Goal: Information Seeking & Learning: Find specific fact

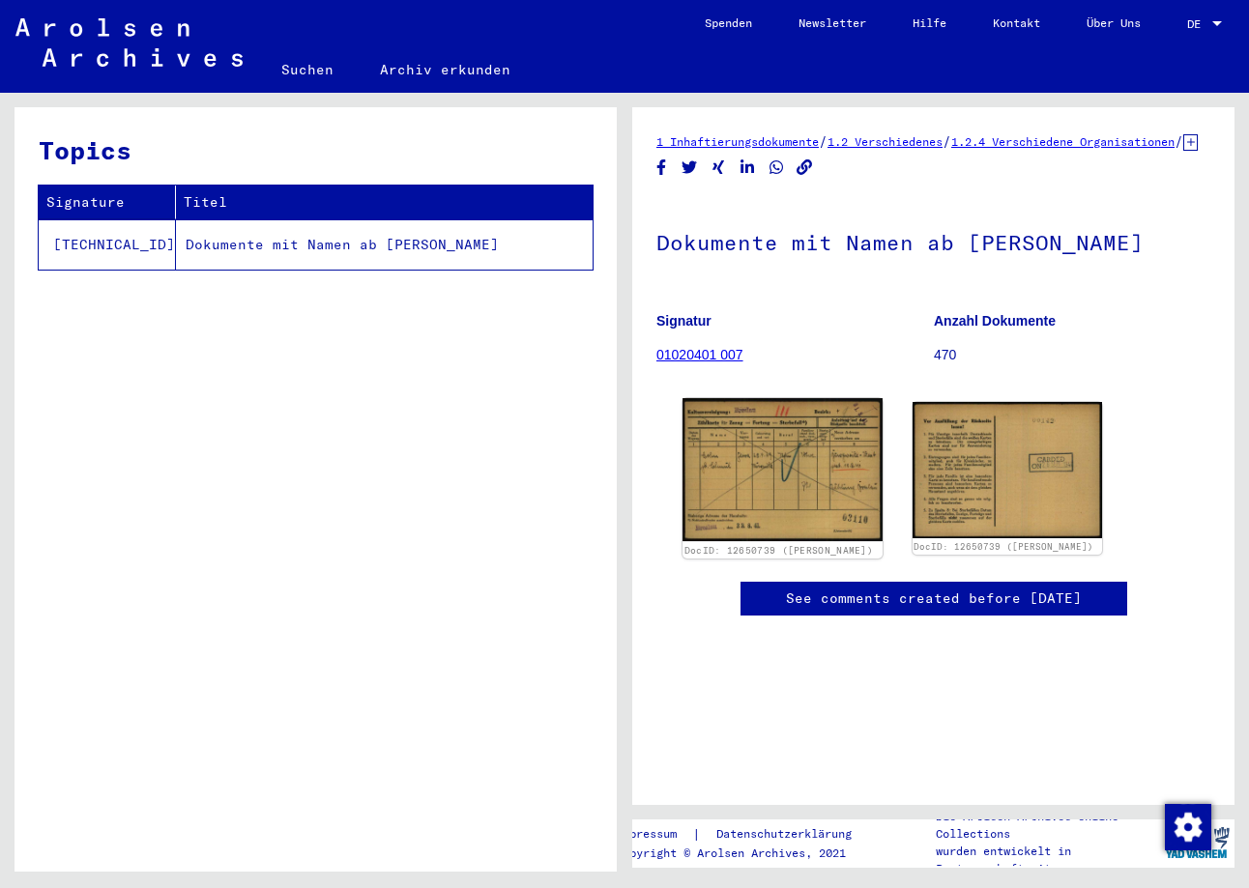
click at [813, 489] on img at bounding box center [781, 470] width 199 height 144
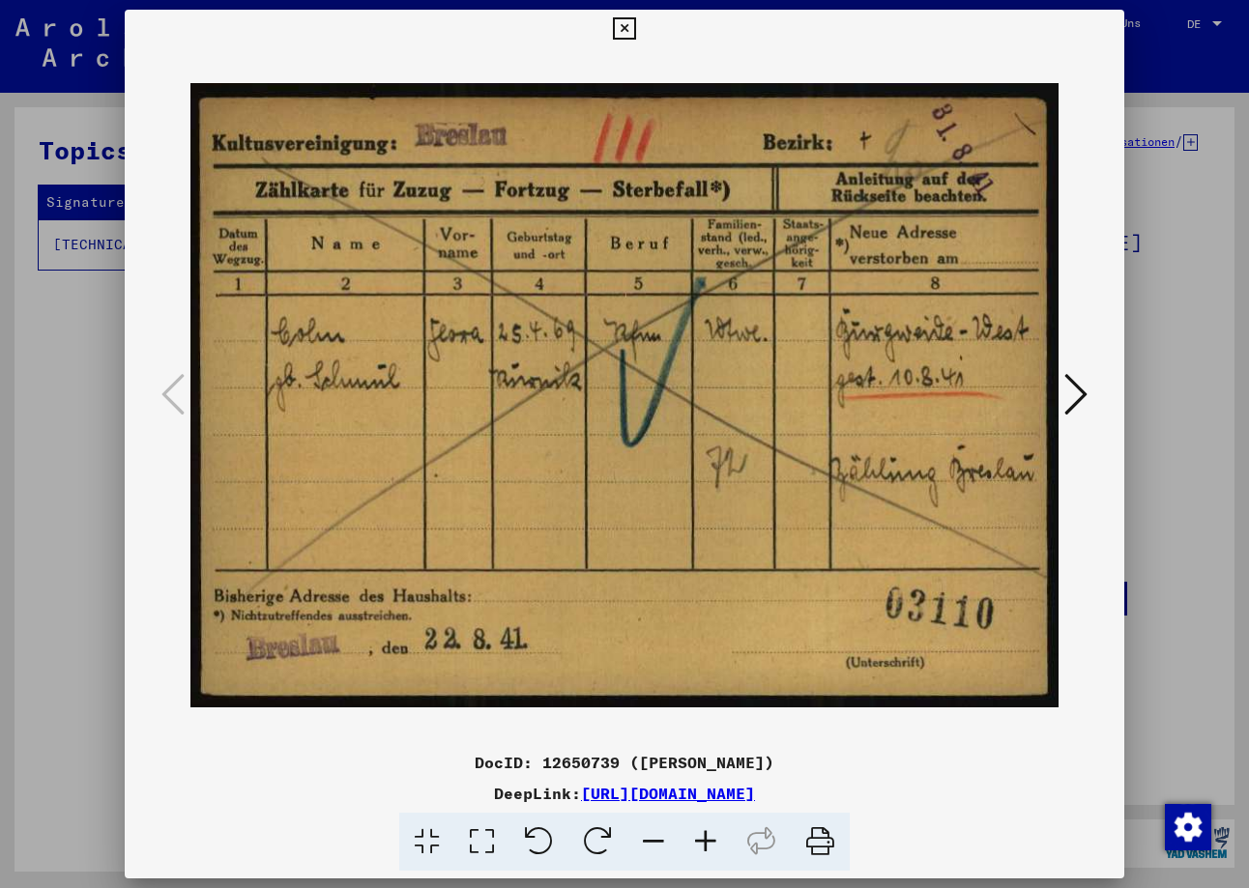
click at [1078, 385] on icon at bounding box center [1075, 394] width 23 height 46
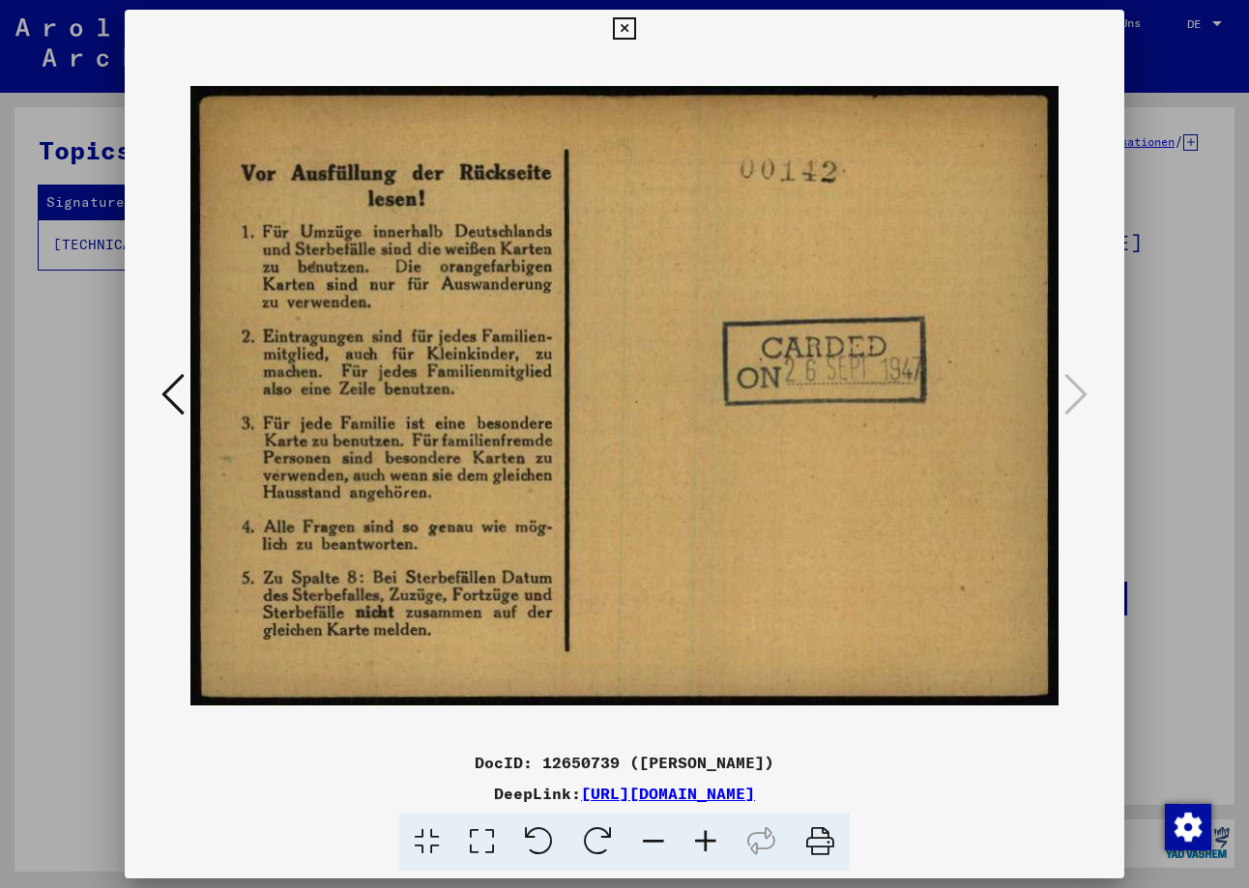
click at [1172, 376] on div at bounding box center [624, 444] width 1249 height 888
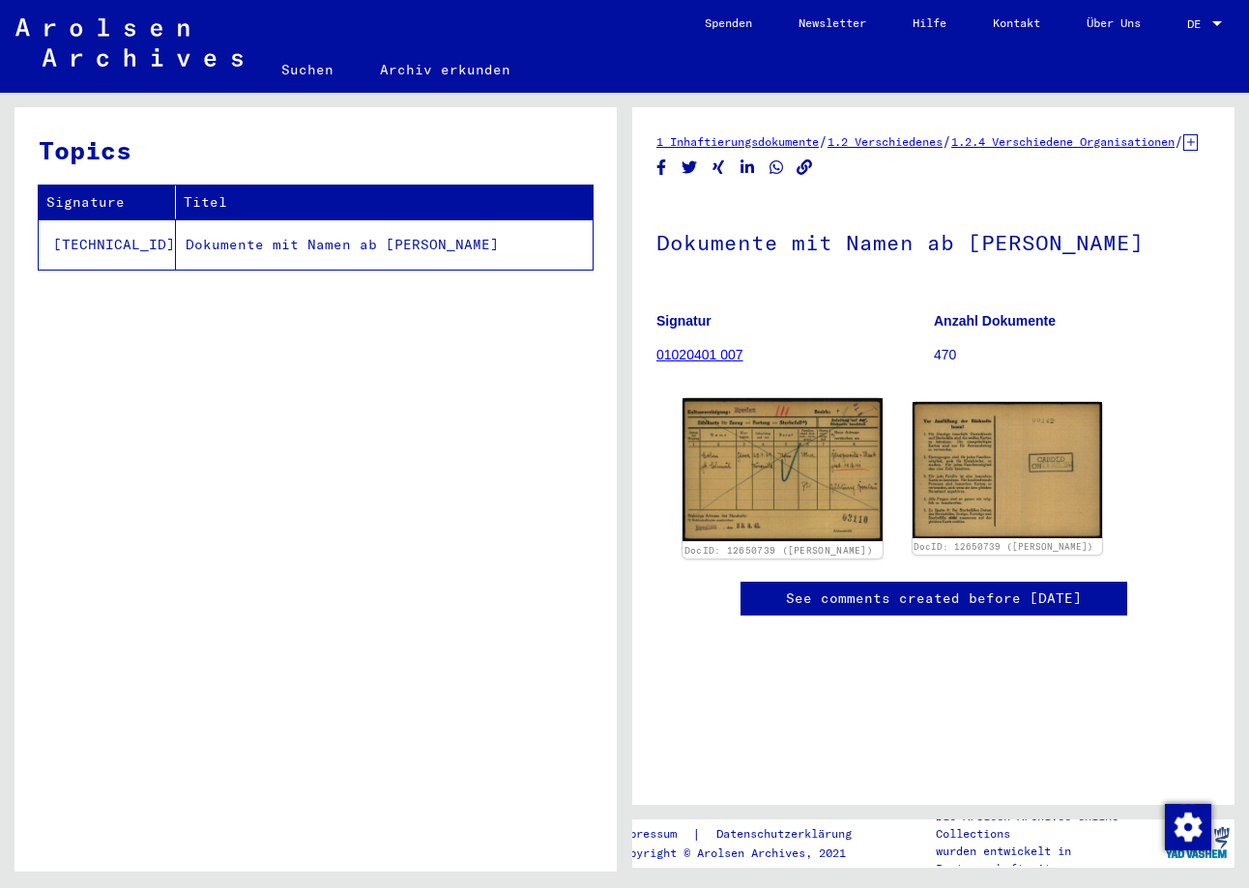
click at [784, 470] on img at bounding box center [781, 470] width 199 height 144
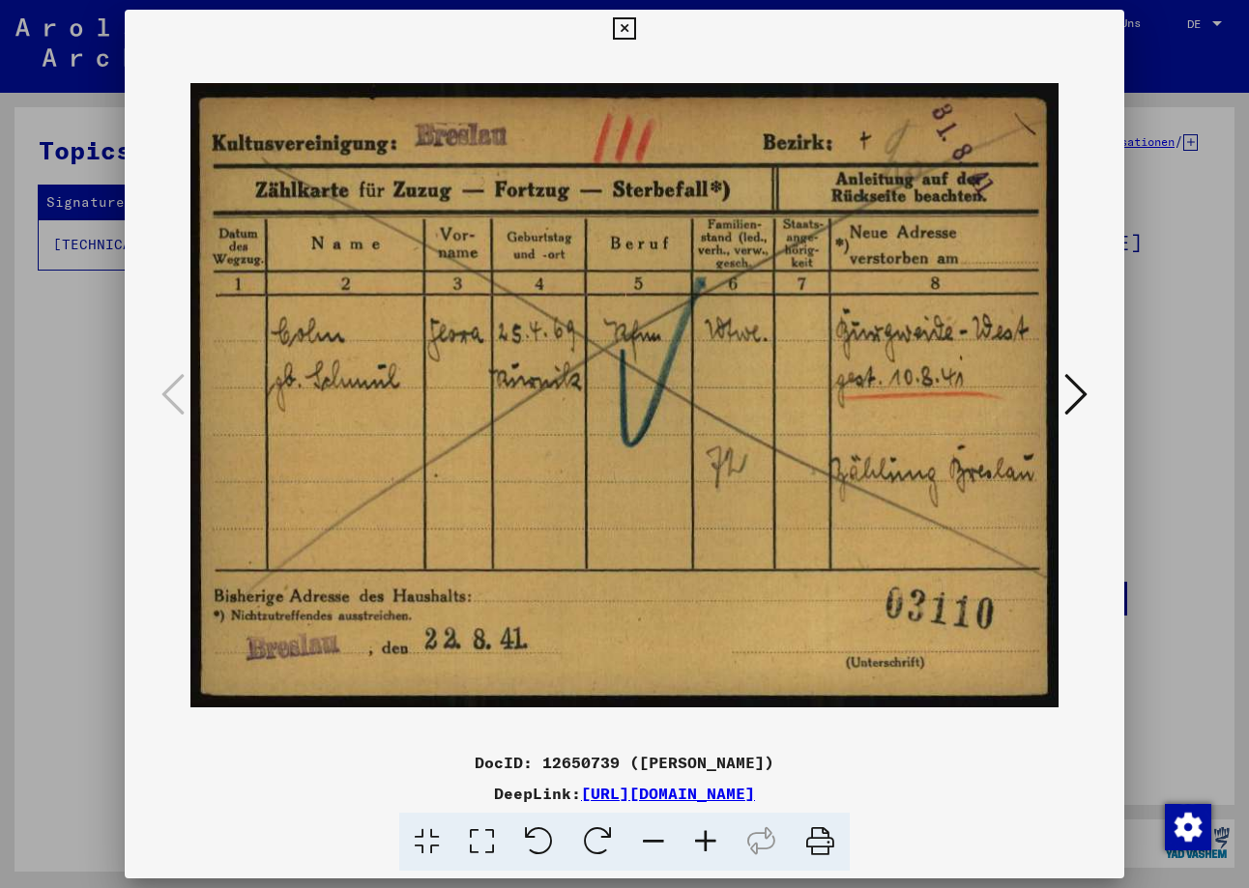
click at [1085, 250] on div at bounding box center [624, 395] width 999 height 695
click at [1139, 176] on div at bounding box center [624, 444] width 1249 height 888
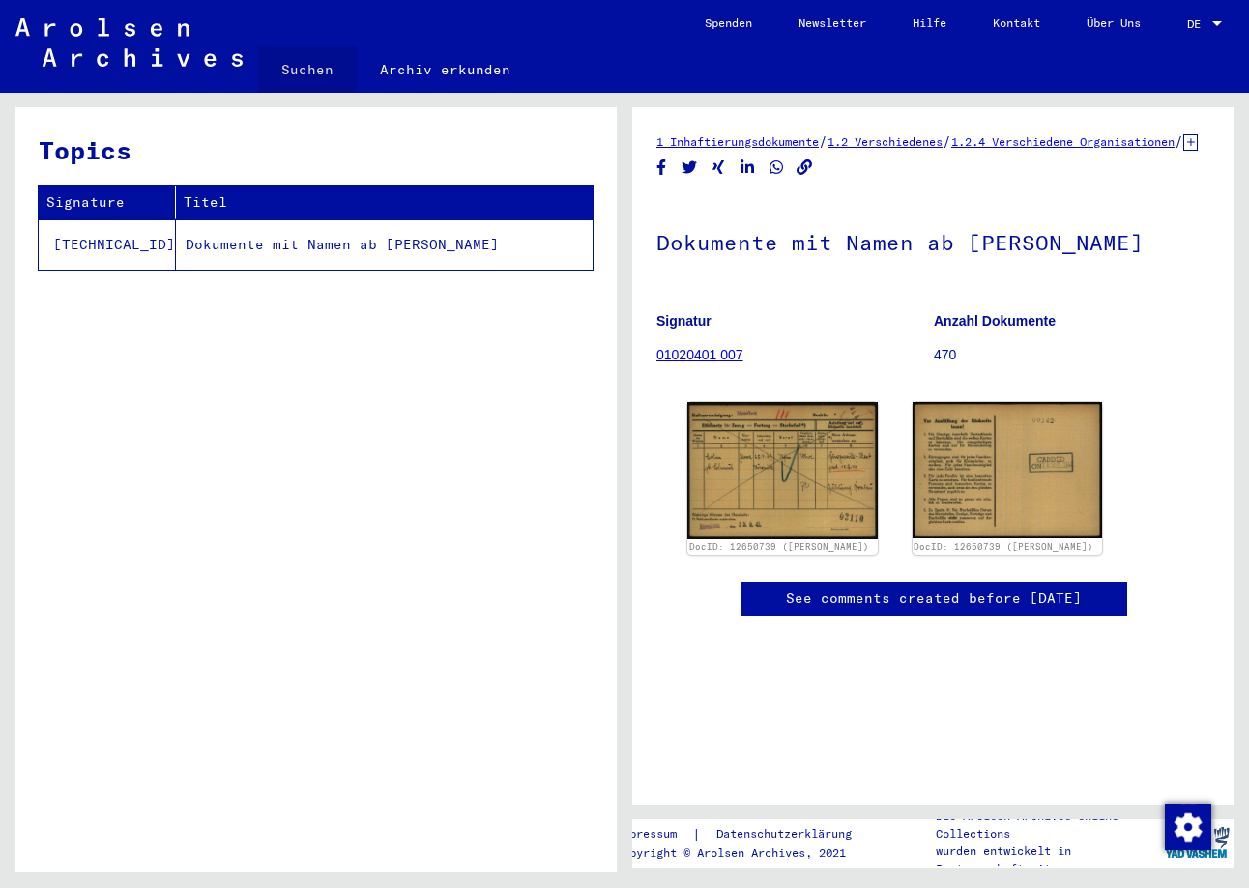
click at [297, 68] on link "Suchen" at bounding box center [307, 69] width 99 height 46
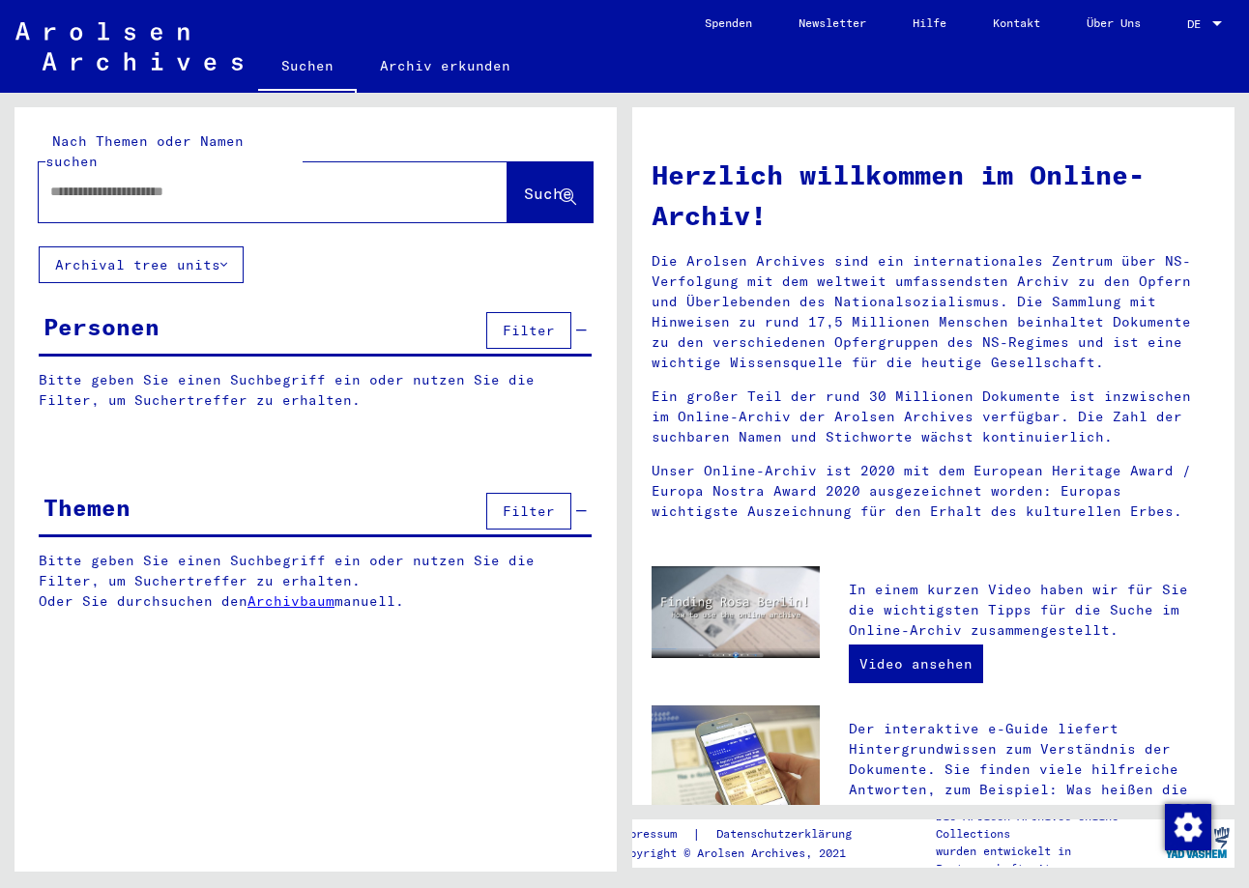
click at [286, 182] on input "text" at bounding box center [249, 192] width 399 height 20
type input "******"
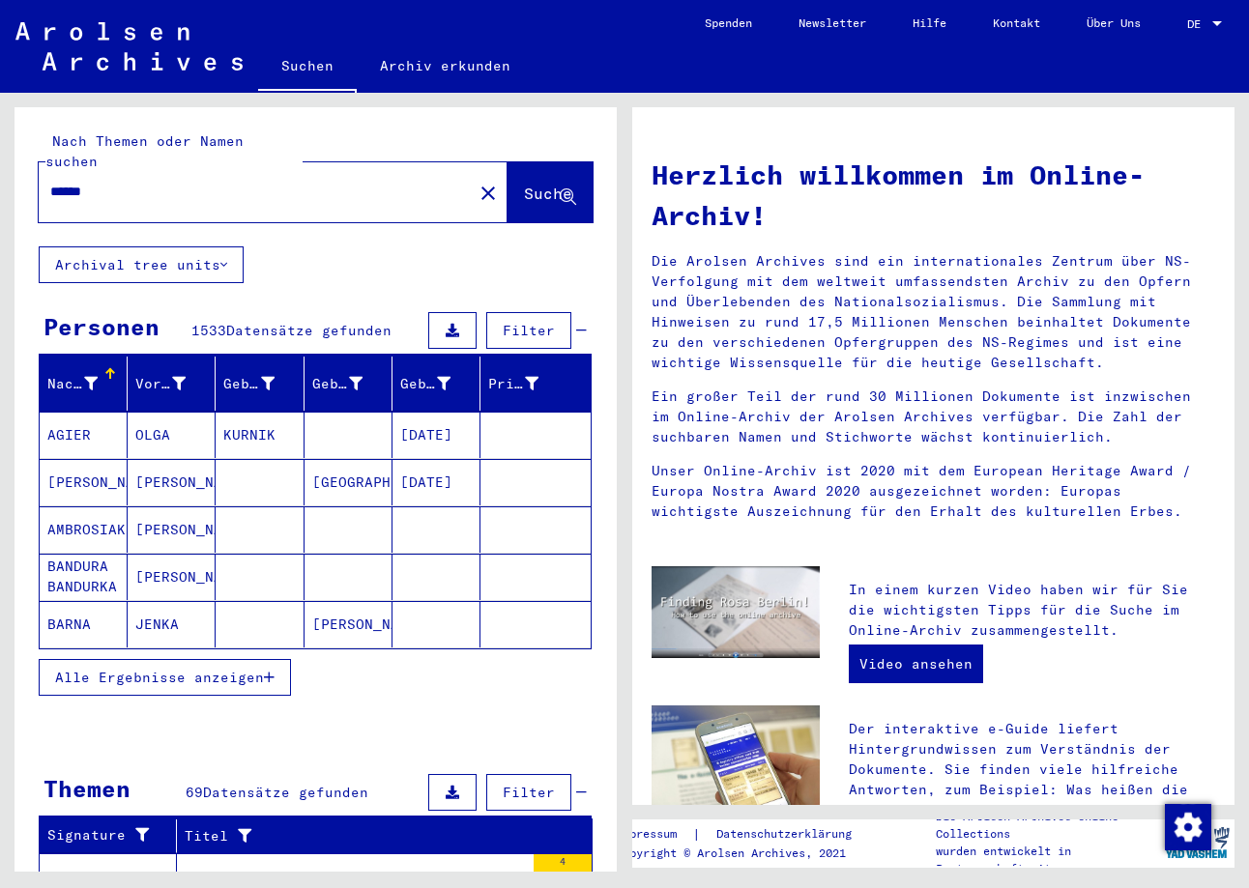
click at [254, 669] on span "Alle Ergebnisse anzeigen" at bounding box center [159, 677] width 209 height 17
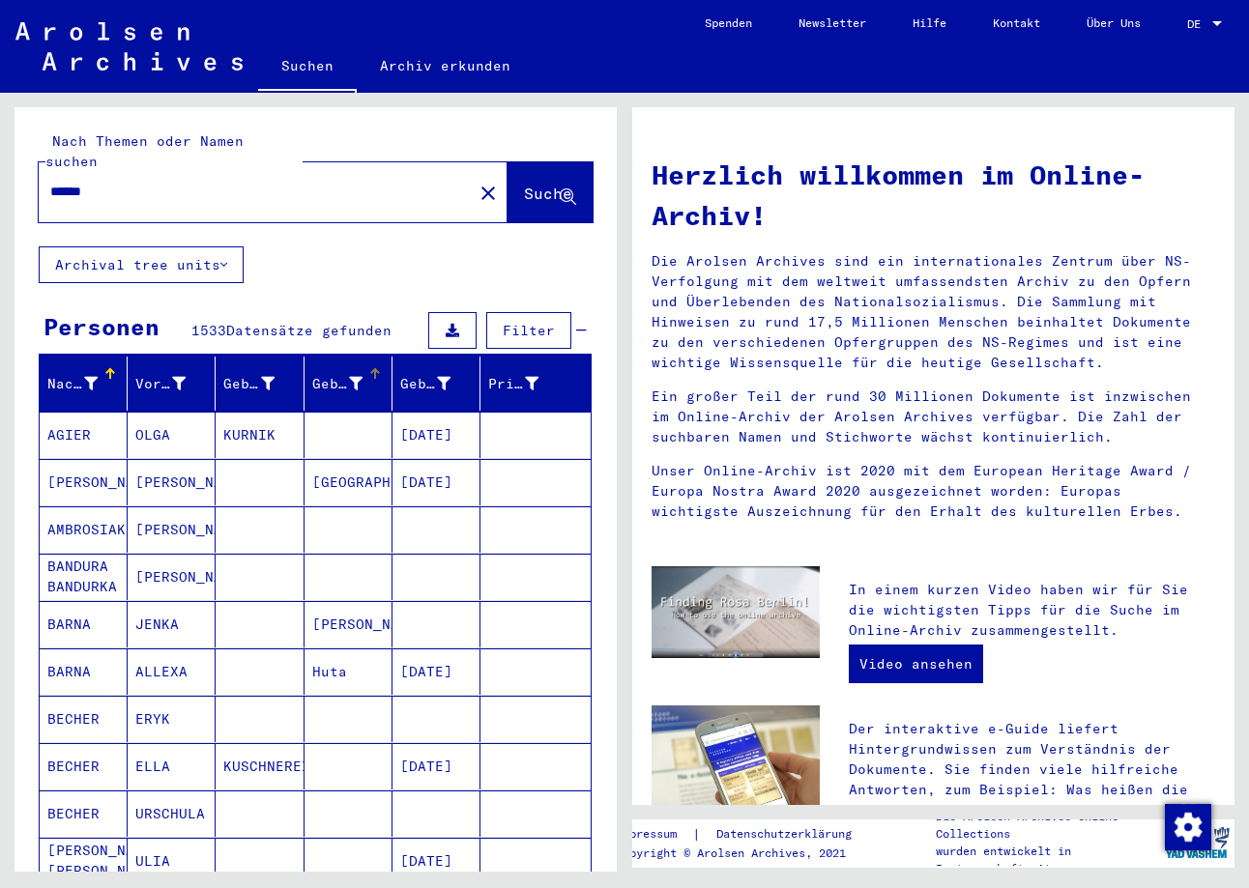
click at [327, 374] on div "Geburt‏" at bounding box center [337, 384] width 50 height 20
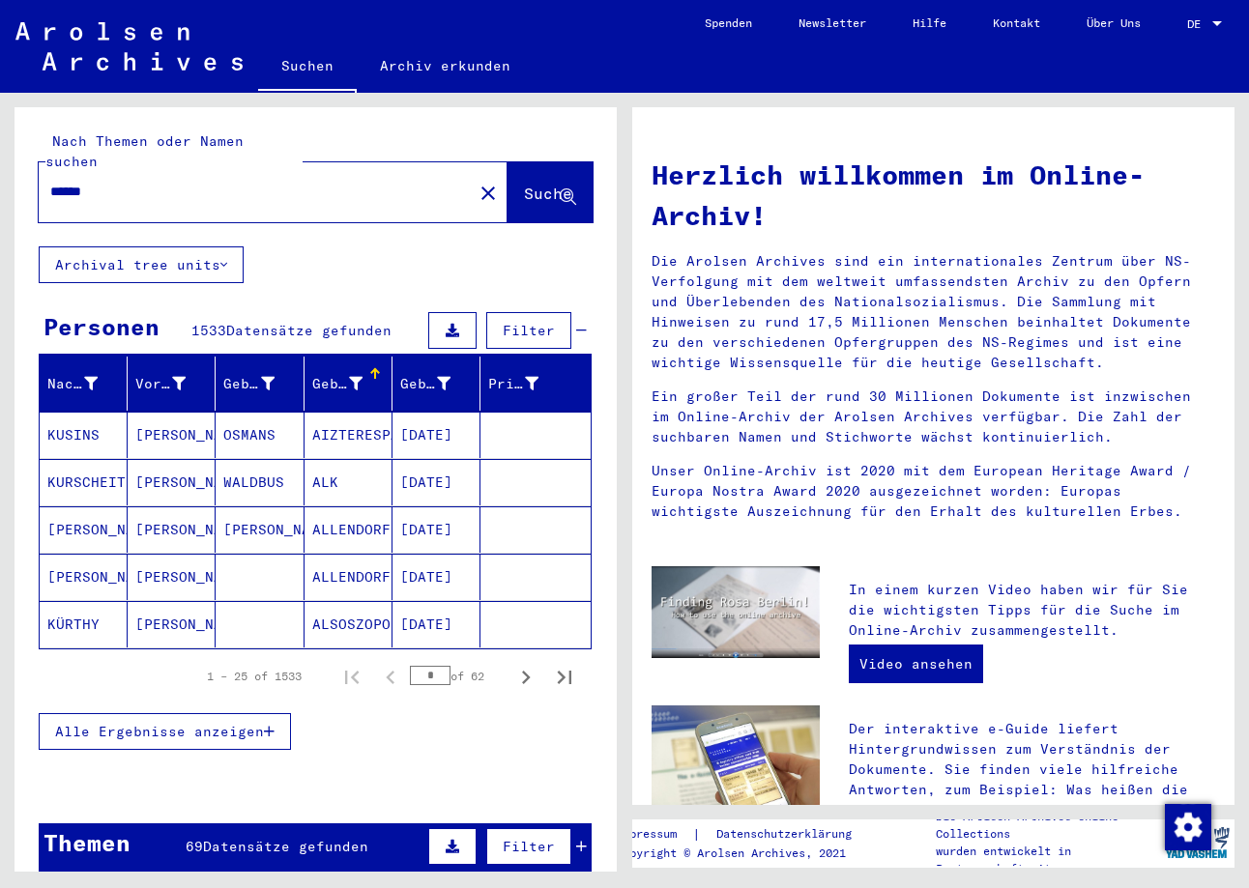
click at [255, 719] on button "Alle Ergebnisse anzeigen" at bounding box center [165, 731] width 252 height 37
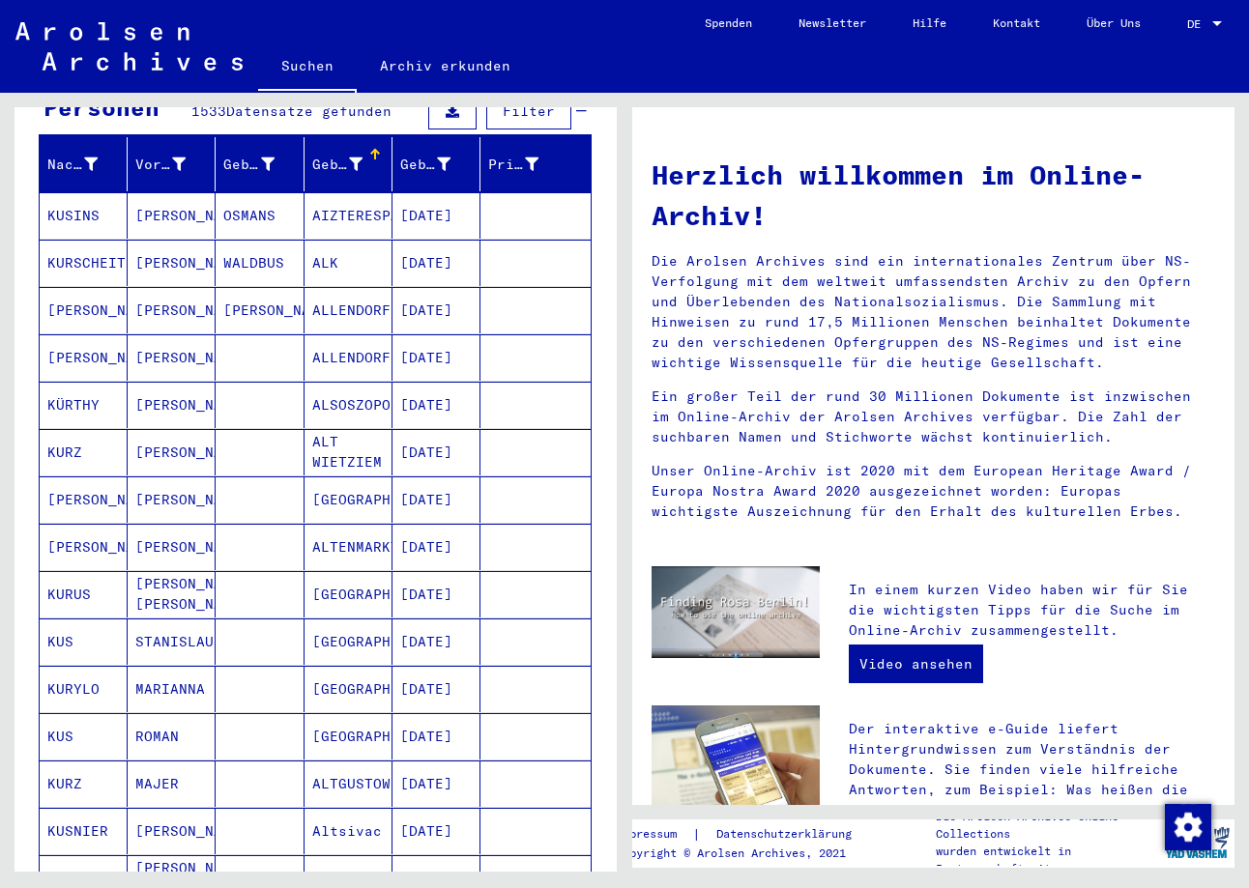
scroll to position [114, 0]
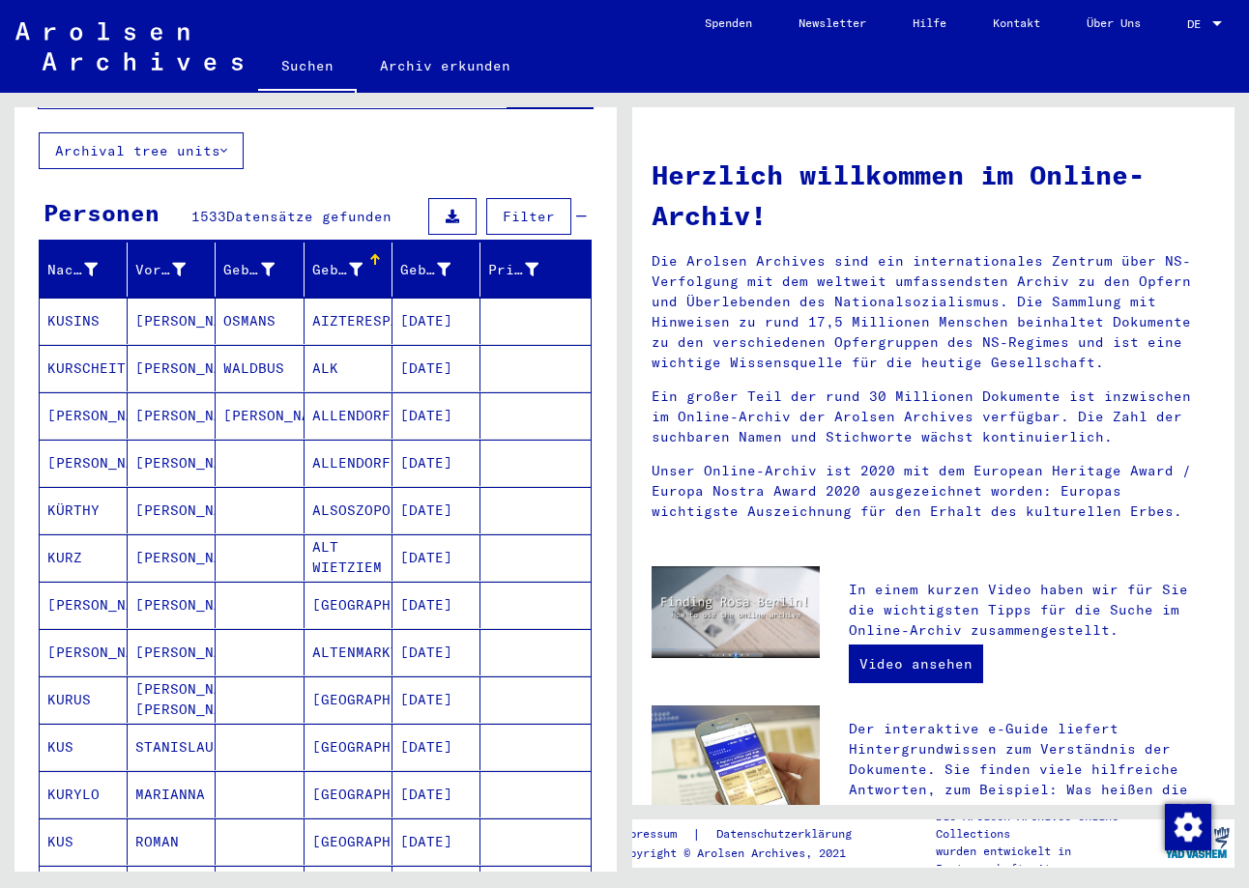
click at [358, 263] on icon at bounding box center [356, 270] width 14 height 14
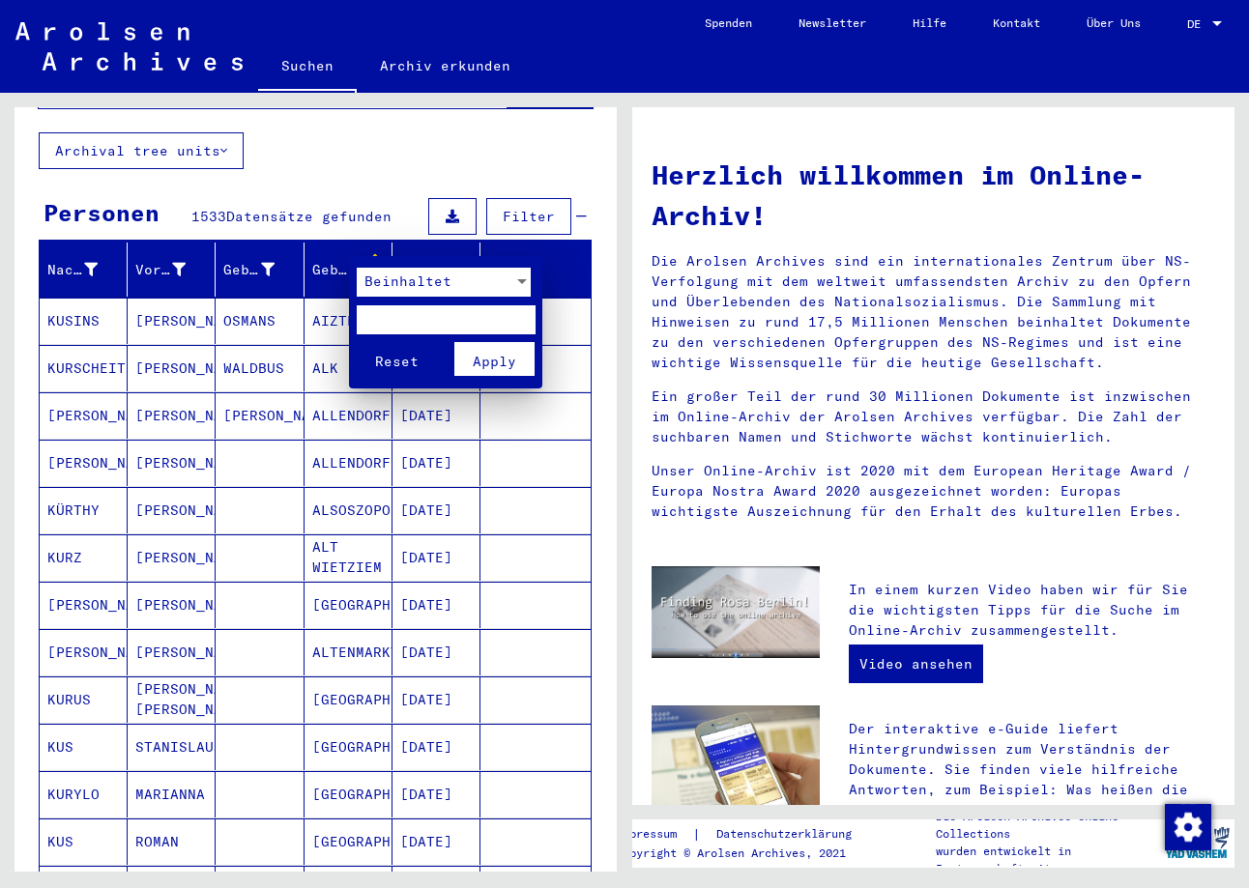
click at [405, 314] on input "text" at bounding box center [446, 319] width 179 height 29
type input "******"
click at [357, 342] on button "Reset" at bounding box center [397, 359] width 80 height 34
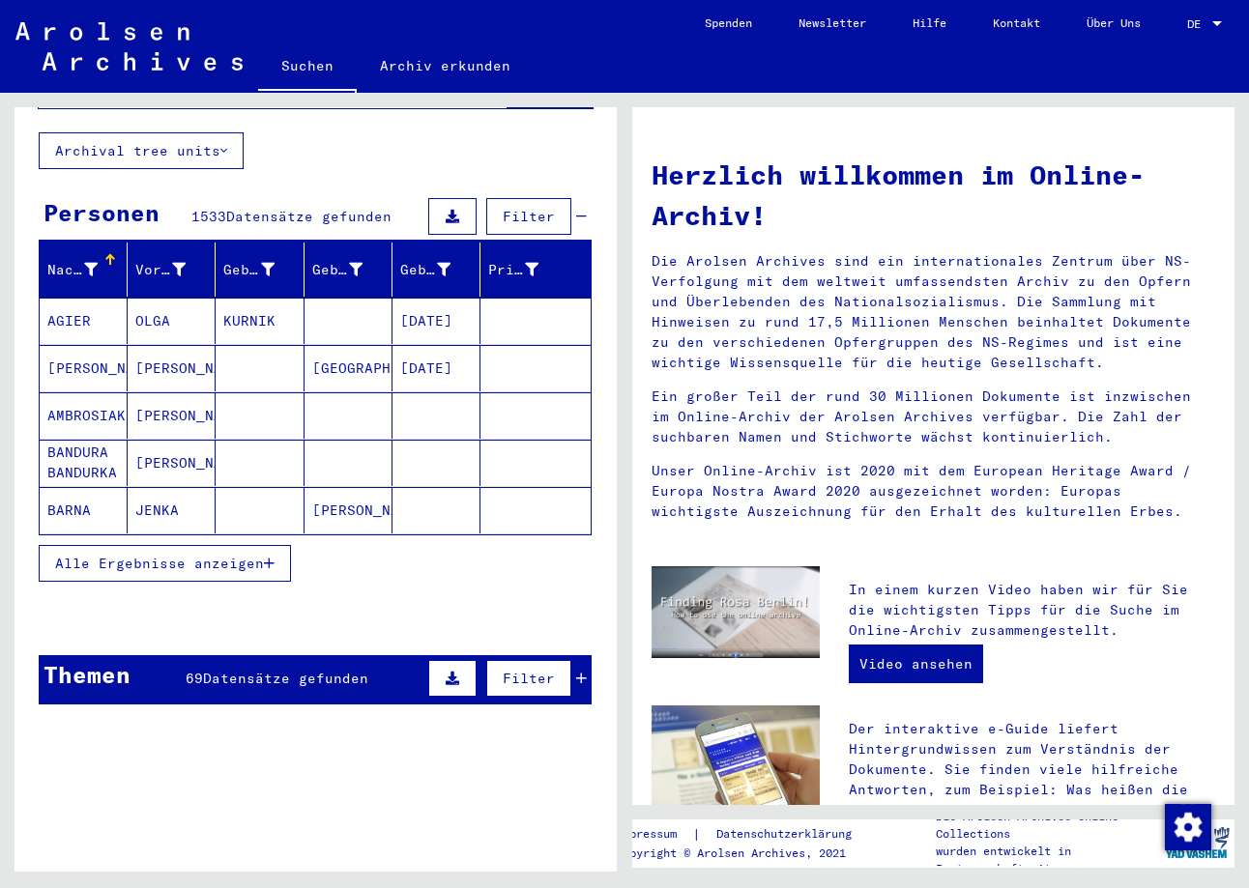
click at [234, 555] on span "Alle Ergebnisse anzeigen" at bounding box center [159, 563] width 209 height 17
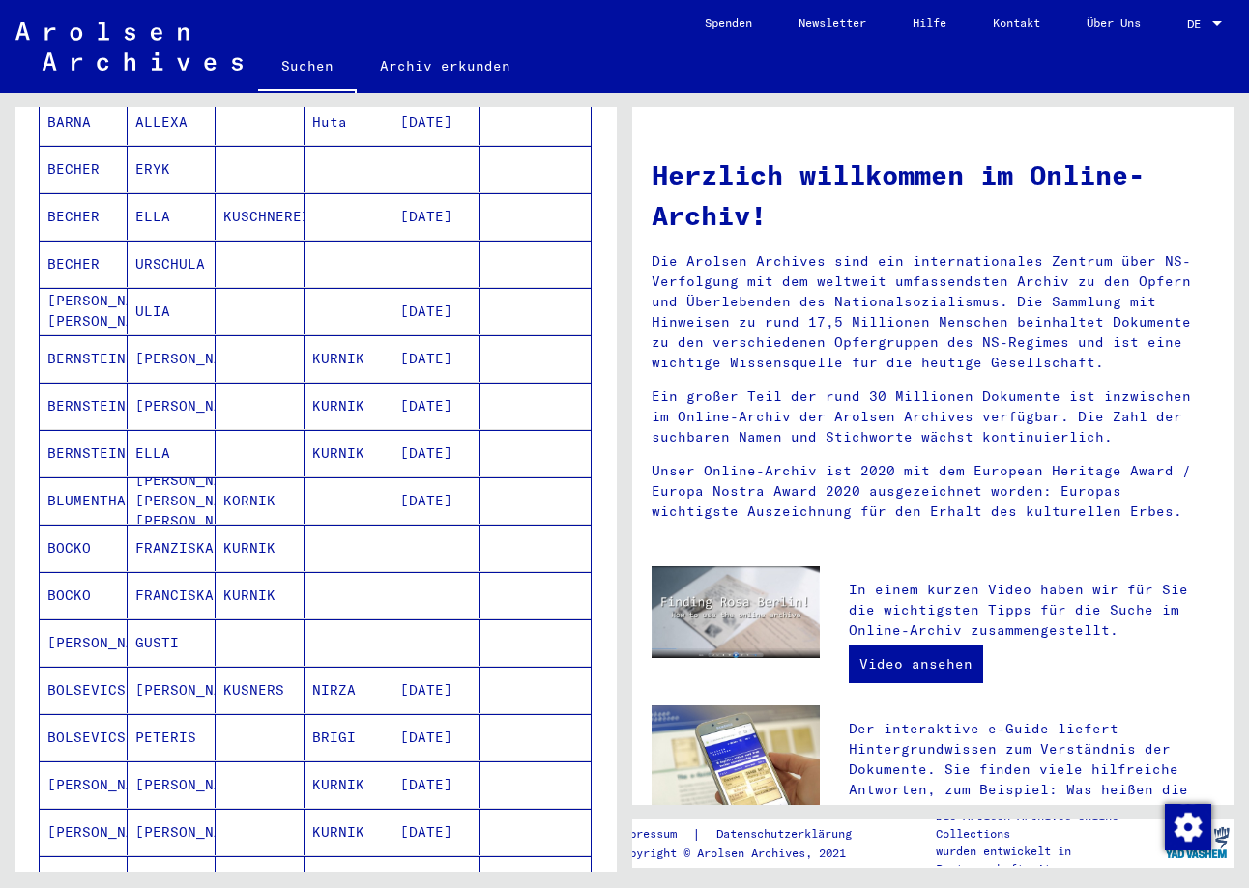
click at [359, 345] on mat-cell "KURNIK" at bounding box center [348, 358] width 88 height 46
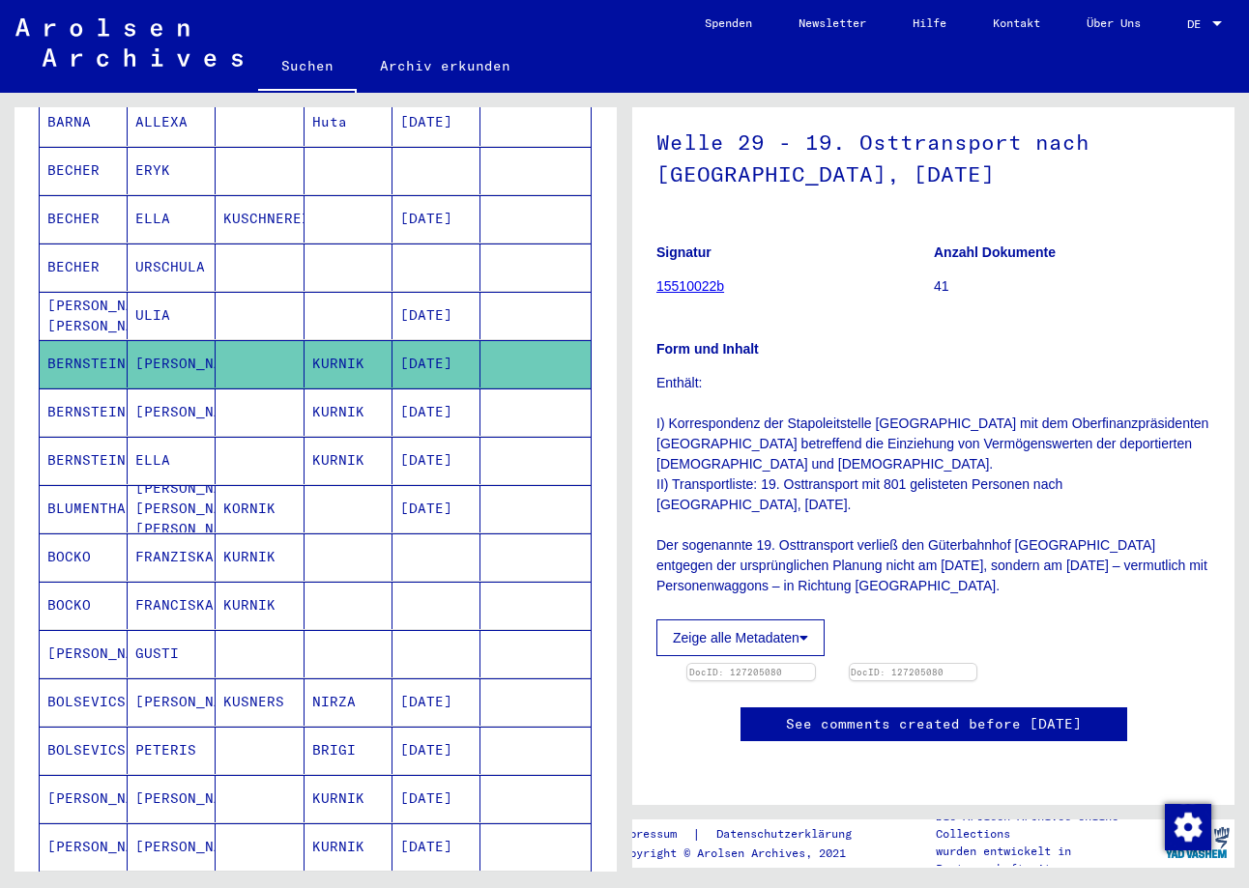
scroll to position [214, 0]
click at [348, 388] on mat-cell "KURNIK" at bounding box center [348, 411] width 88 height 47
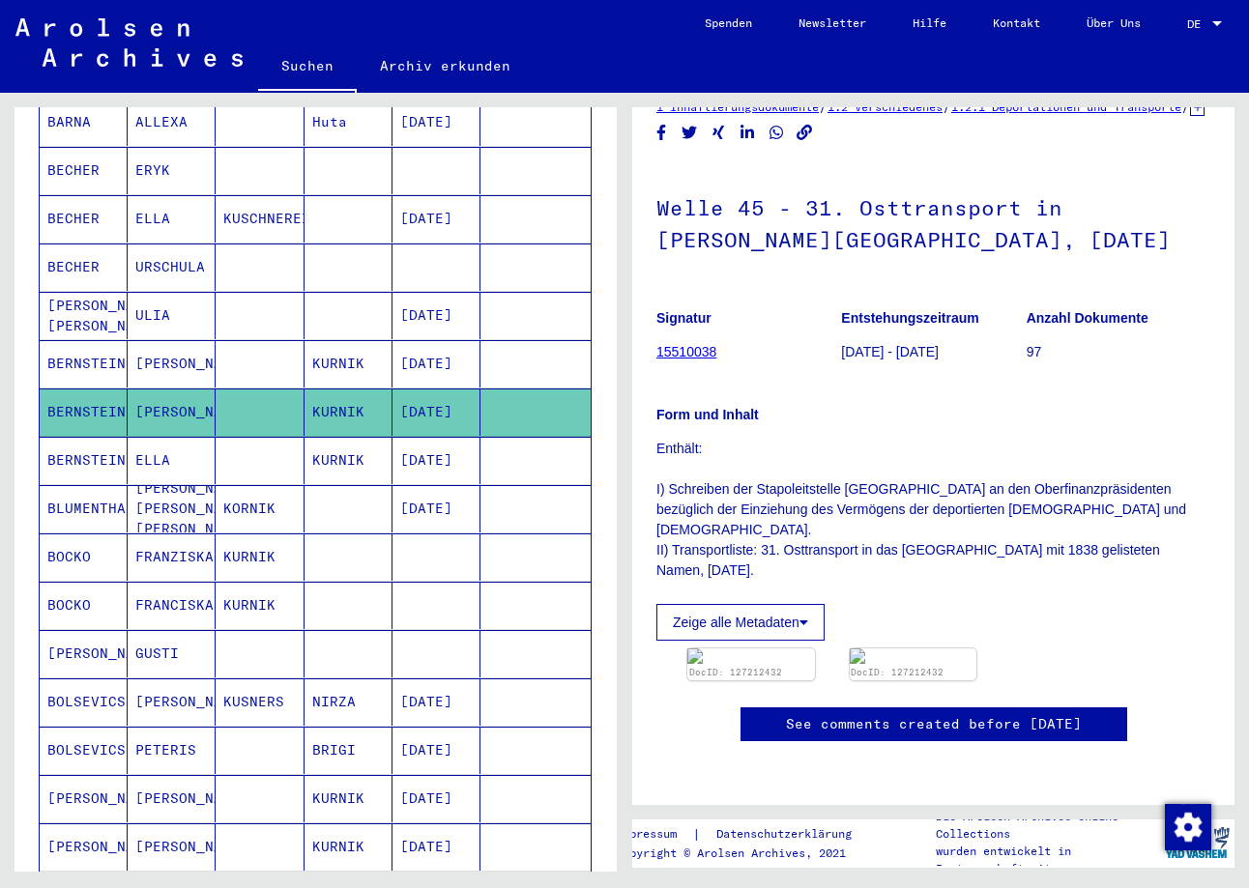
scroll to position [210, 0]
click at [353, 446] on mat-cell "KURNIK" at bounding box center [348, 460] width 88 height 47
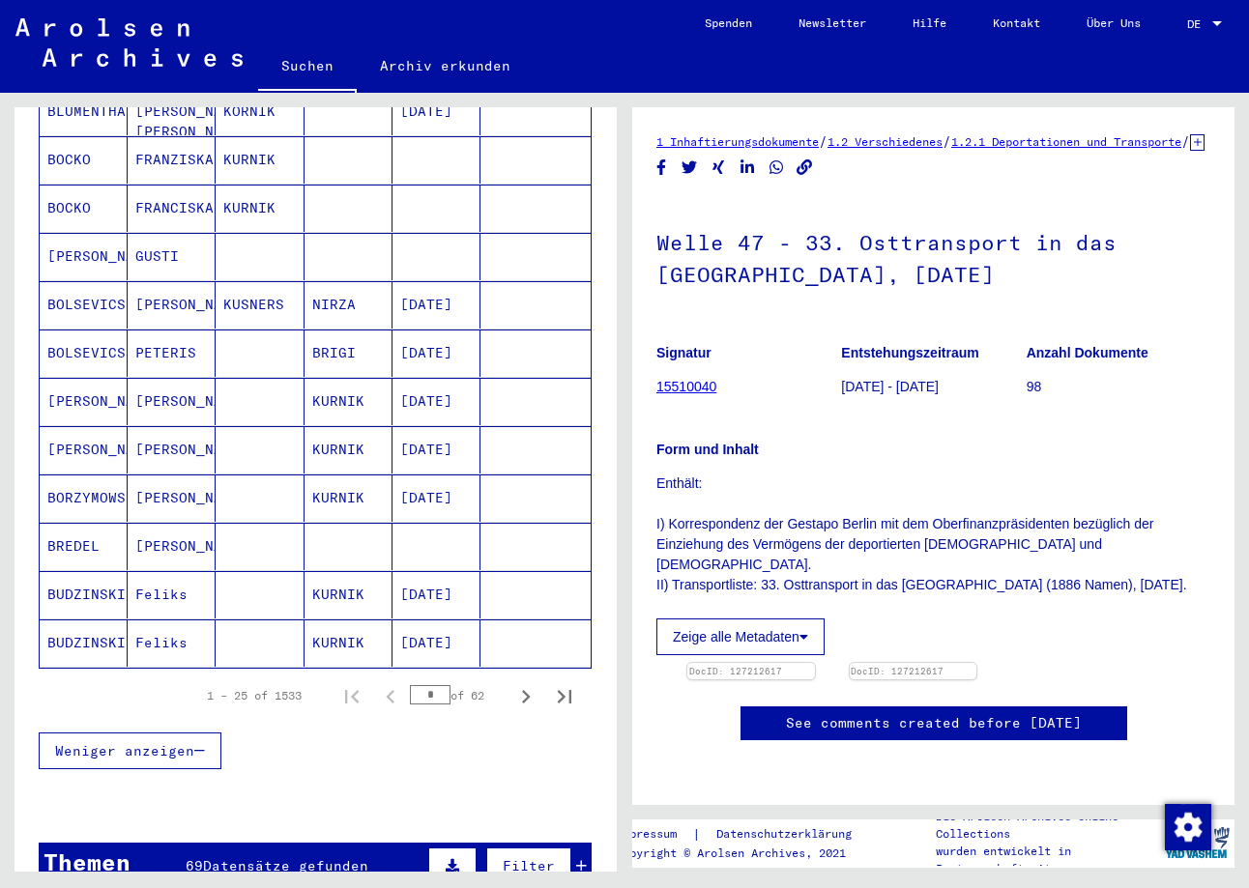
scroll to position [953, 0]
click at [527, 689] on icon "Next page" at bounding box center [526, 696] width 9 height 14
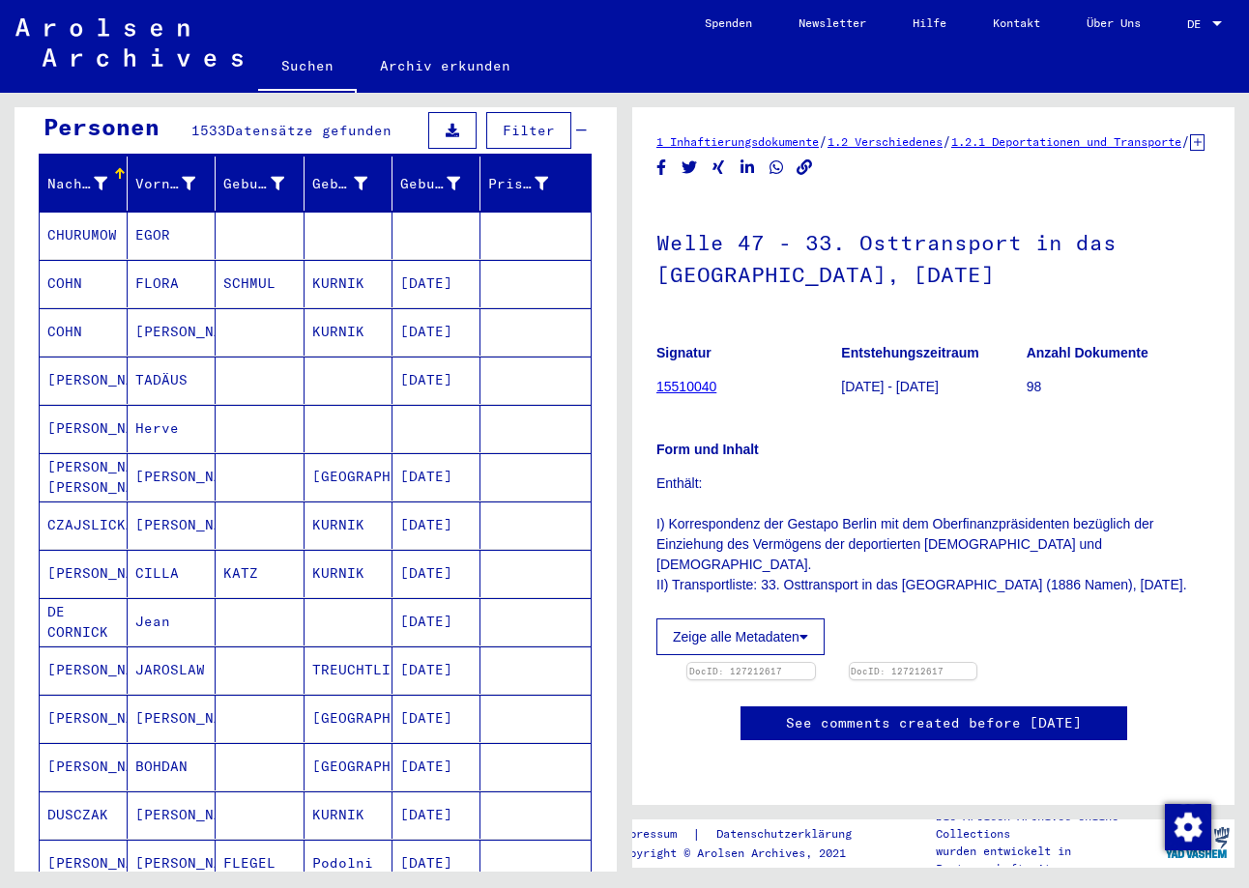
scroll to position [176, 0]
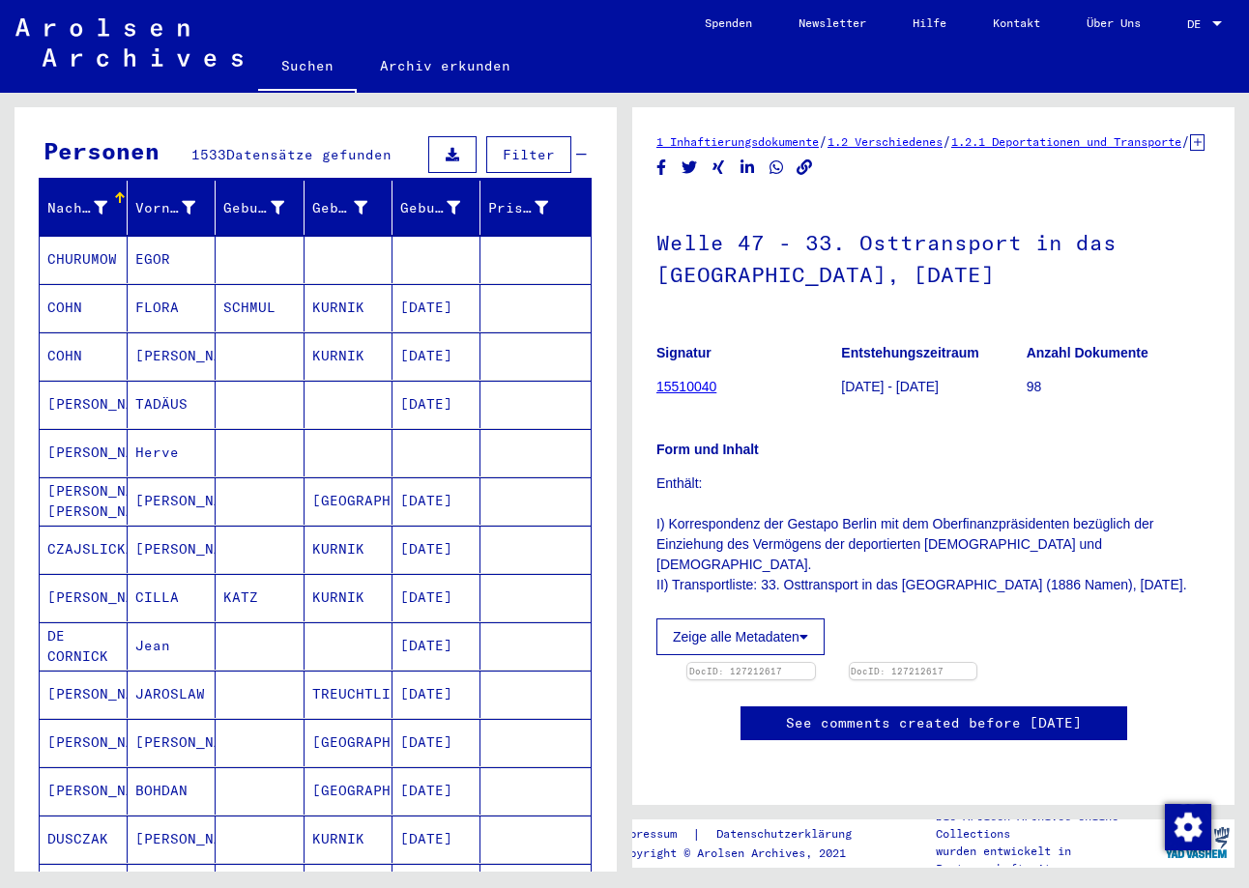
click at [524, 574] on mat-cell at bounding box center [535, 597] width 110 height 47
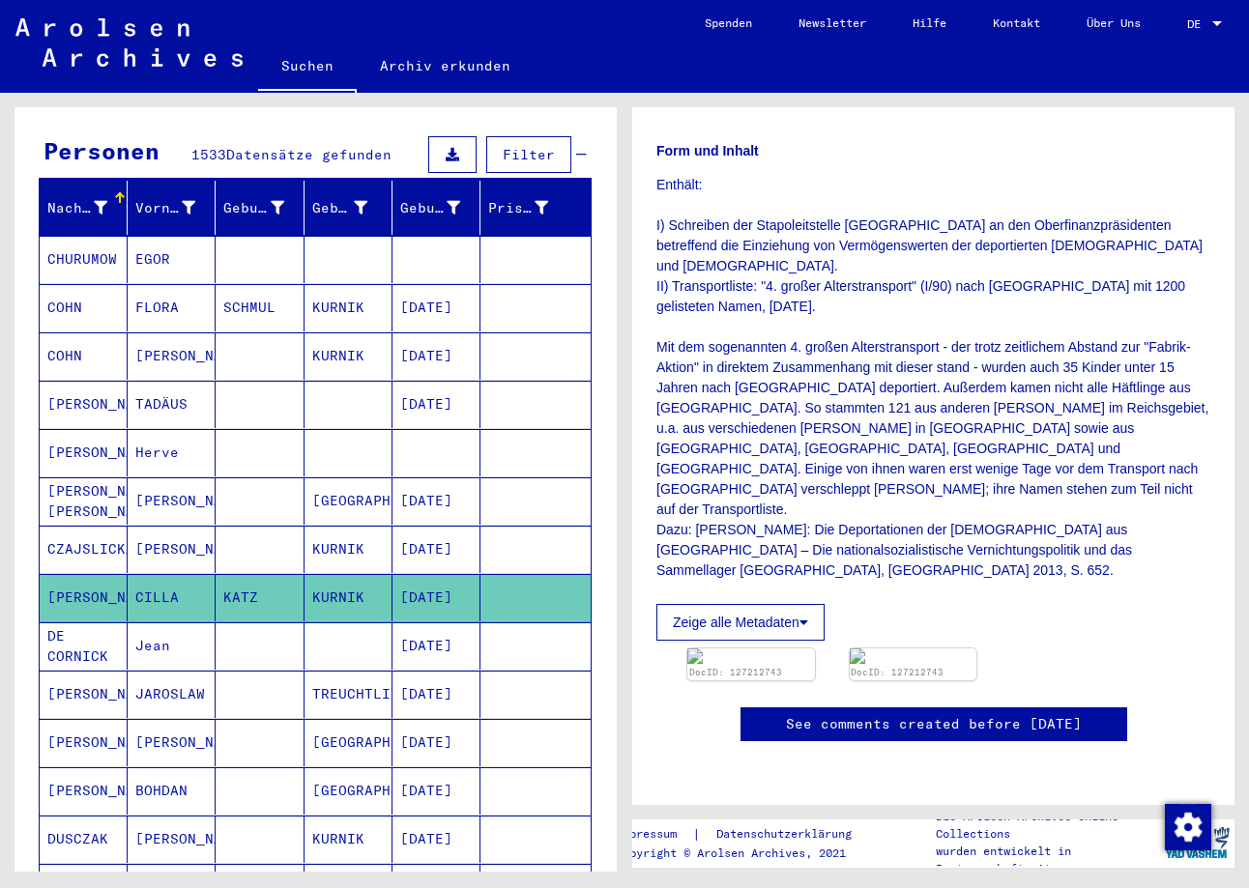
scroll to position [524, 0]
click at [512, 338] on mat-cell at bounding box center [535, 355] width 110 height 47
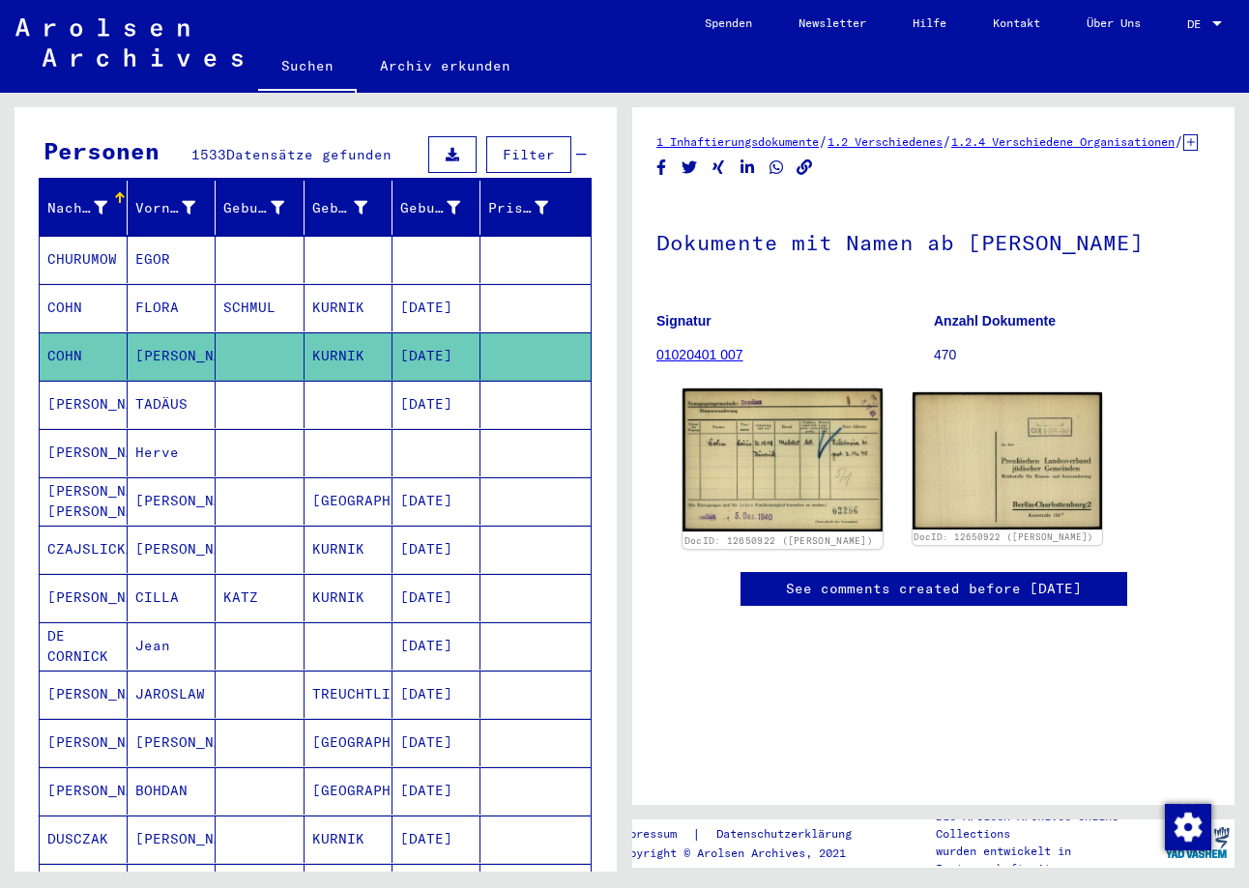
click at [749, 498] on img at bounding box center [781, 460] width 199 height 144
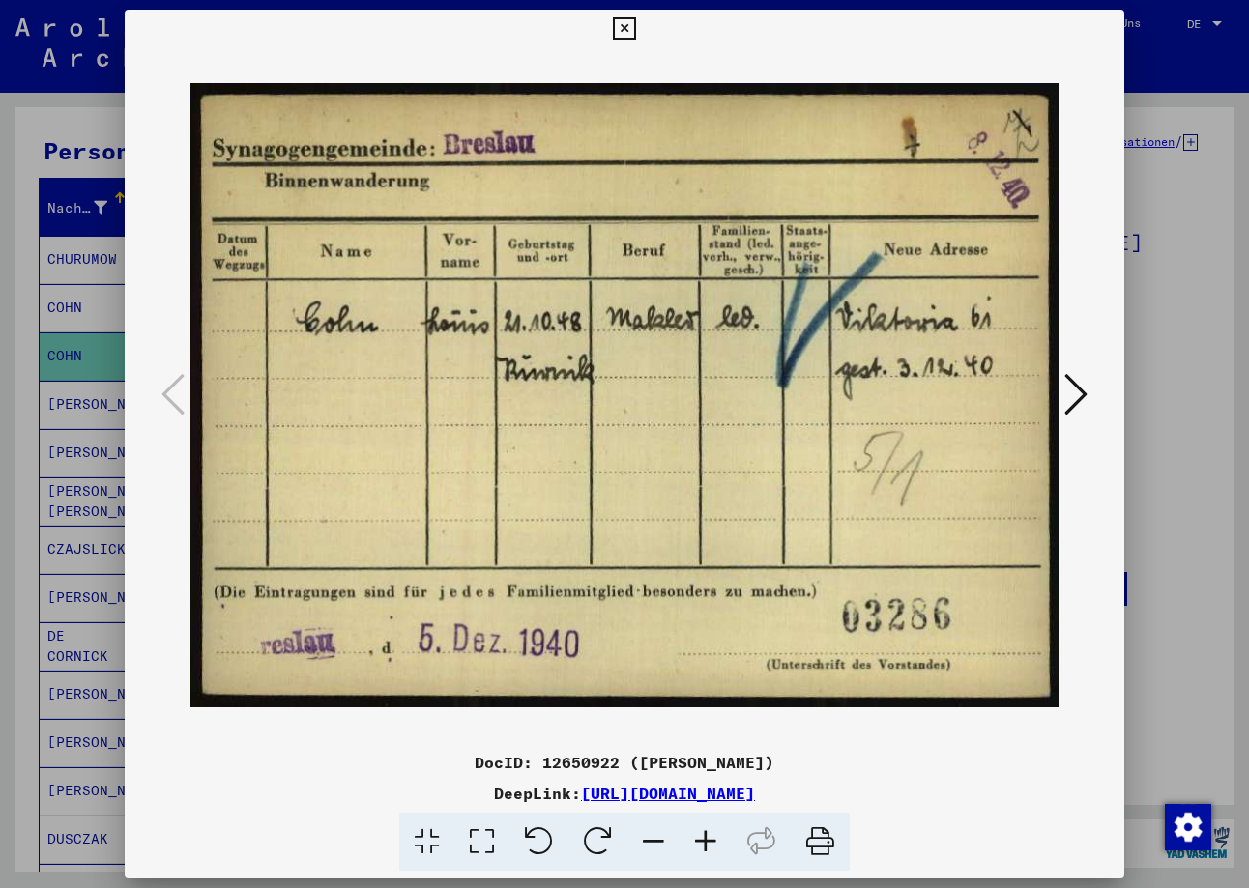
click at [1147, 277] on div at bounding box center [624, 444] width 1249 height 888
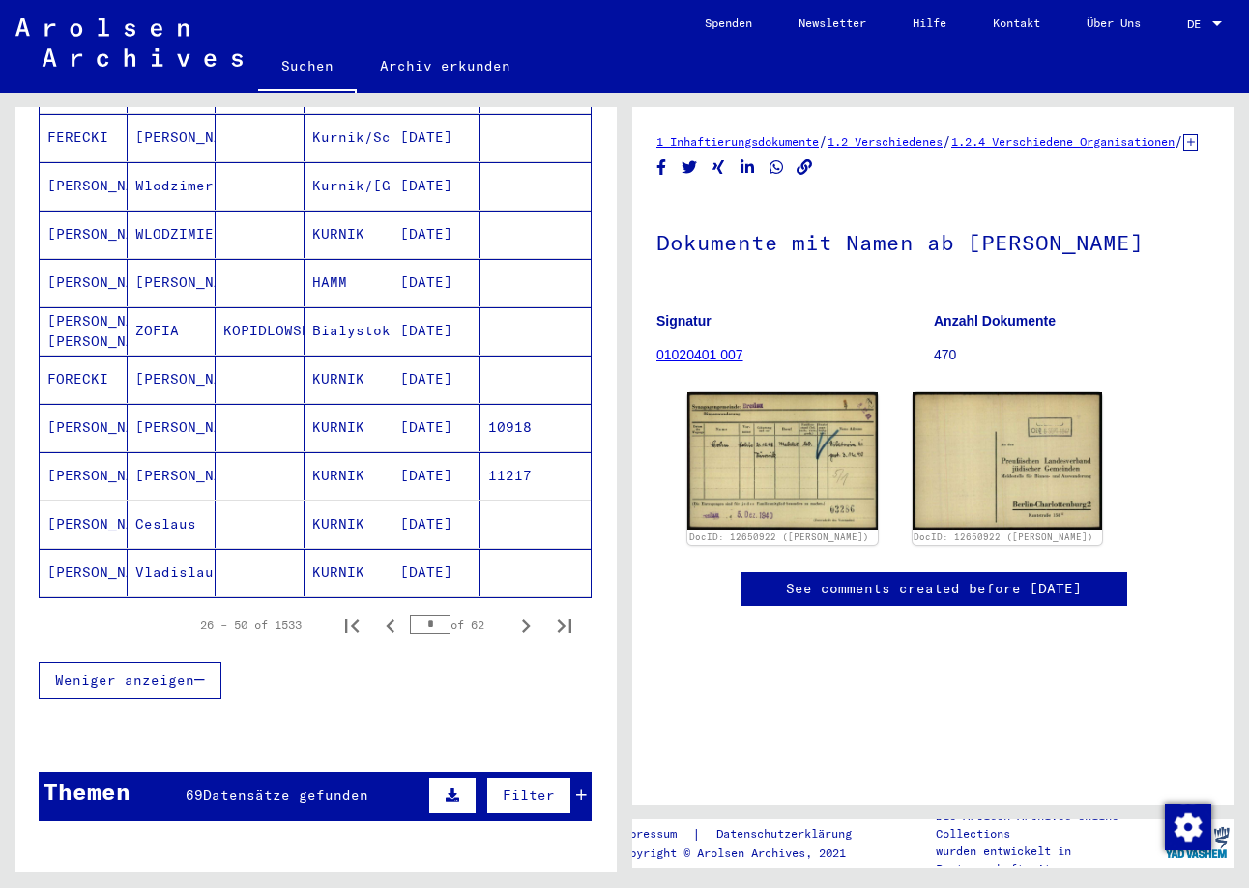
scroll to position [1034, 0]
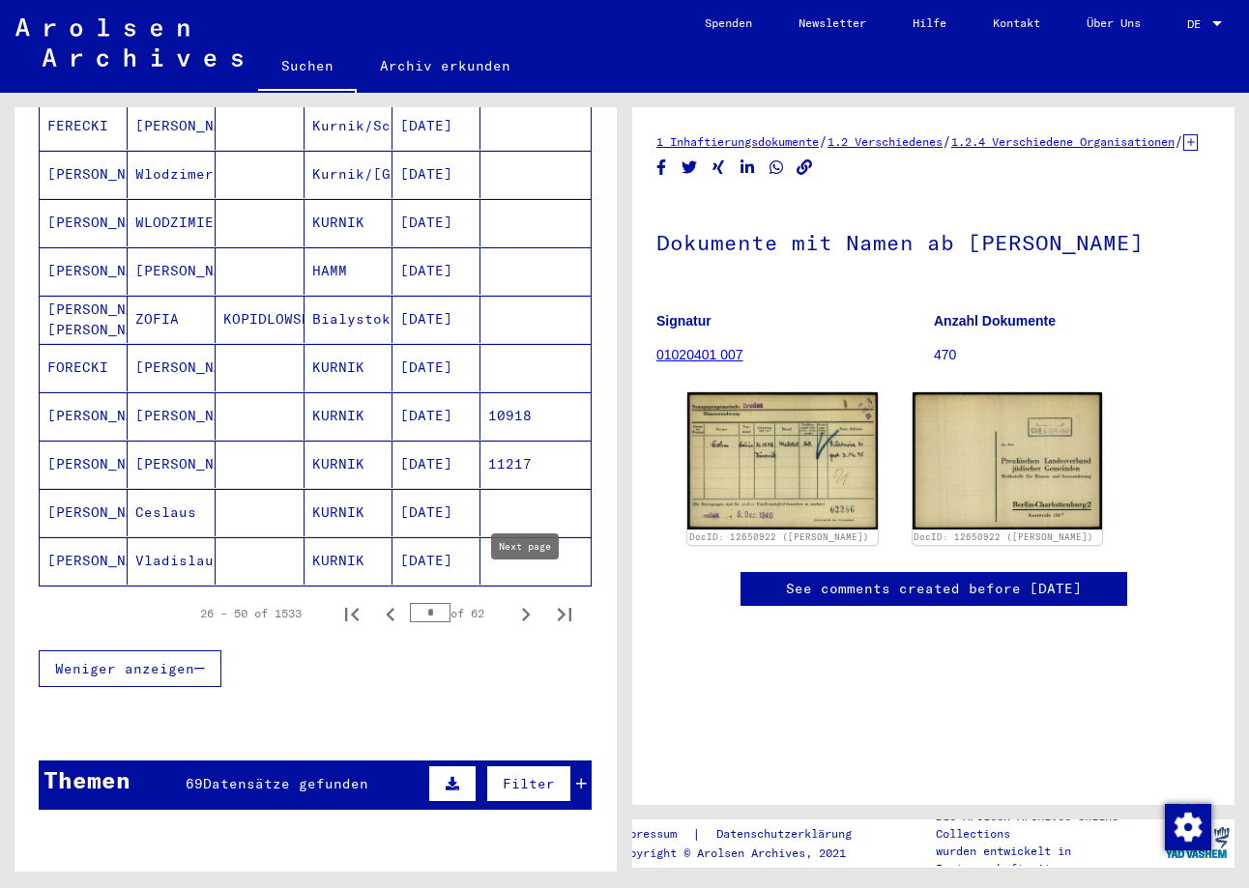
click at [528, 601] on icon "Next page" at bounding box center [525, 614] width 27 height 27
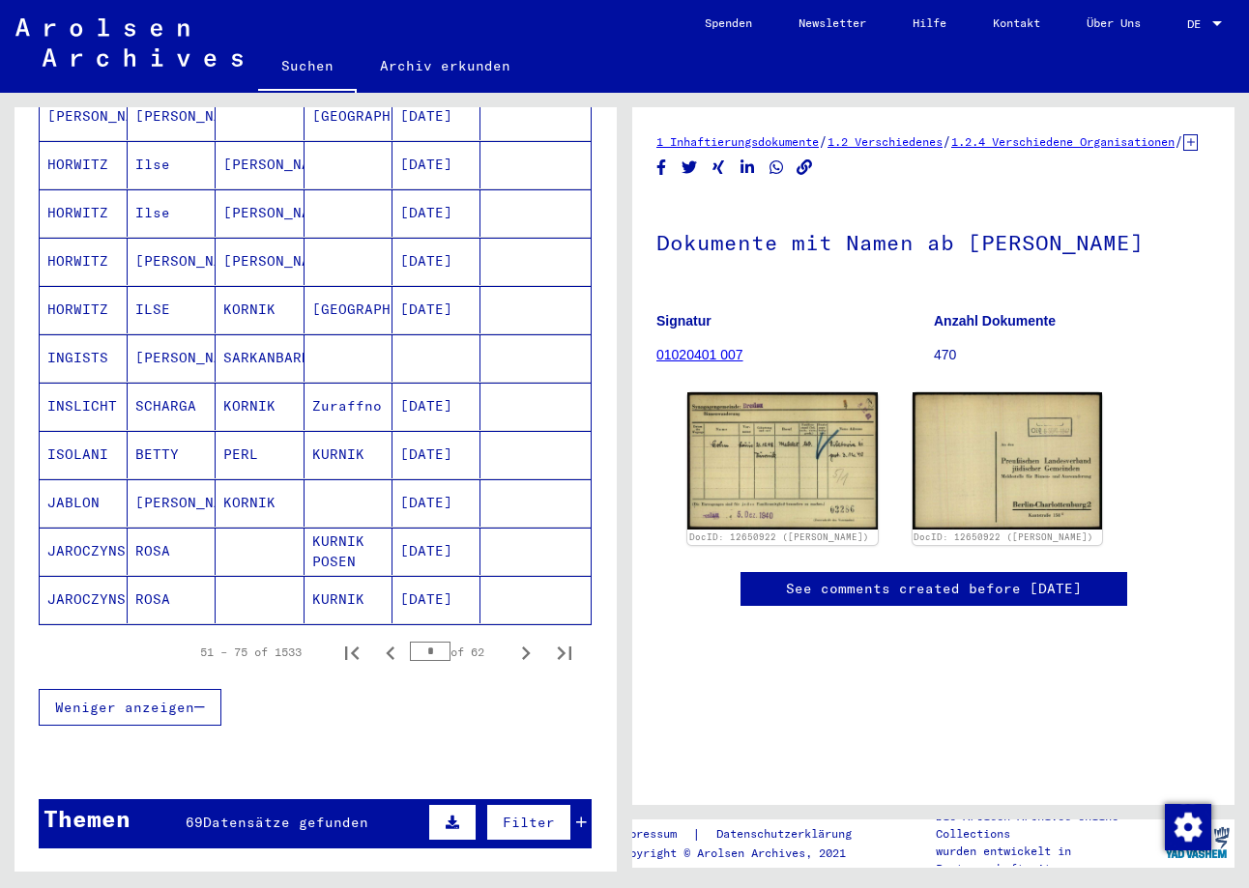
scroll to position [992, 0]
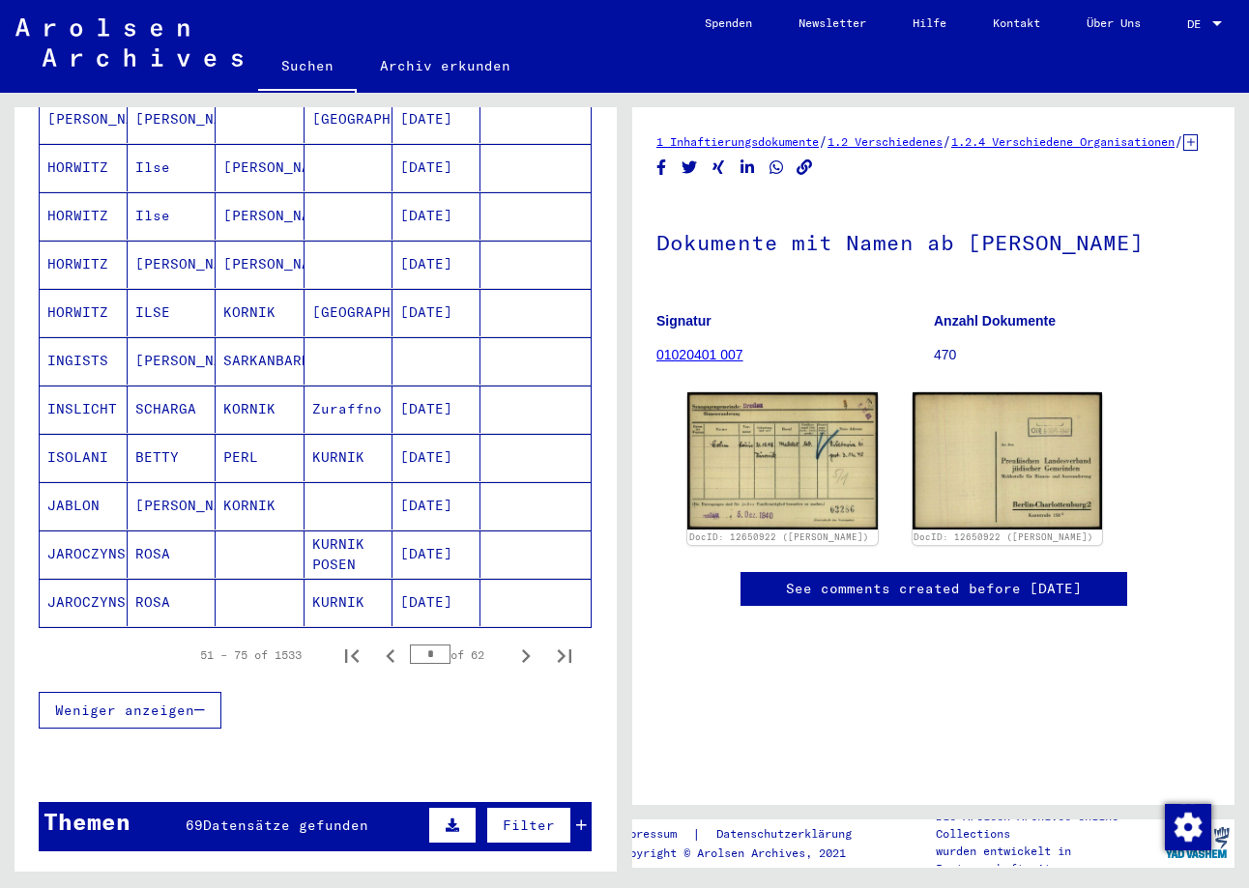
click at [530, 590] on mat-cell at bounding box center [535, 602] width 110 height 47
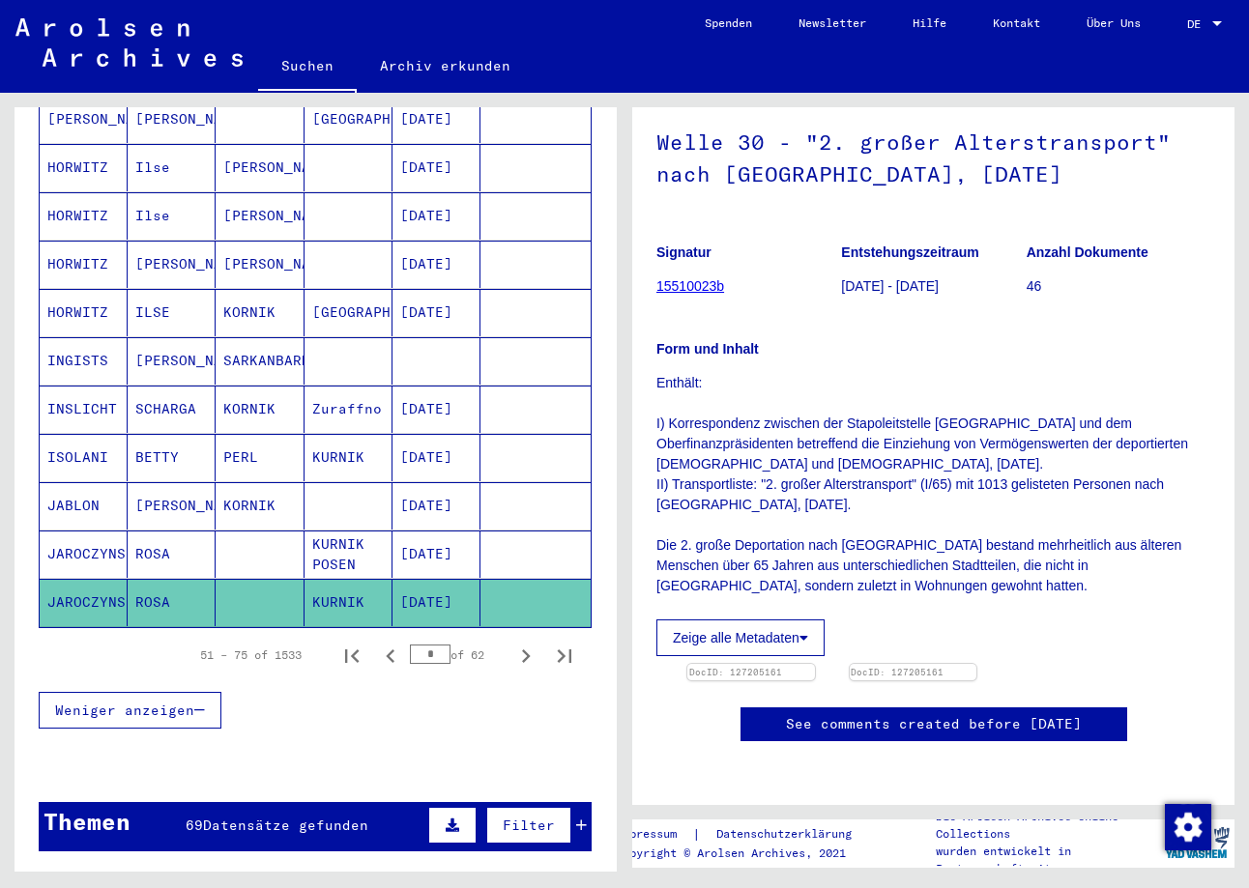
scroll to position [276, 0]
click at [493, 537] on mat-cell at bounding box center [535, 554] width 110 height 47
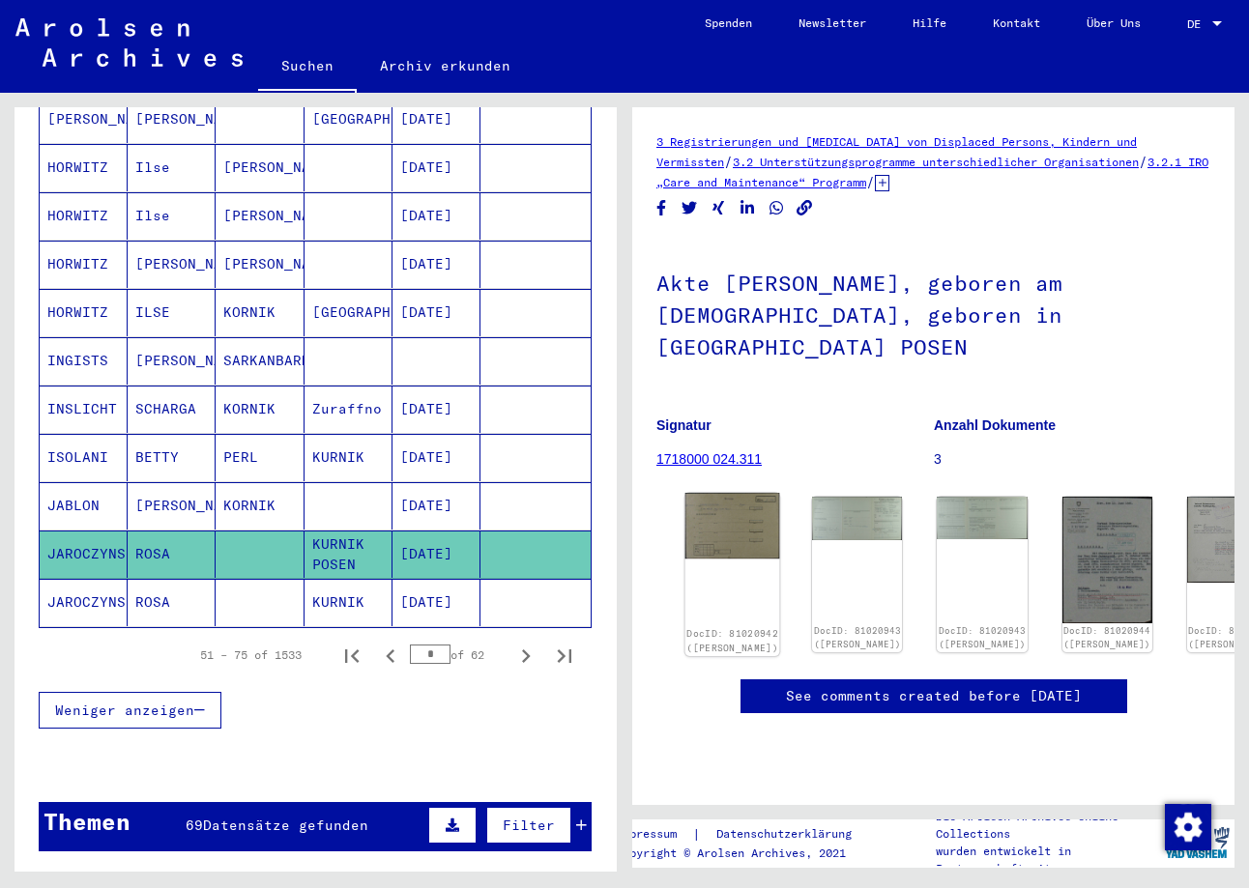
click at [722, 493] on img at bounding box center [732, 526] width 95 height 66
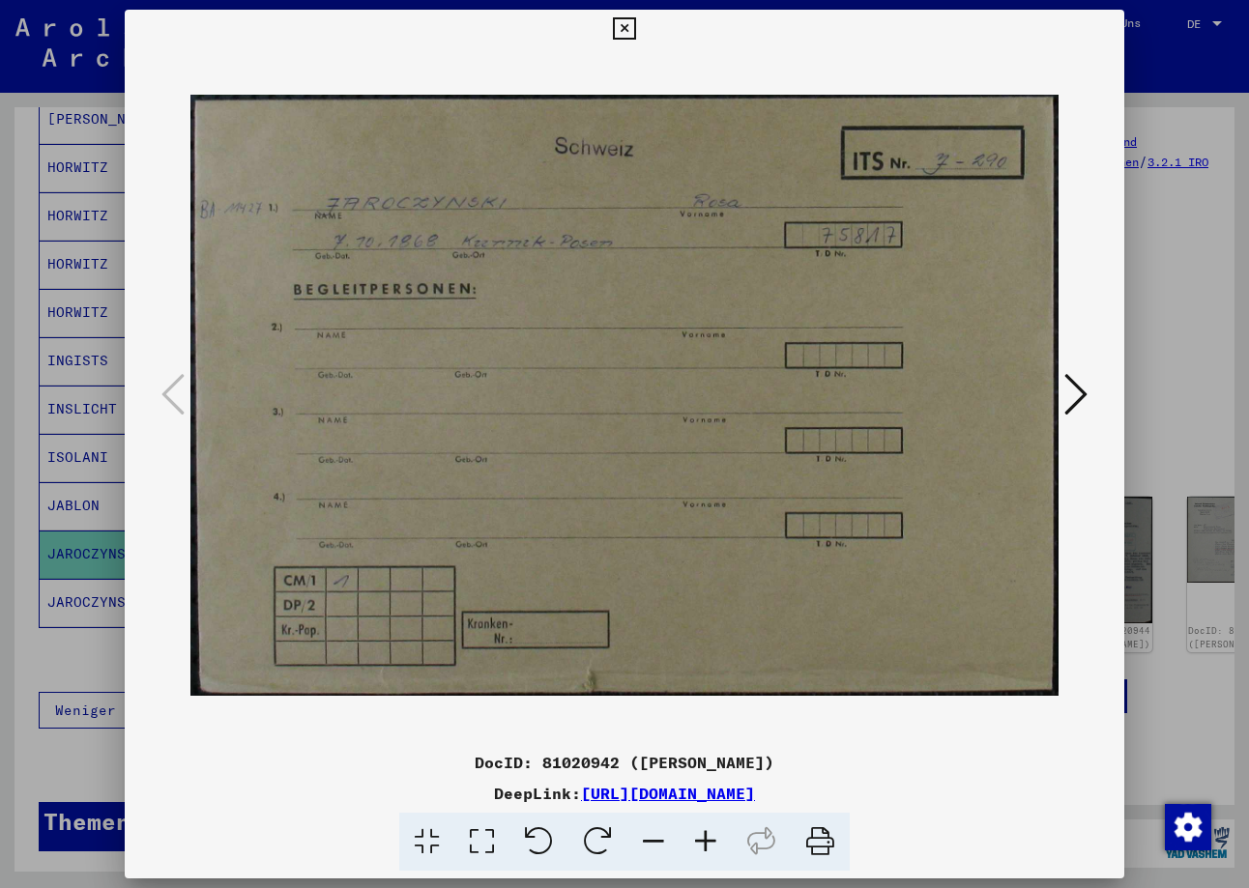
click at [1067, 389] on icon at bounding box center [1075, 394] width 23 height 46
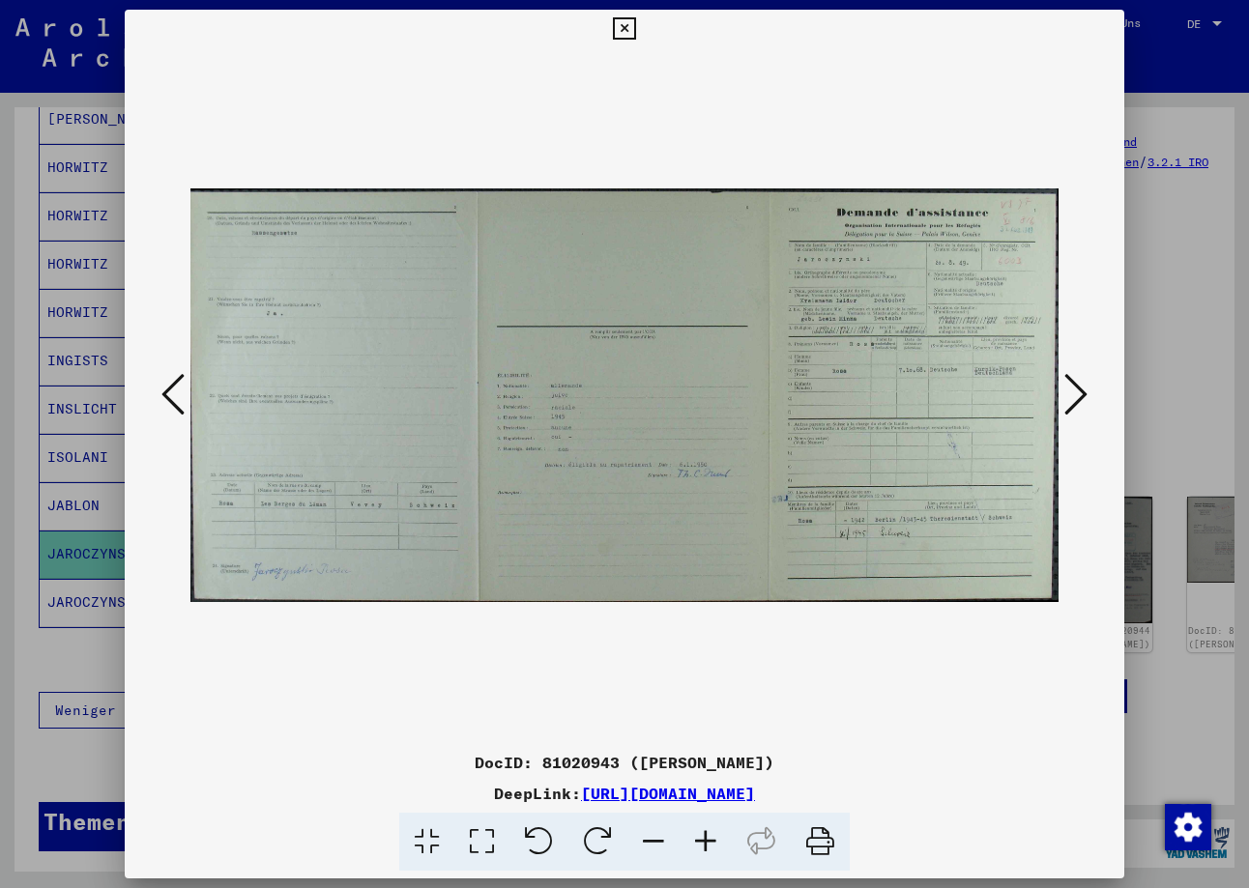
click at [700, 842] on icon at bounding box center [705, 842] width 52 height 59
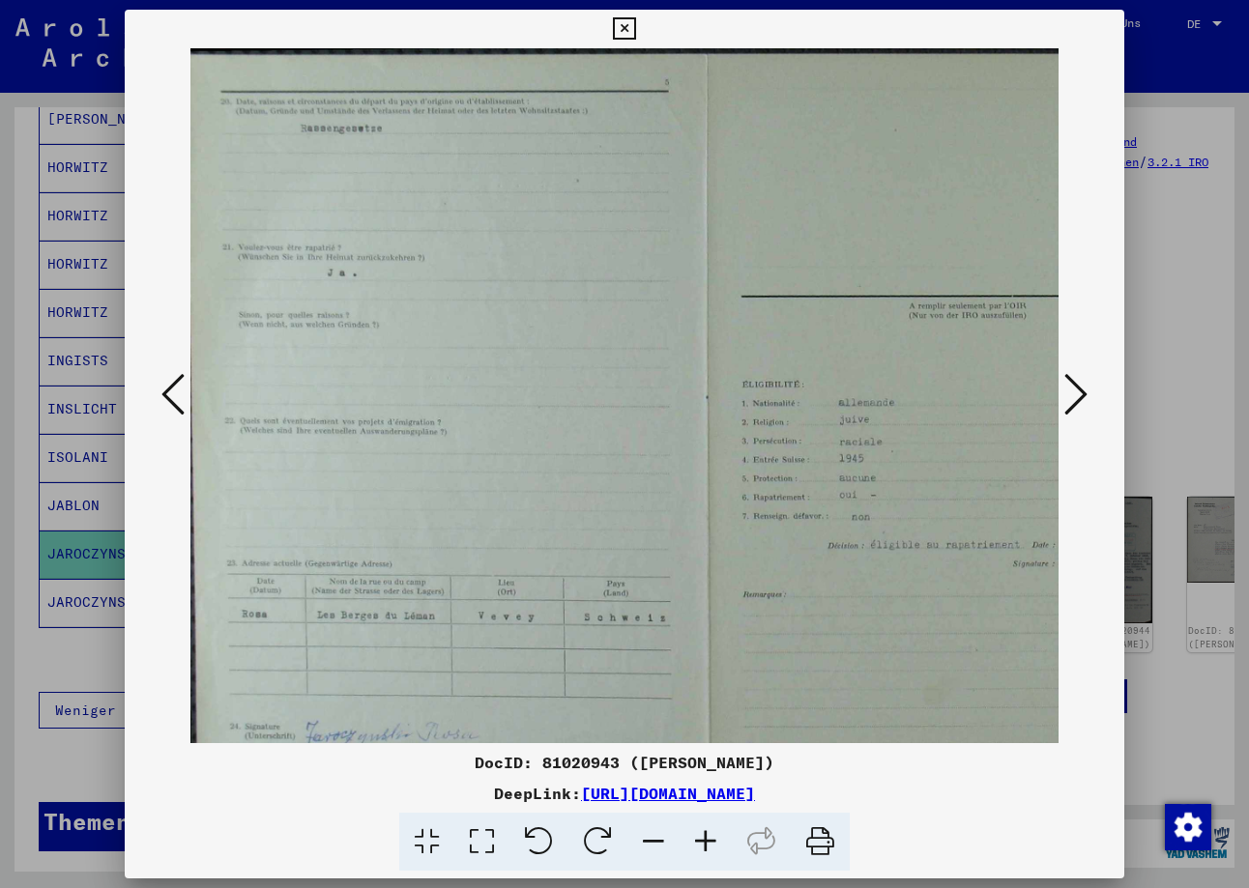
click at [700, 842] on icon at bounding box center [705, 842] width 52 height 59
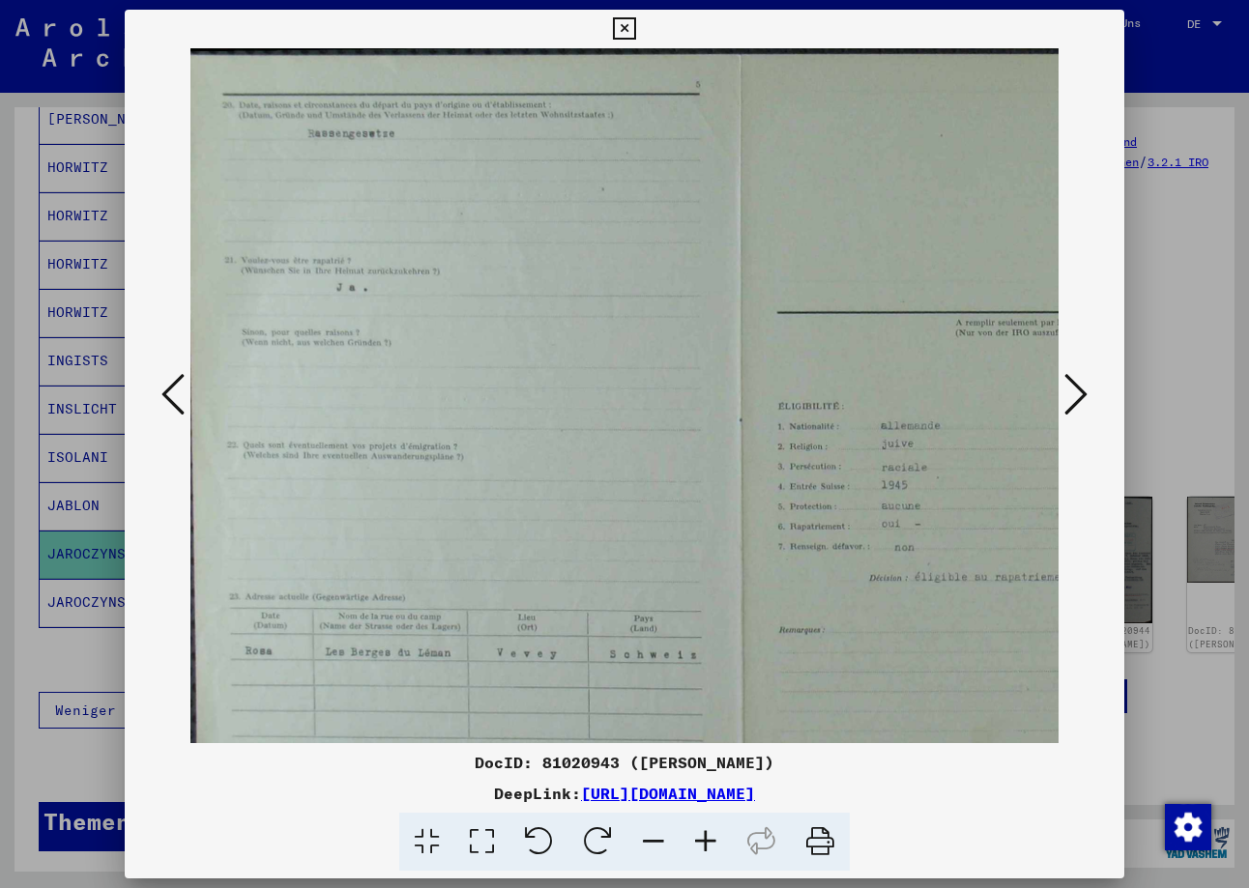
click at [700, 842] on icon at bounding box center [705, 842] width 52 height 59
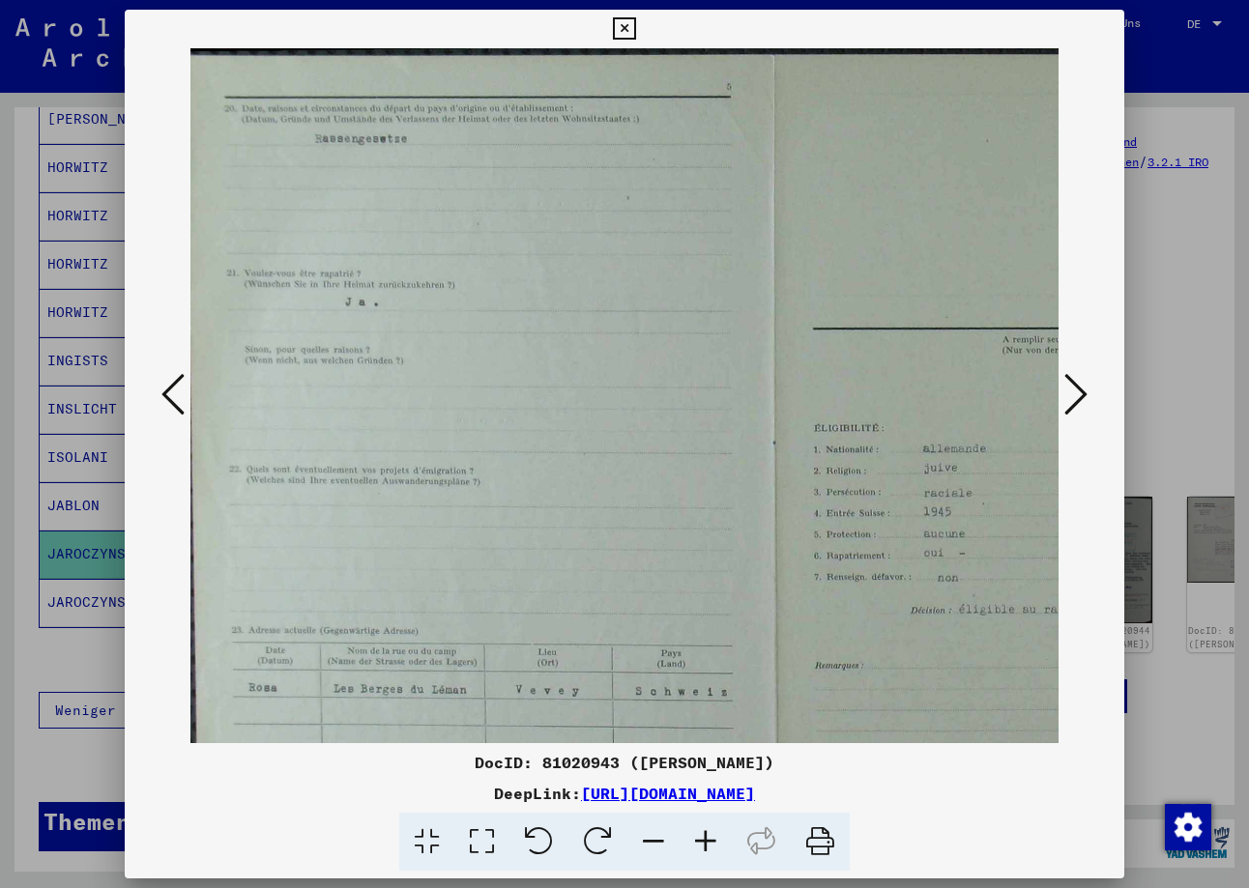
click at [700, 842] on icon at bounding box center [705, 842] width 52 height 59
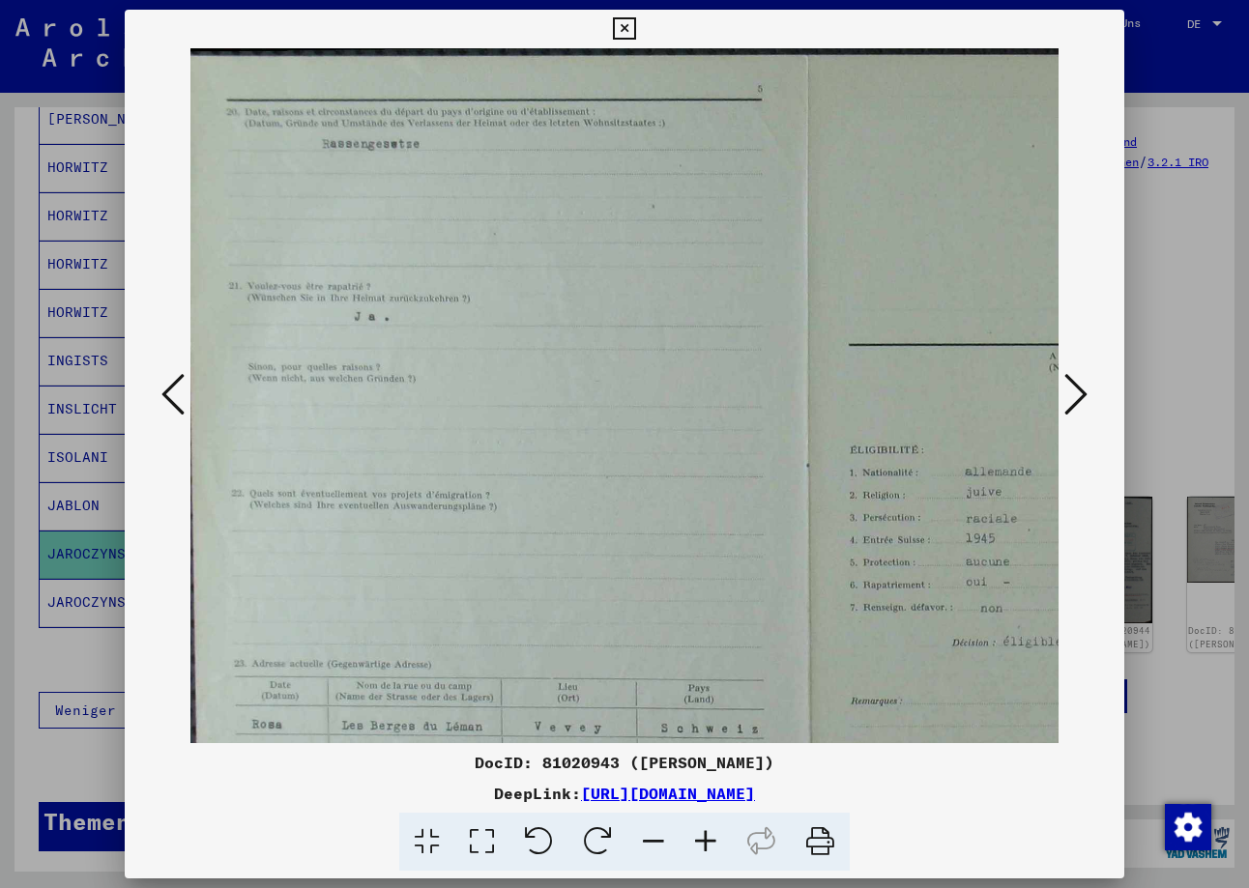
scroll to position [0, 76]
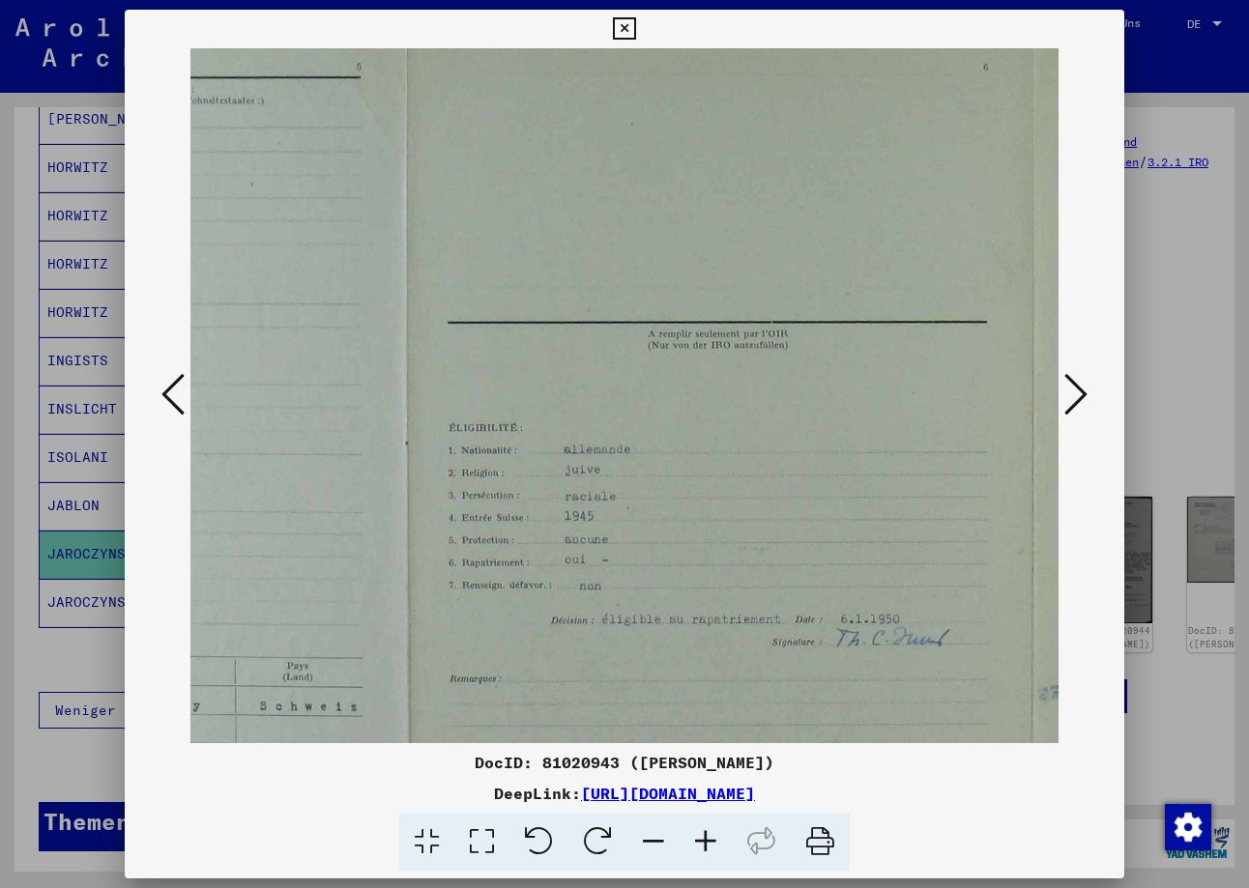
drag, startPoint x: 766, startPoint y: 477, endPoint x: 365, endPoint y: 455, distance: 401.7
click at [365, 455] on img at bounding box center [721, 470] width 1865 height 888
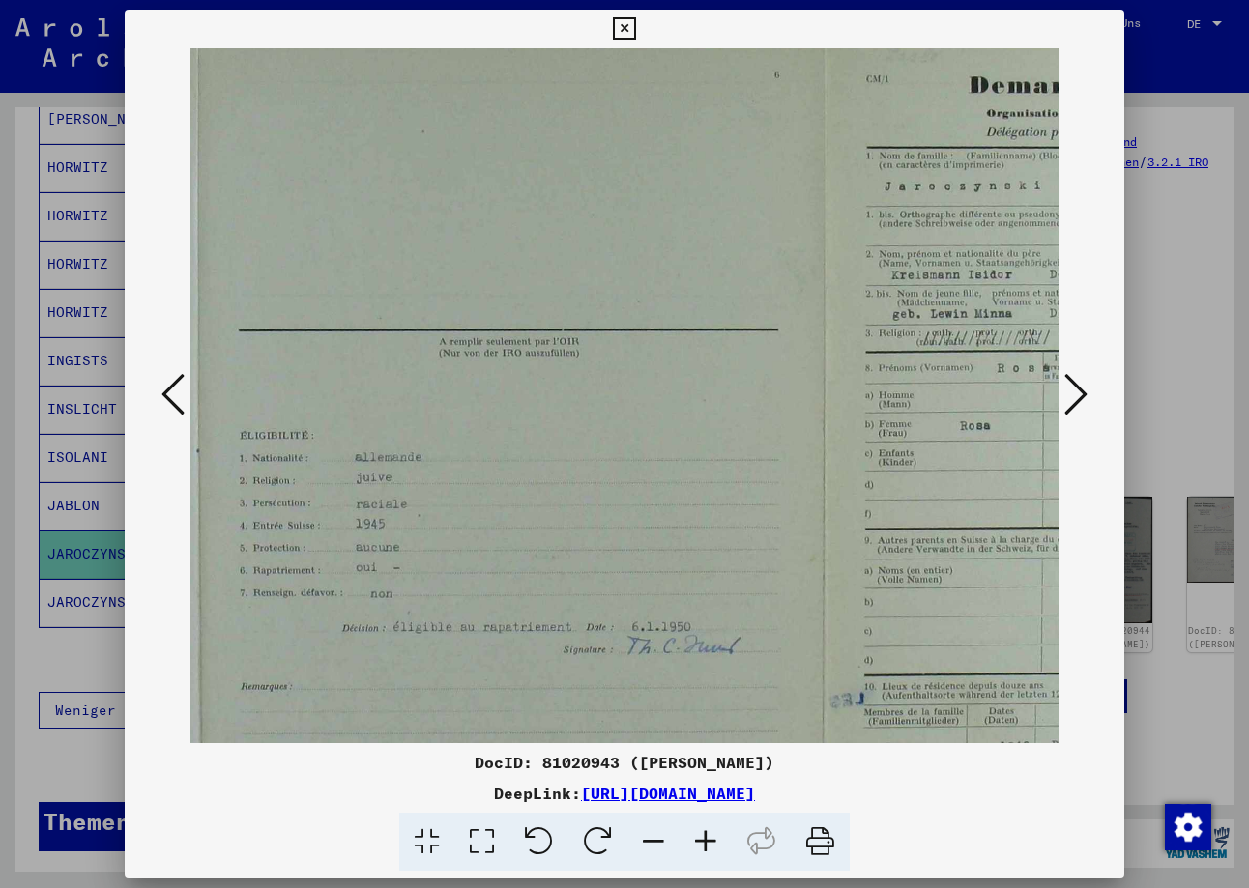
drag, startPoint x: 822, startPoint y: 399, endPoint x: 614, endPoint y: 407, distance: 208.9
click at [614, 407] on img at bounding box center [513, 478] width 1865 height 888
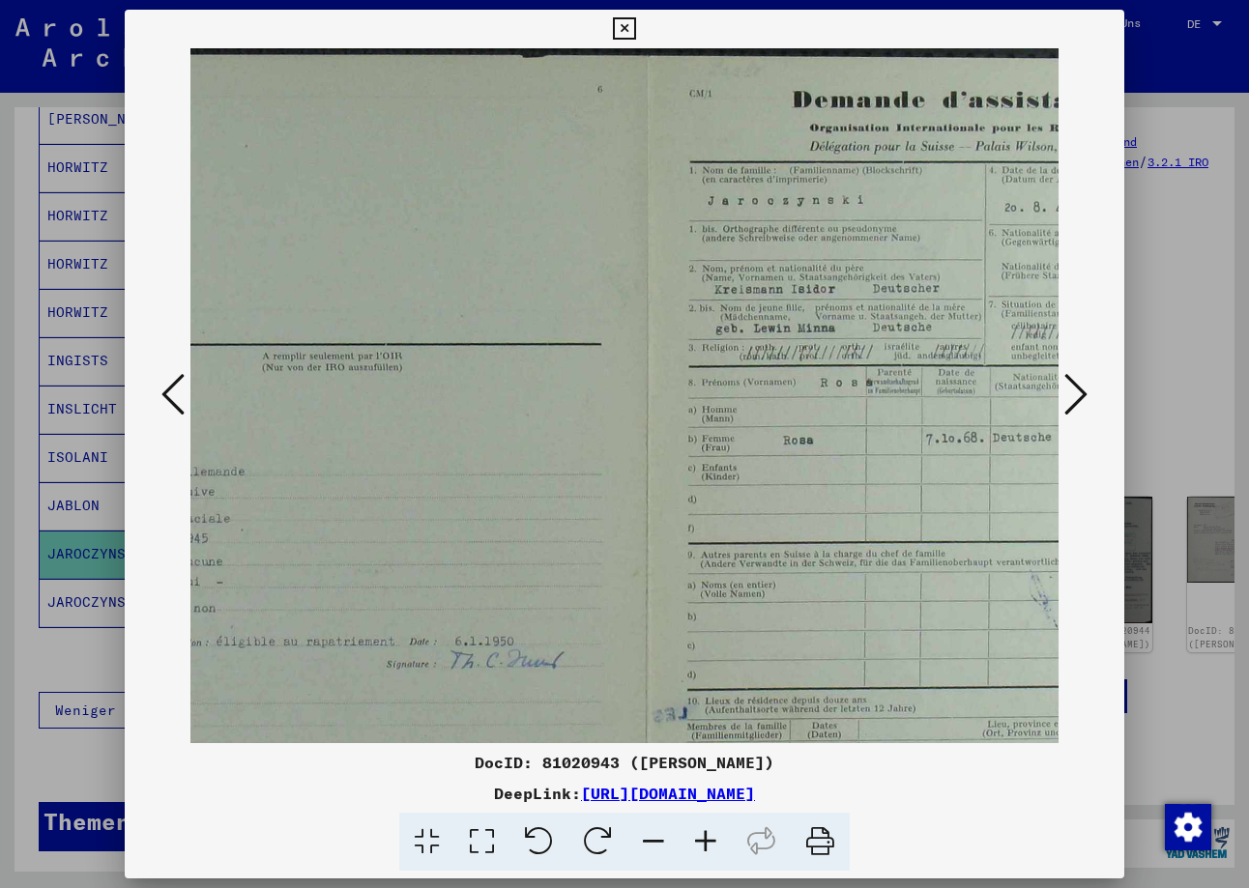
scroll to position [0, 998]
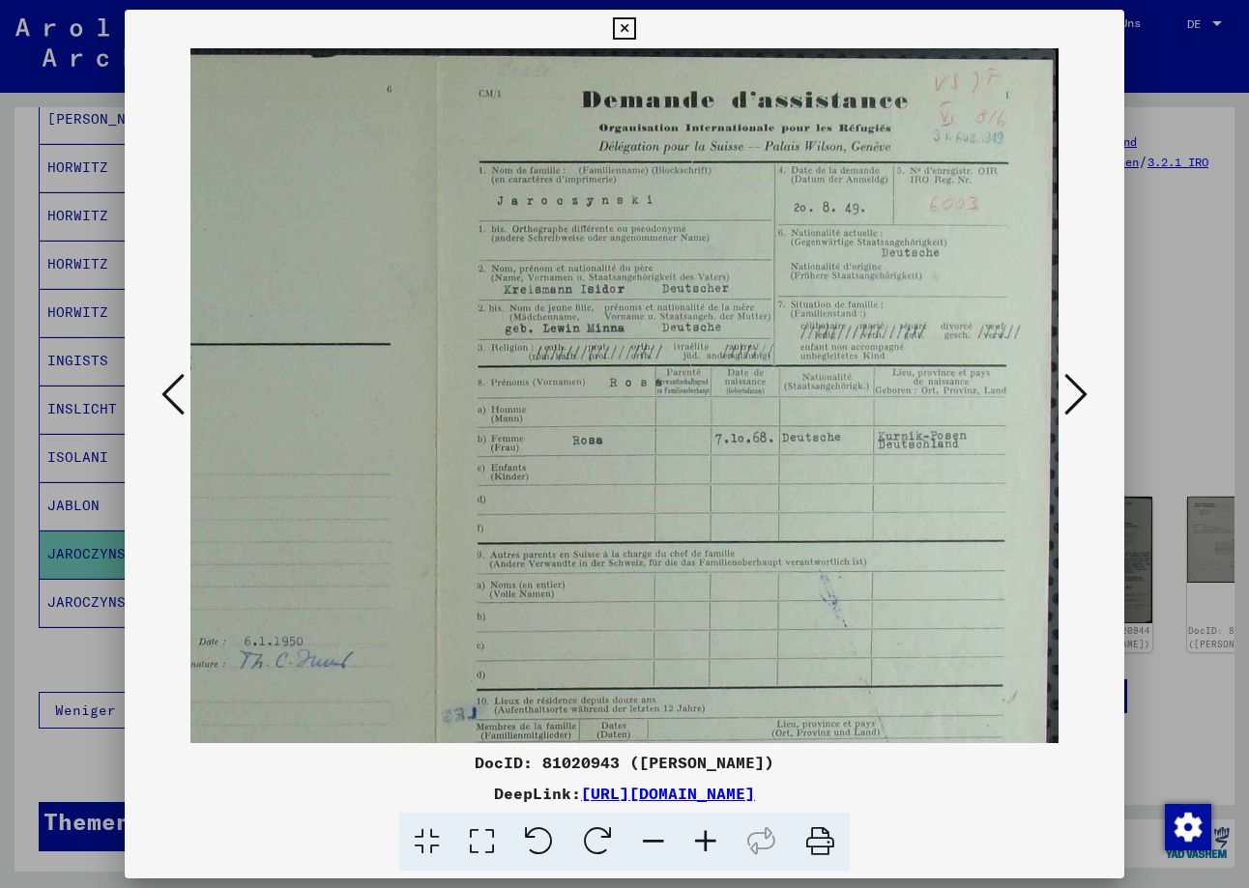
drag, startPoint x: 975, startPoint y: 278, endPoint x: 482, endPoint y: 557, distance: 566.0
click at [482, 557] on img at bounding box center [125, 492] width 1865 height 888
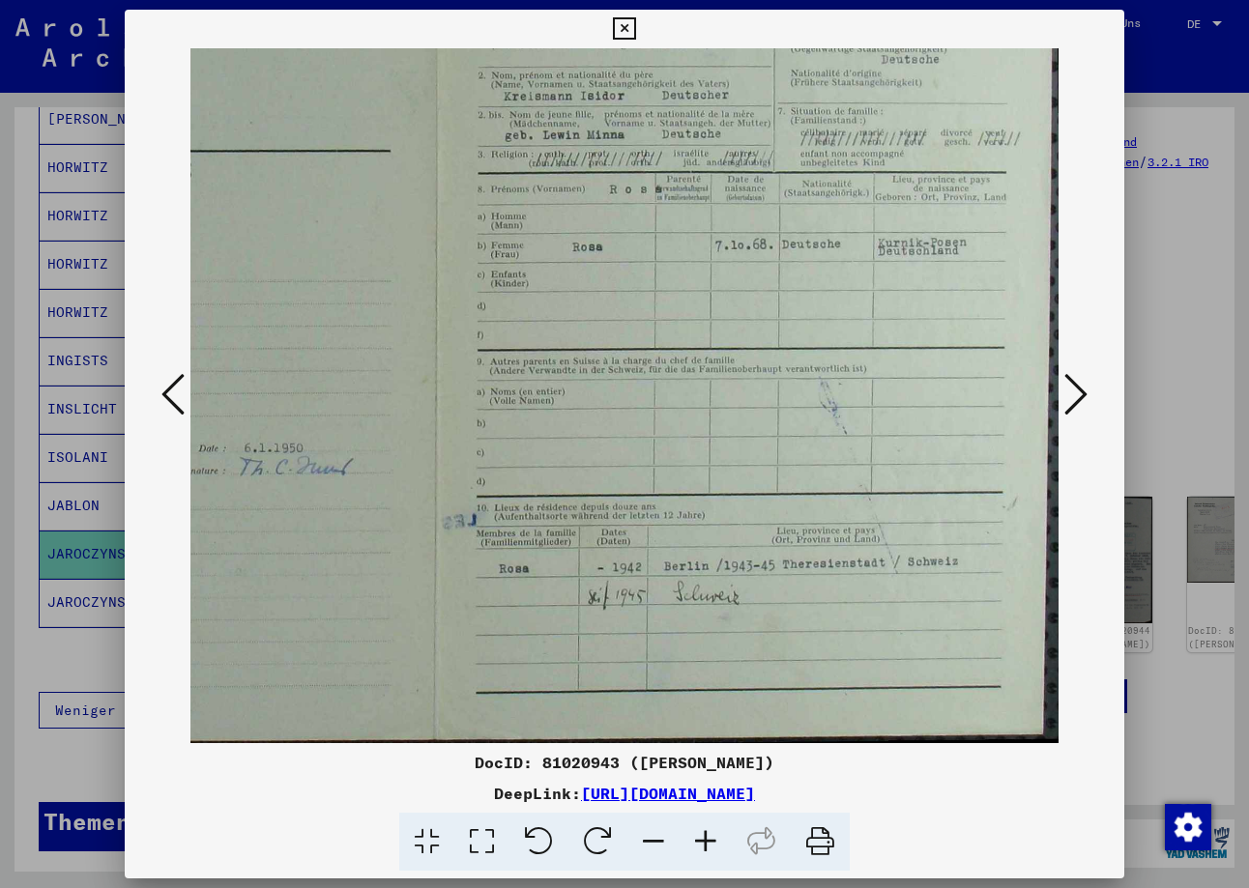
drag, startPoint x: 740, startPoint y: 604, endPoint x: 711, endPoint y: 292, distance: 313.5
click at [711, 291] on img at bounding box center [125, 299] width 1865 height 888
click at [1061, 420] on button at bounding box center [1075, 395] width 35 height 55
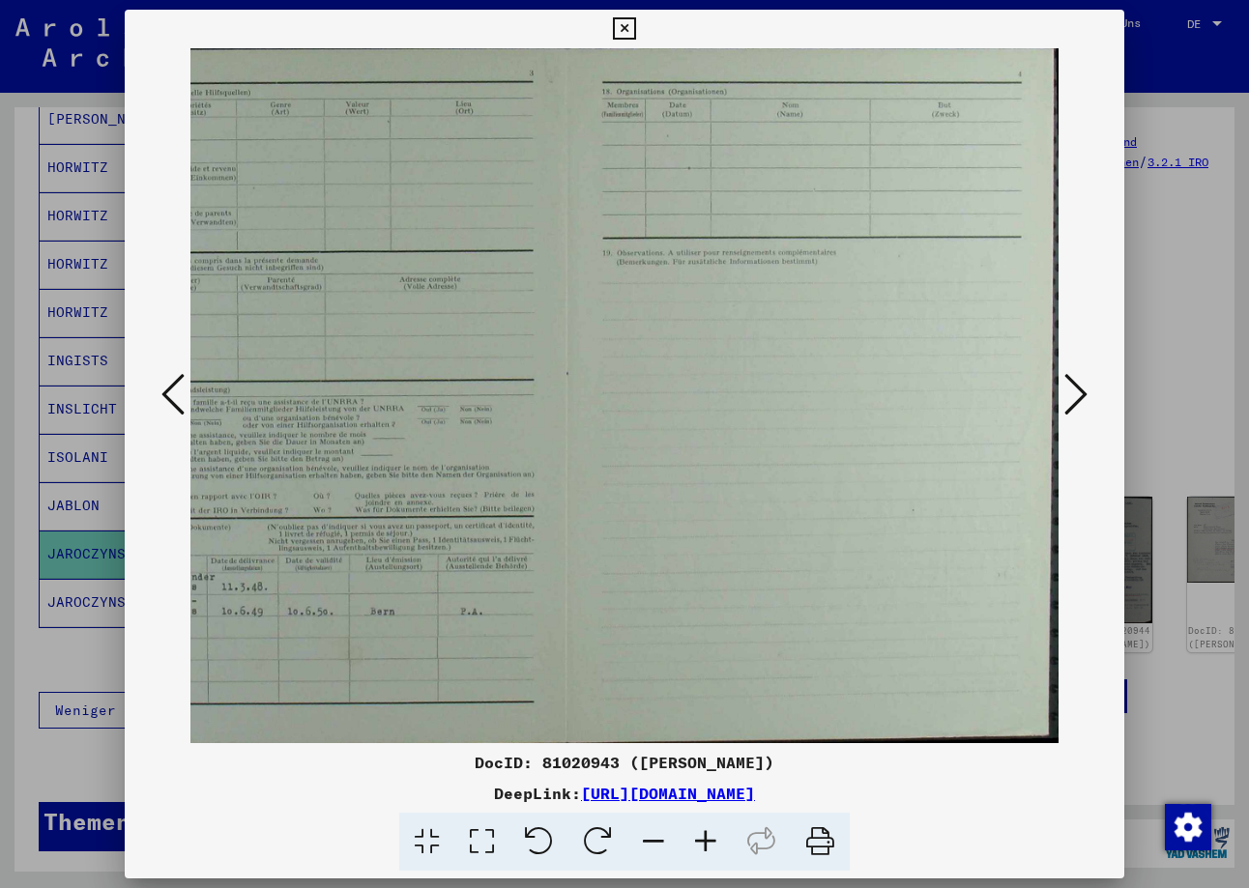
scroll to position [0, 605]
click at [1064, 413] on icon at bounding box center [1075, 394] width 23 height 46
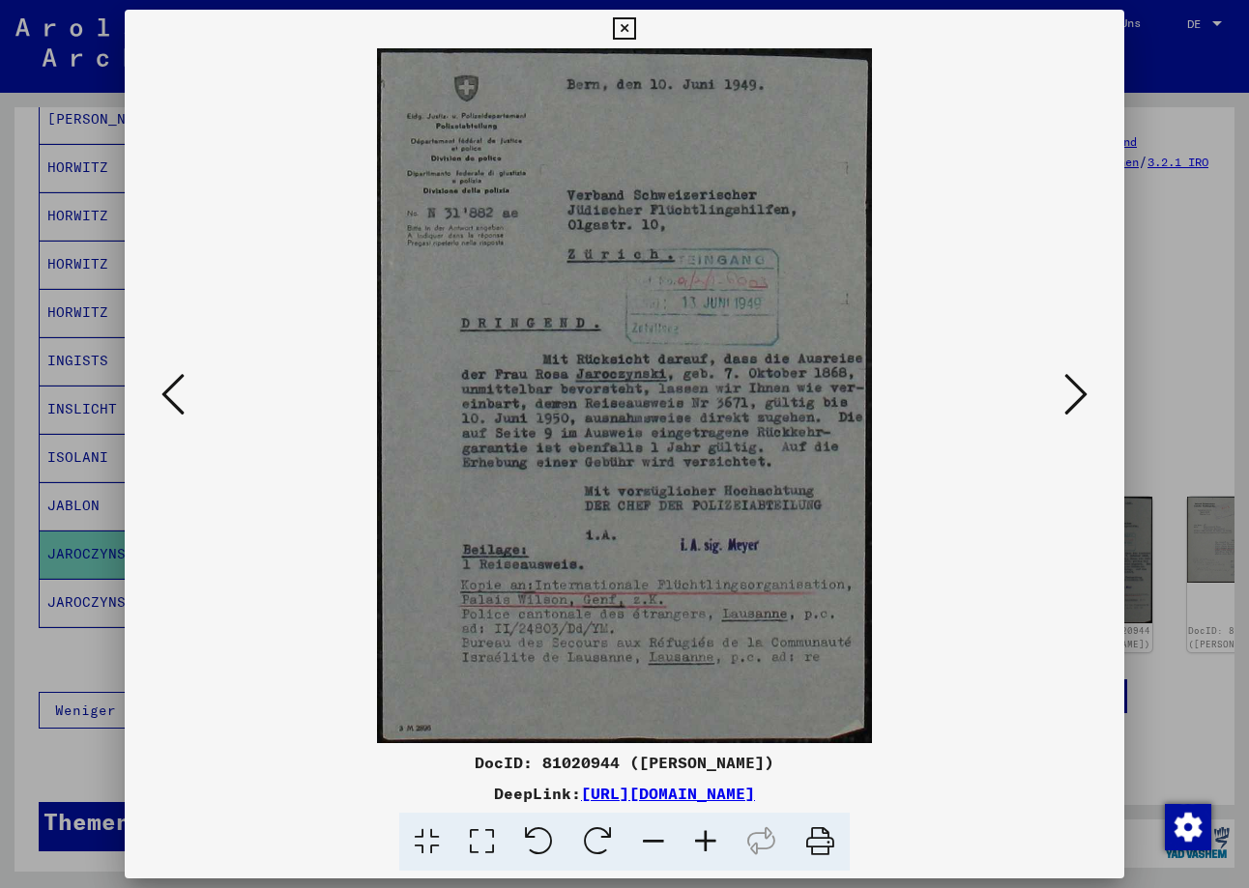
click at [1064, 413] on icon at bounding box center [1075, 394] width 23 height 46
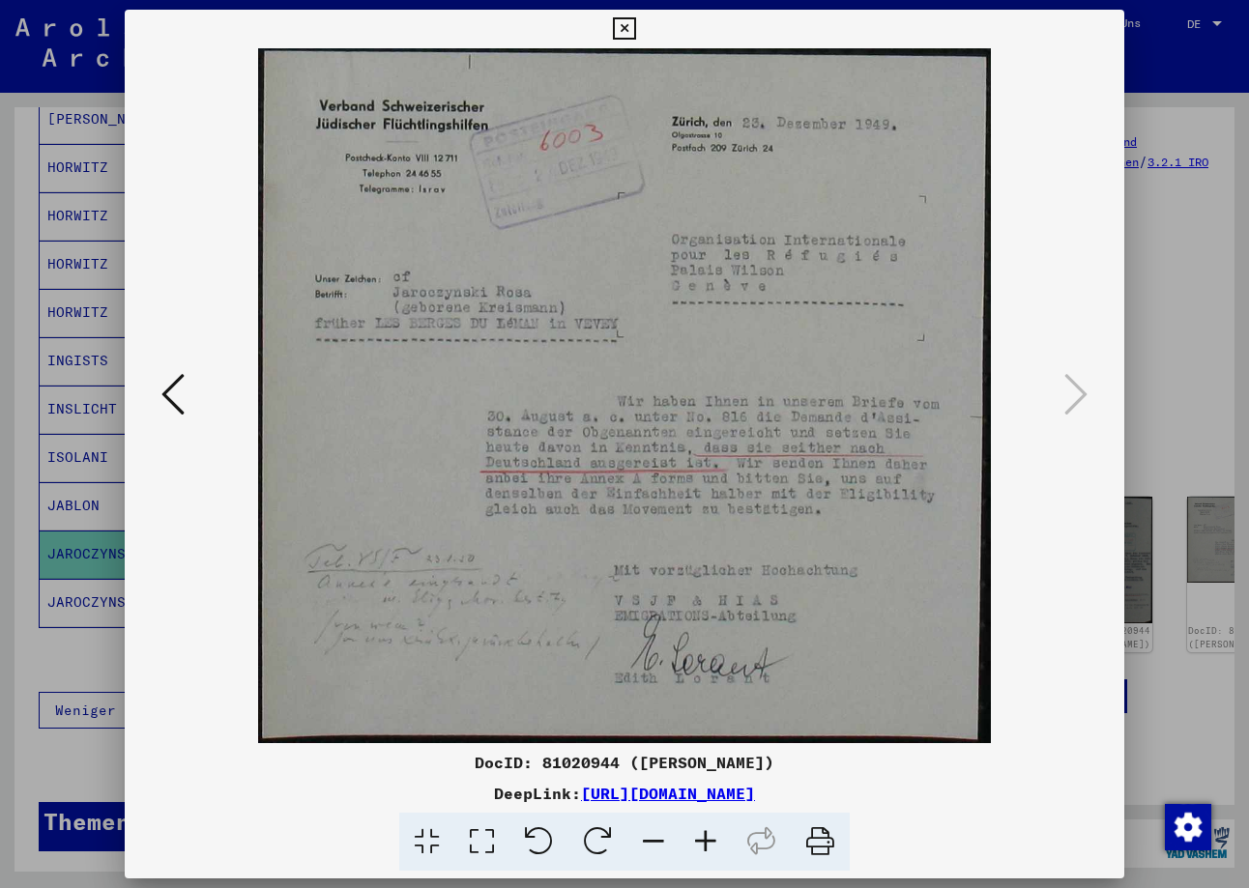
click at [1194, 341] on div at bounding box center [624, 444] width 1249 height 888
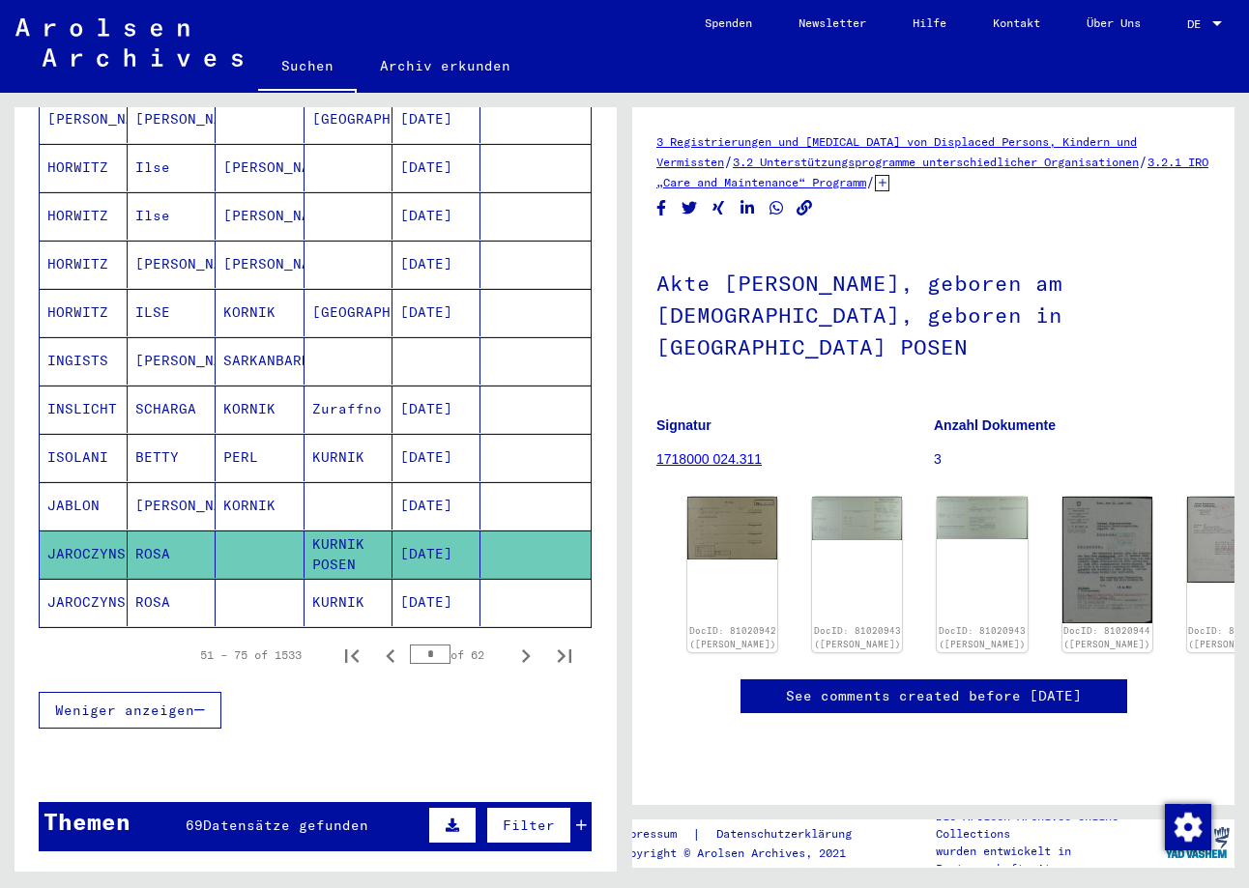
click at [468, 587] on mat-cell "[DATE]" at bounding box center [436, 602] width 88 height 47
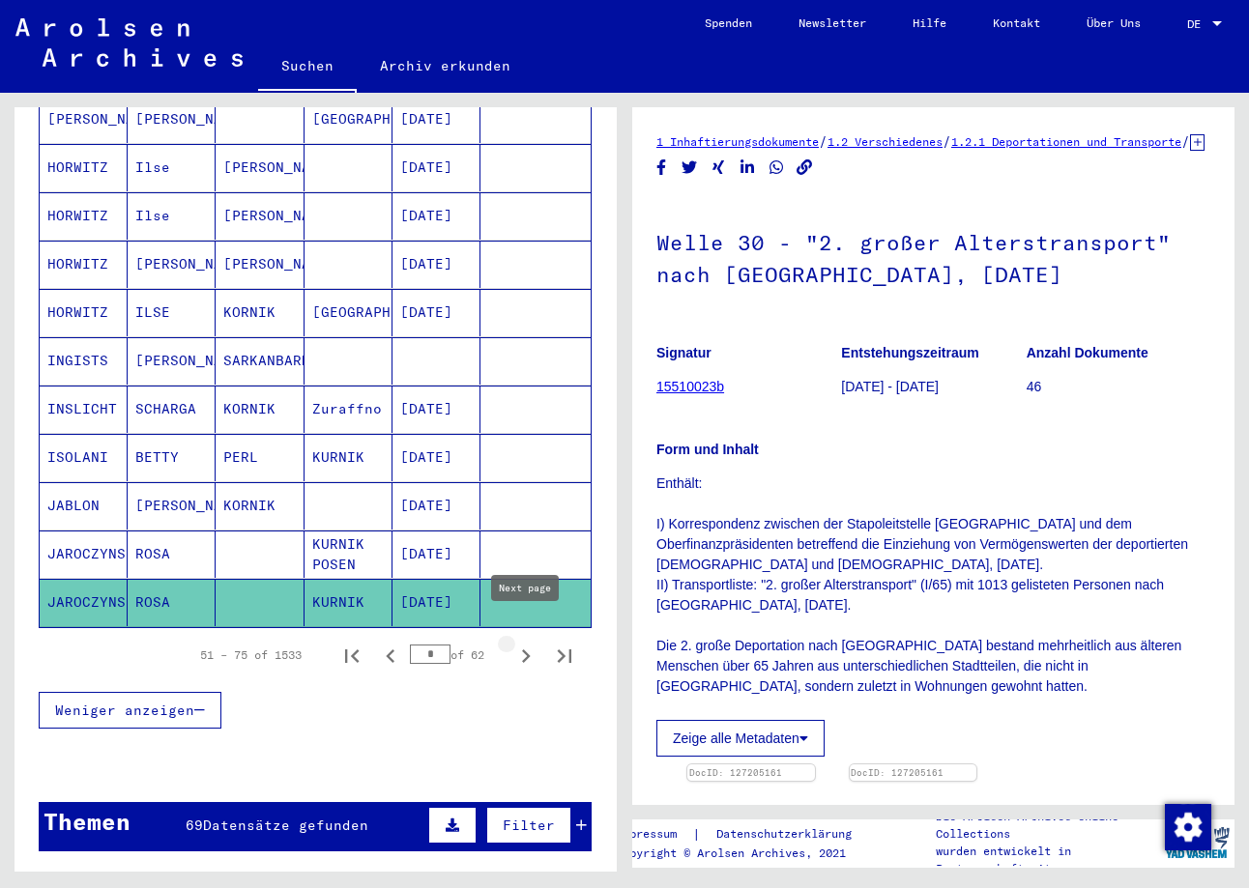
click at [530, 643] on icon "Next page" at bounding box center [525, 656] width 27 height 27
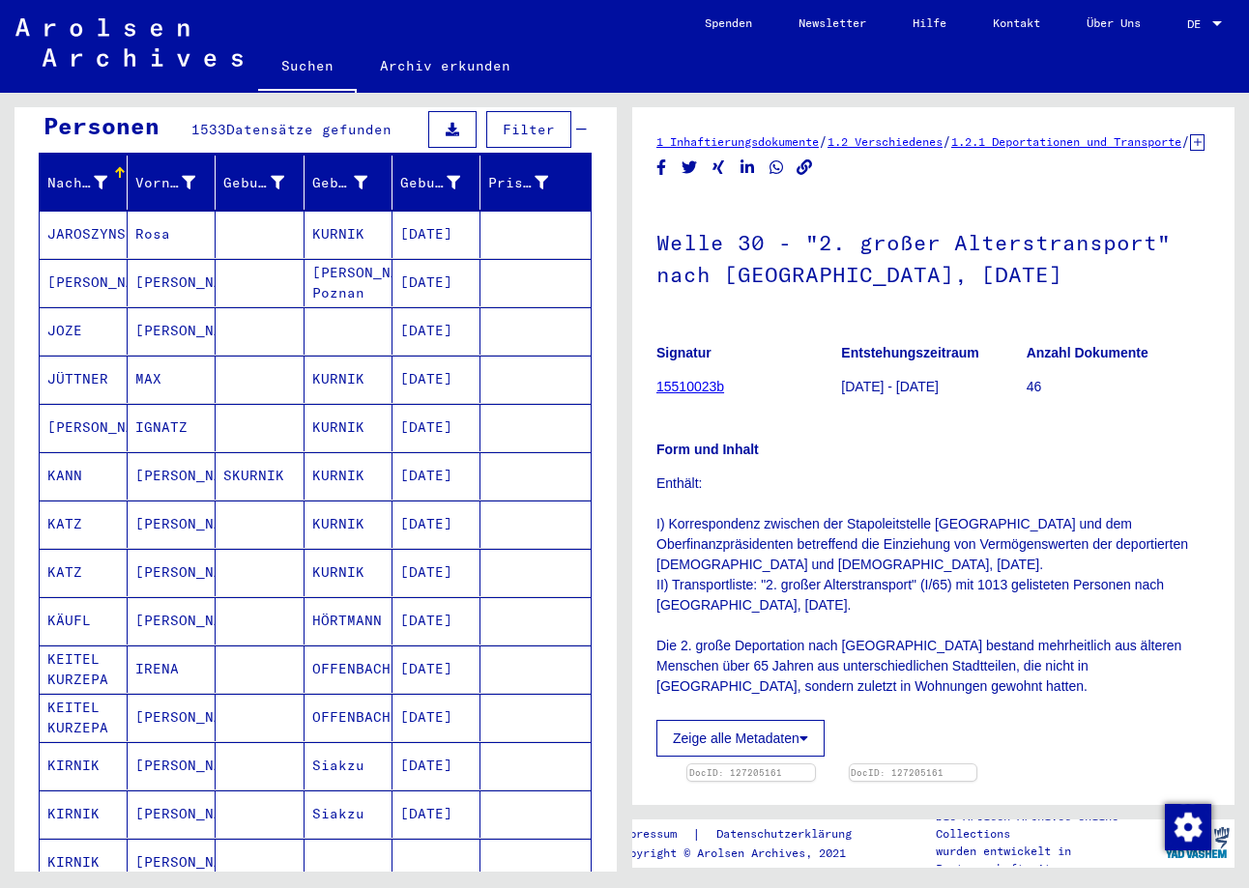
scroll to position [168, 0]
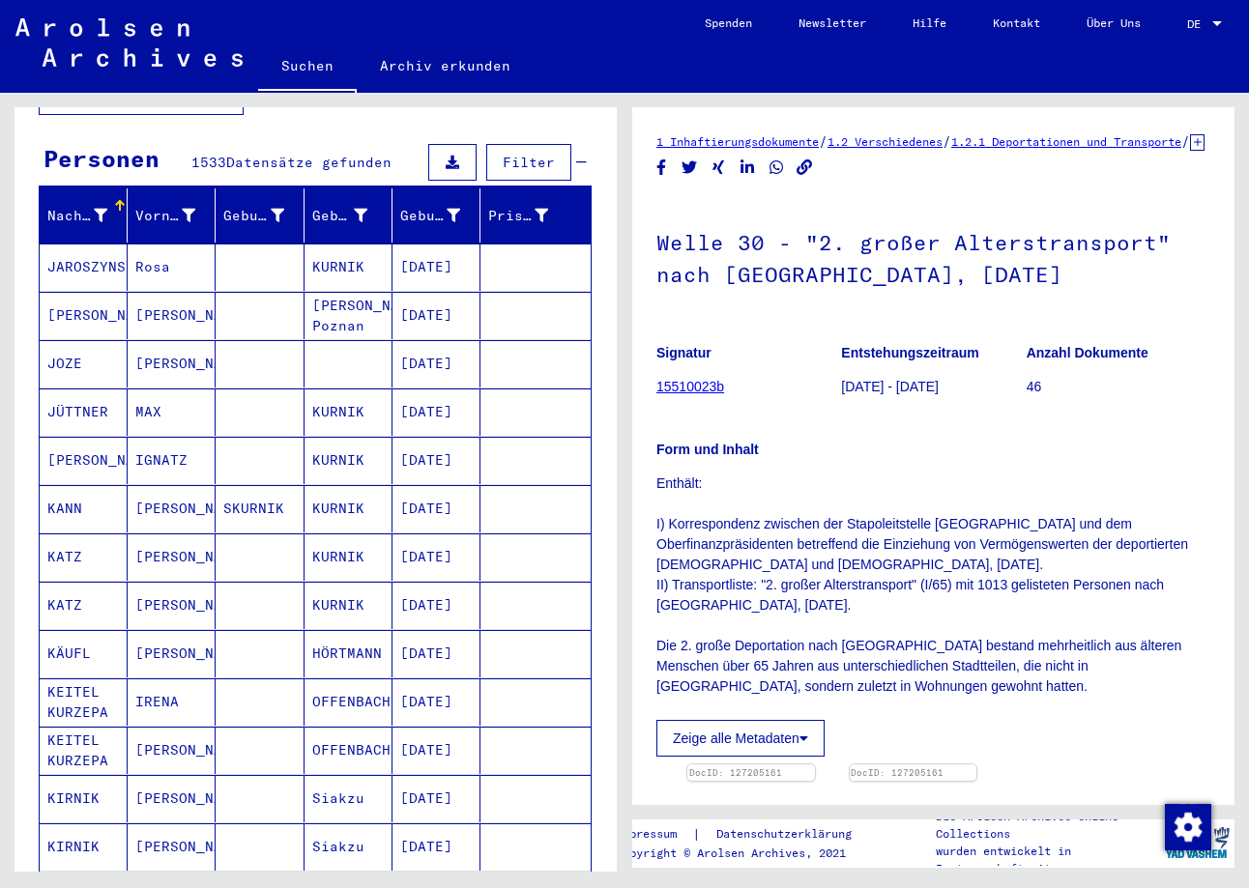
click at [519, 262] on mat-cell at bounding box center [535, 267] width 110 height 47
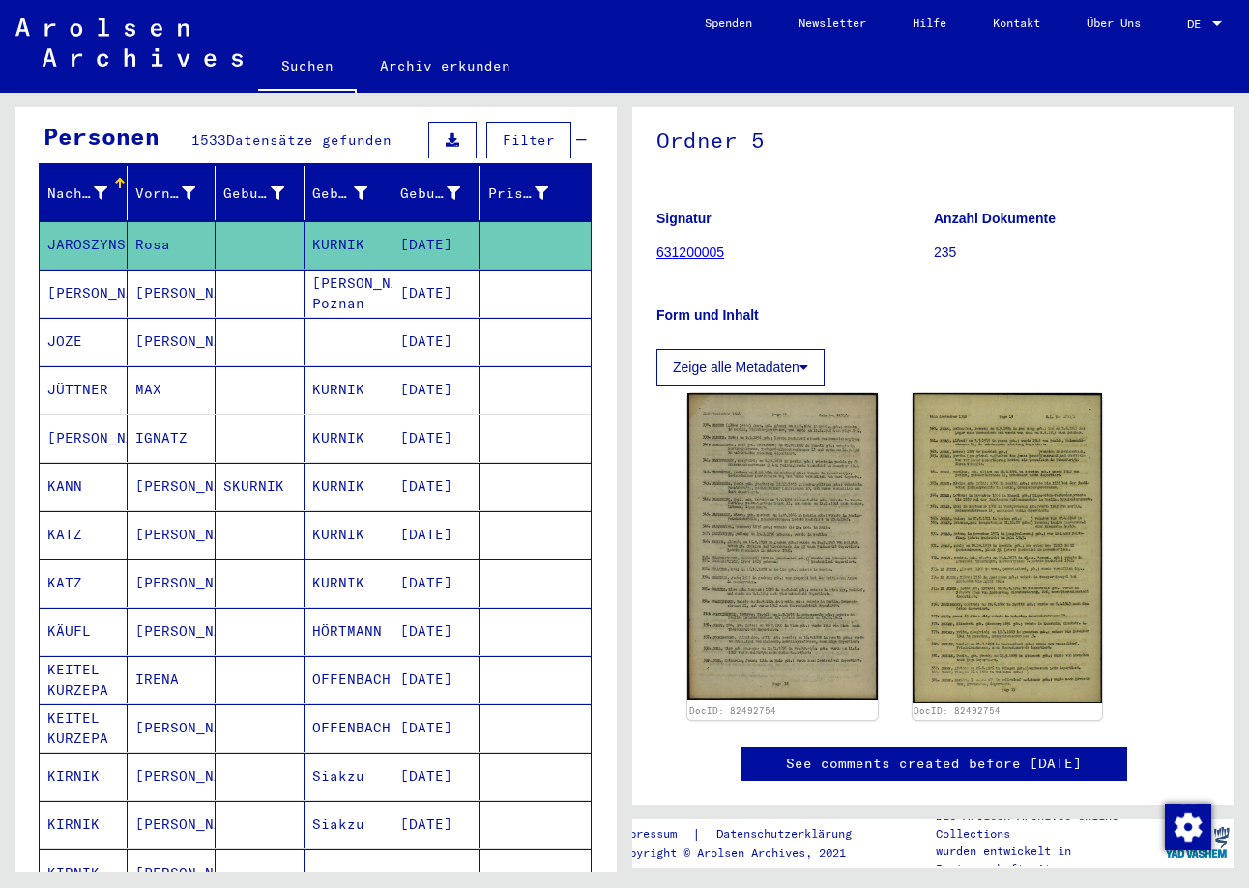
scroll to position [128, 0]
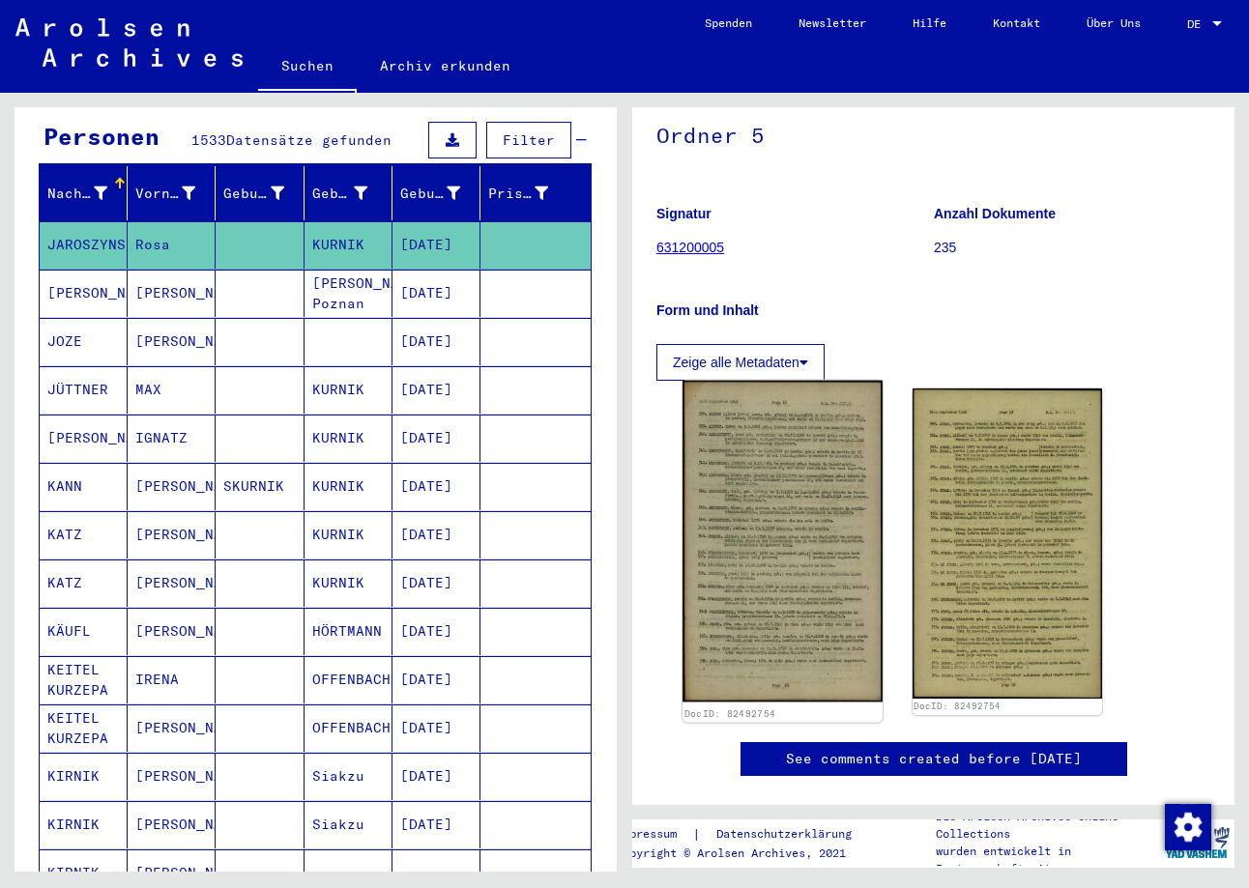
click at [768, 465] on img at bounding box center [781, 542] width 199 height 322
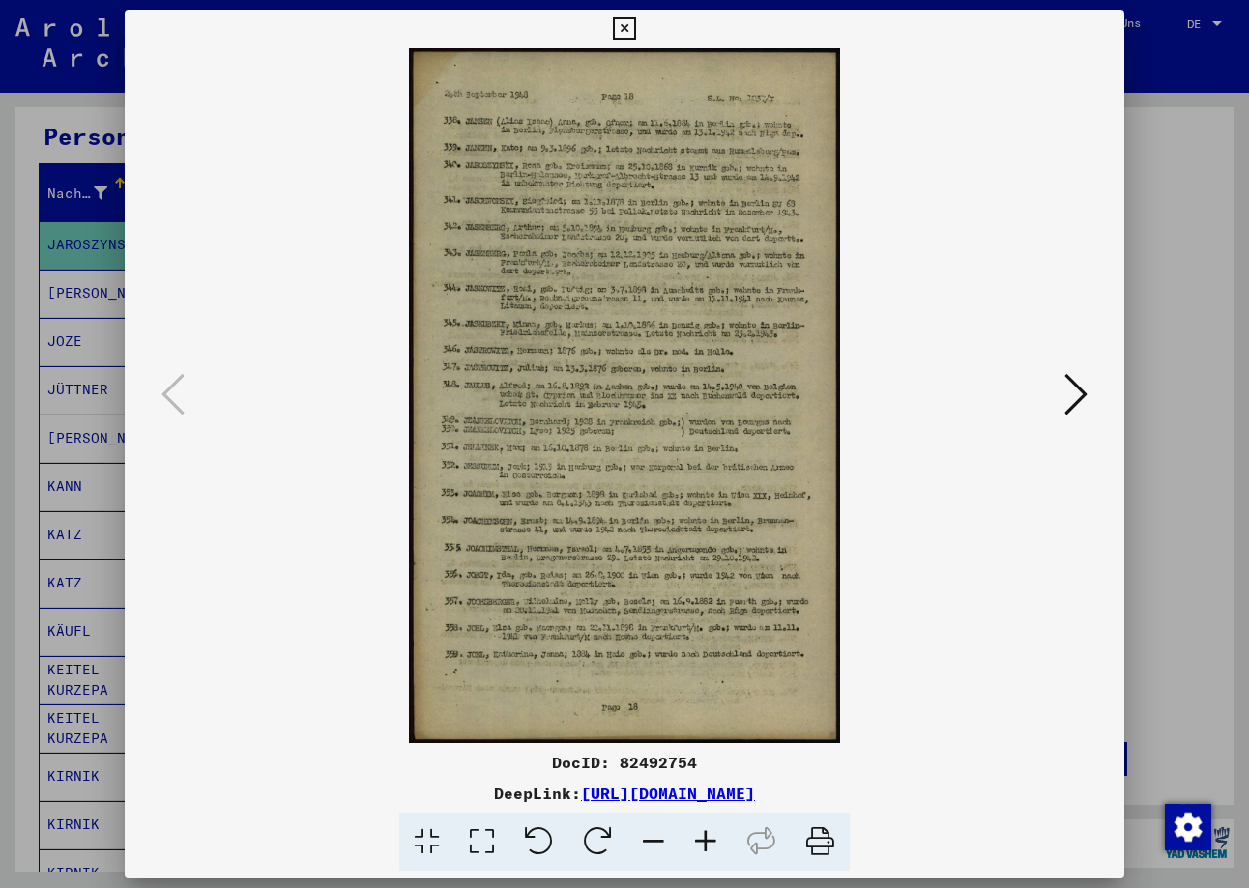
click at [1171, 283] on div at bounding box center [624, 444] width 1249 height 888
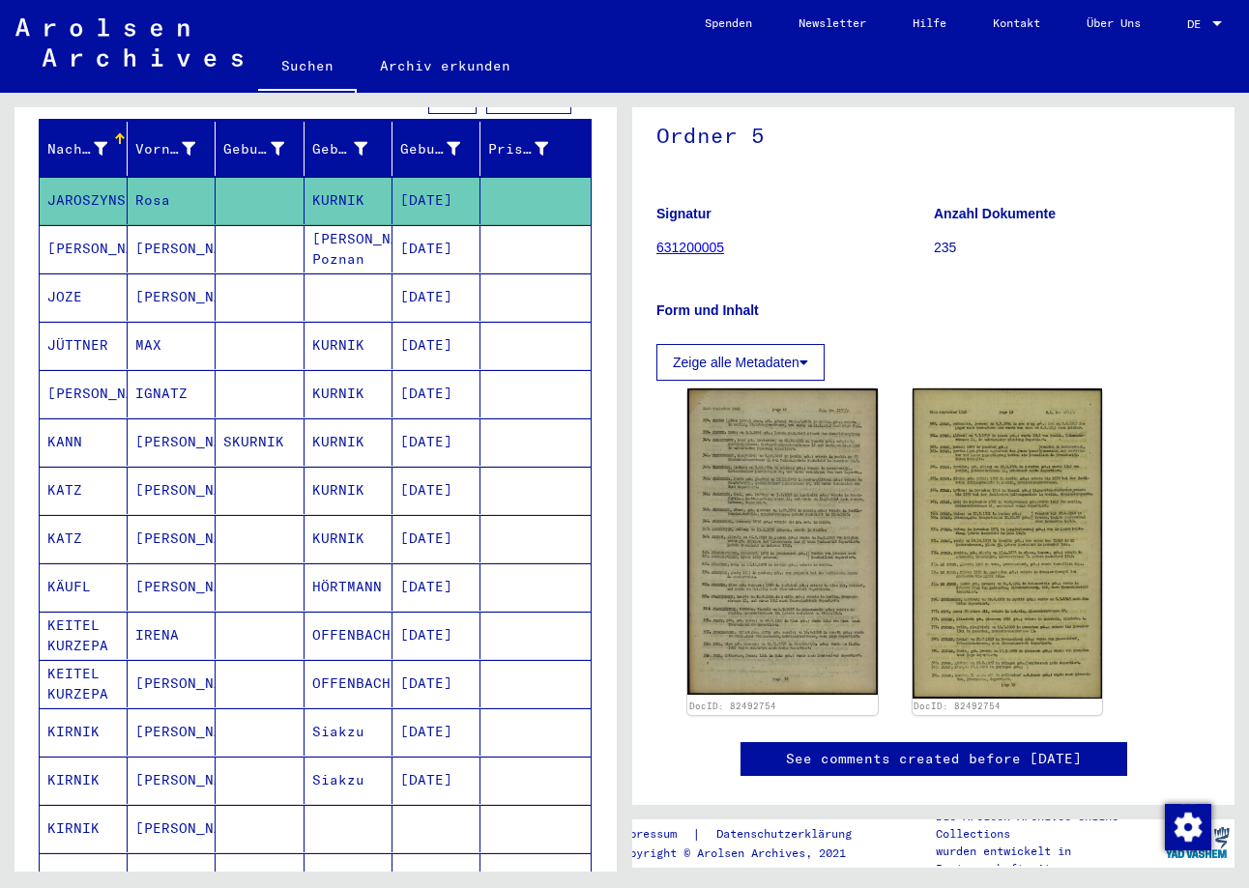
scroll to position [238, 0]
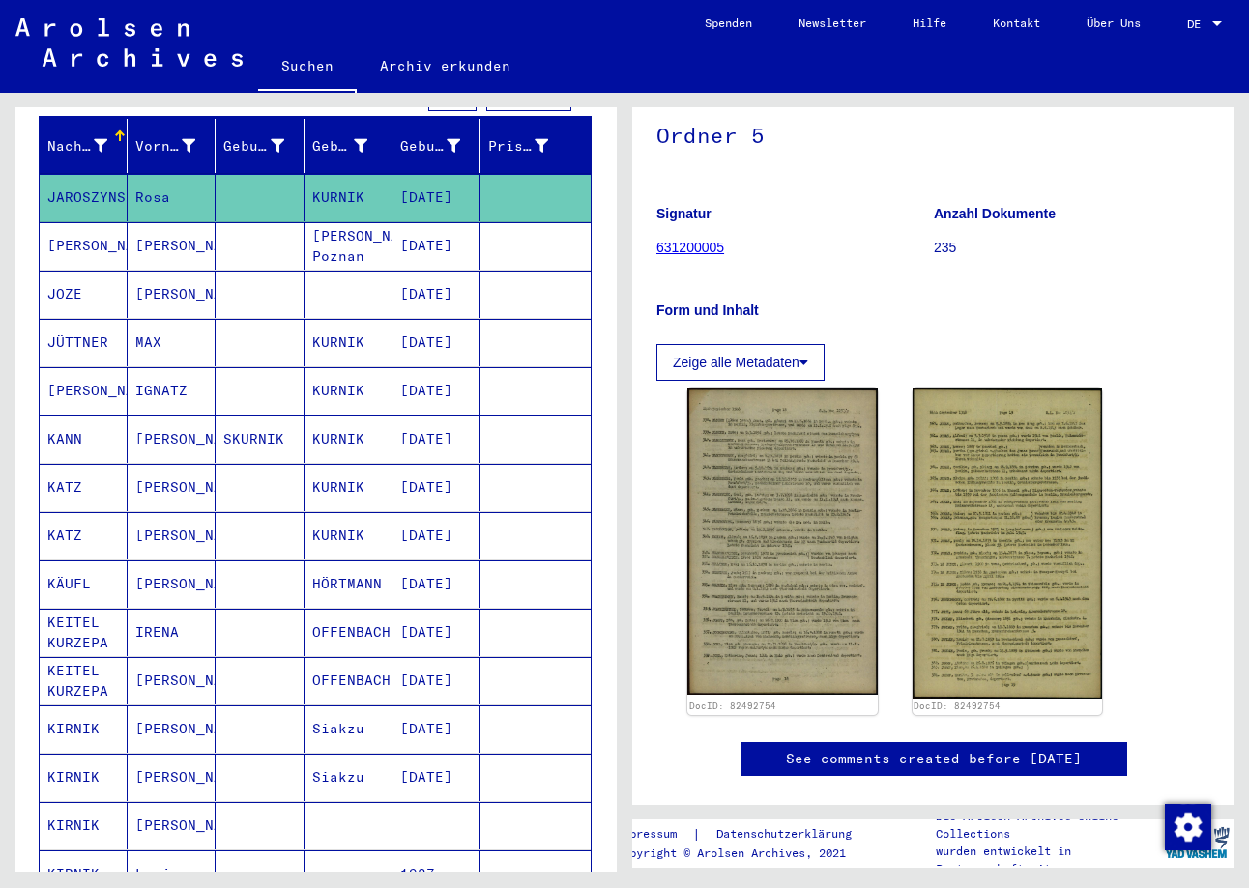
click at [427, 338] on mat-cell "[DATE]" at bounding box center [436, 342] width 88 height 47
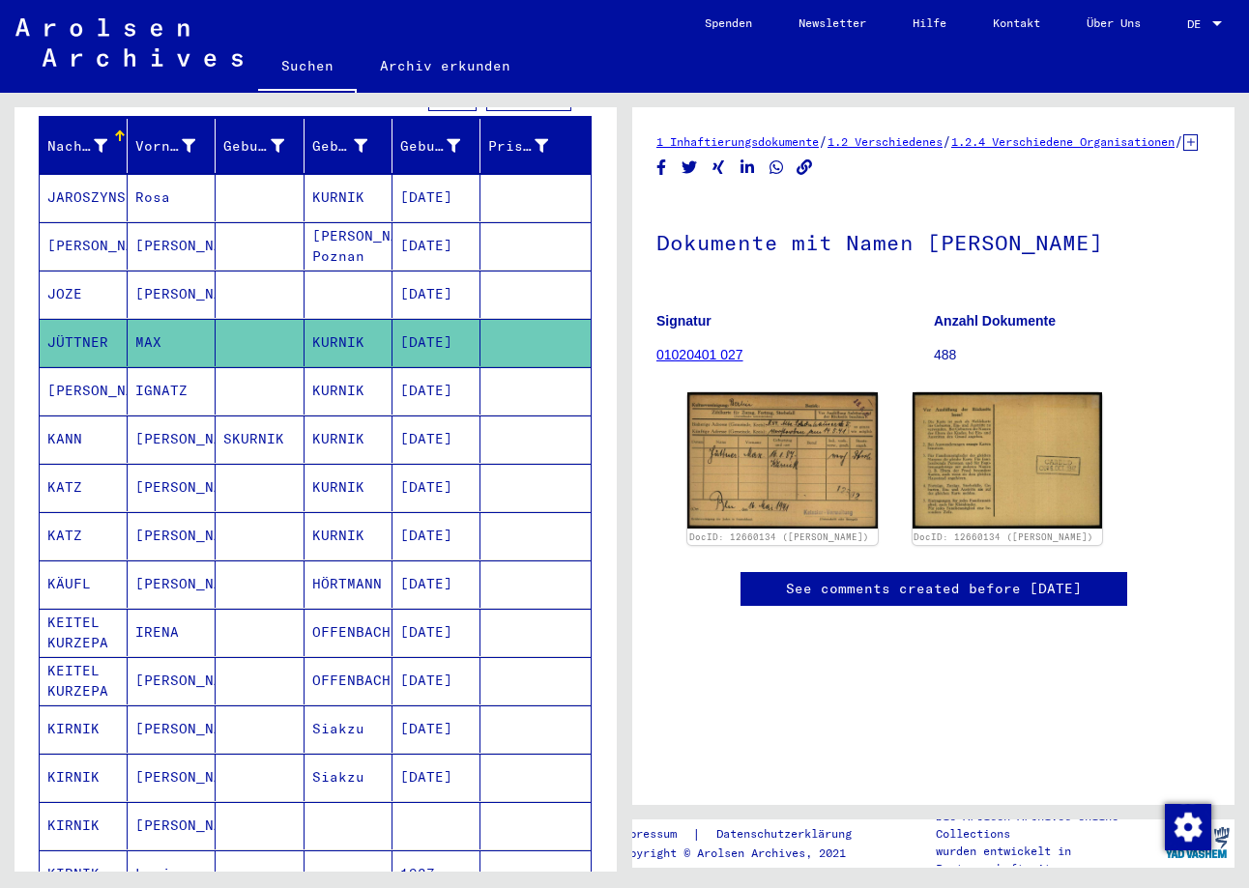
scroll to position [23, 0]
click at [755, 425] on img at bounding box center [781, 459] width 199 height 143
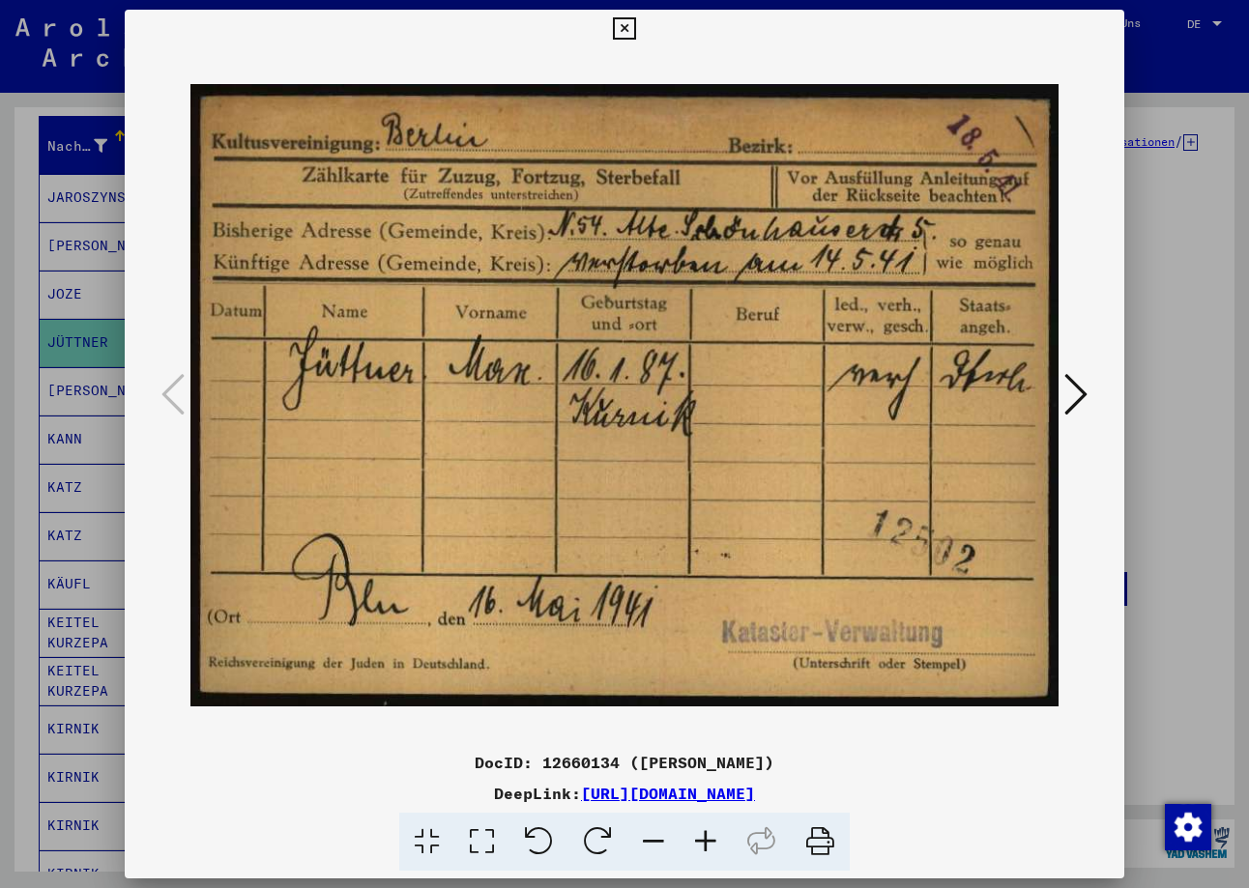
click at [1090, 403] on button at bounding box center [1075, 395] width 35 height 55
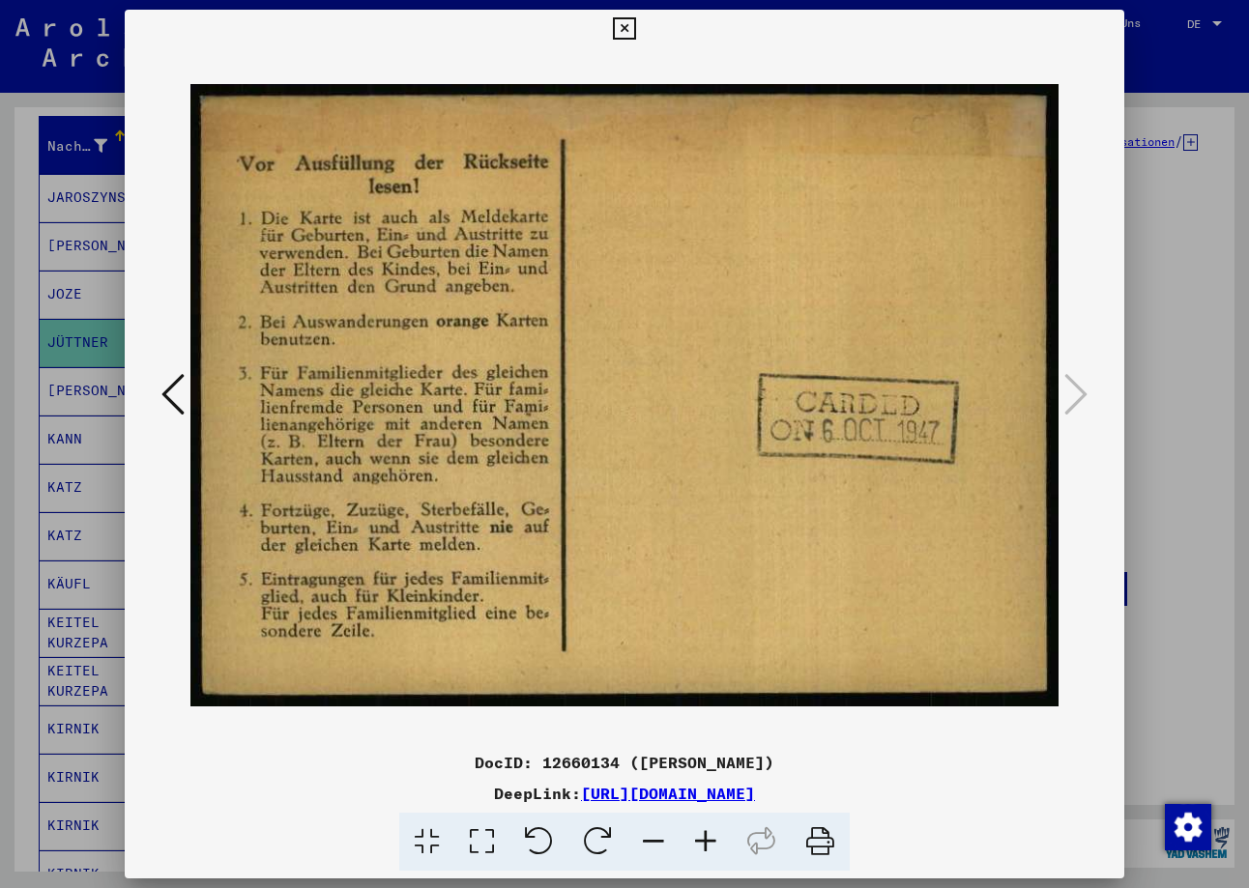
click at [1187, 378] on div at bounding box center [624, 444] width 1249 height 888
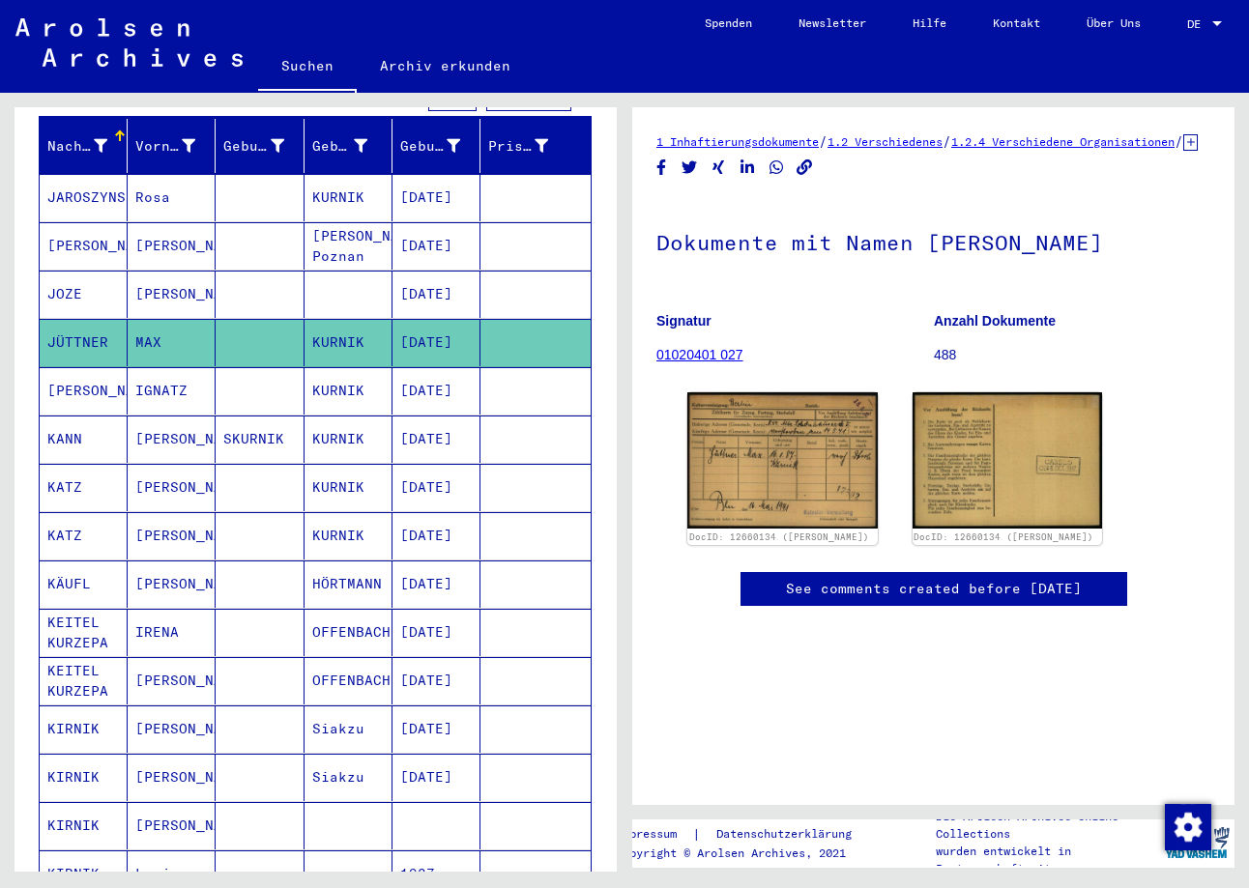
click at [392, 428] on mat-cell "[DATE]" at bounding box center [436, 439] width 88 height 47
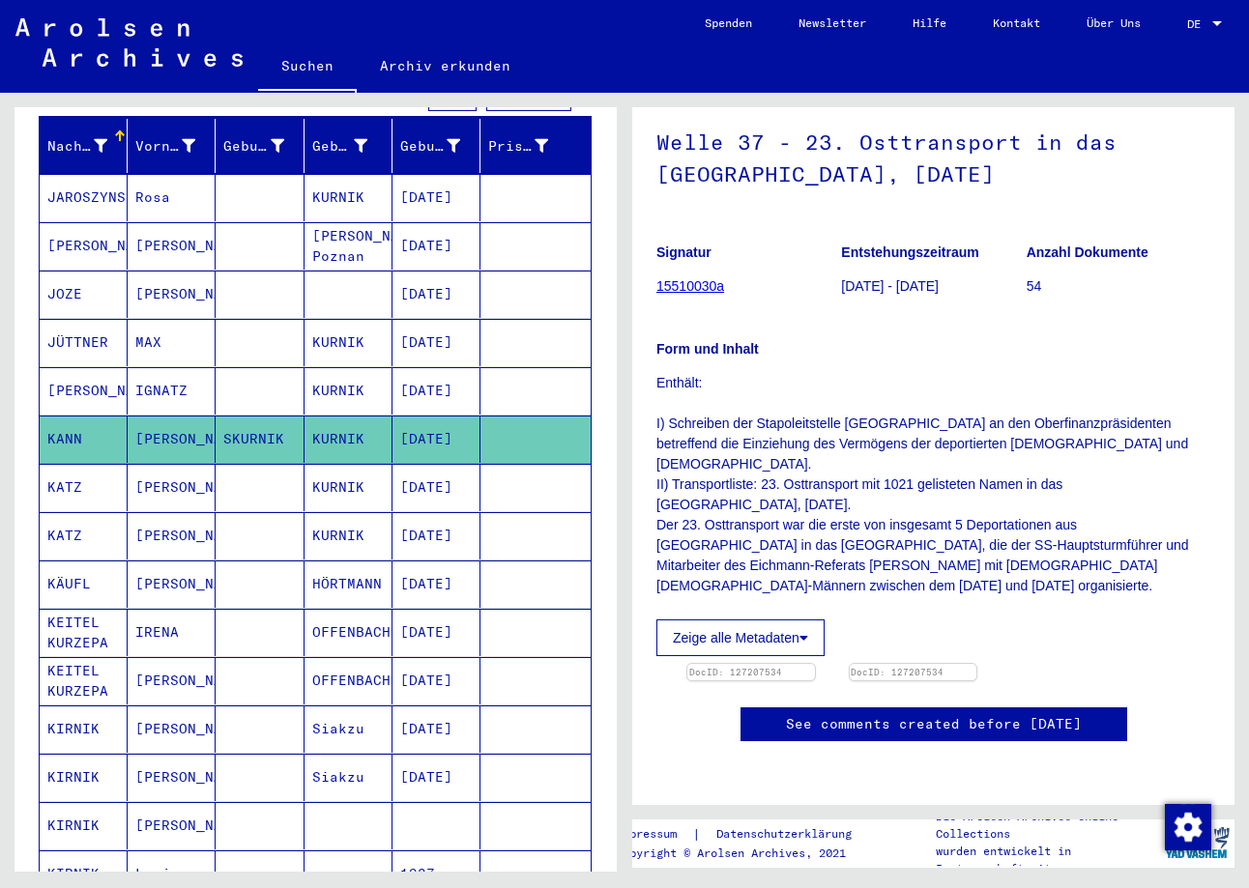
scroll to position [186, 0]
click at [472, 471] on mat-cell "[DATE]" at bounding box center [436, 487] width 88 height 47
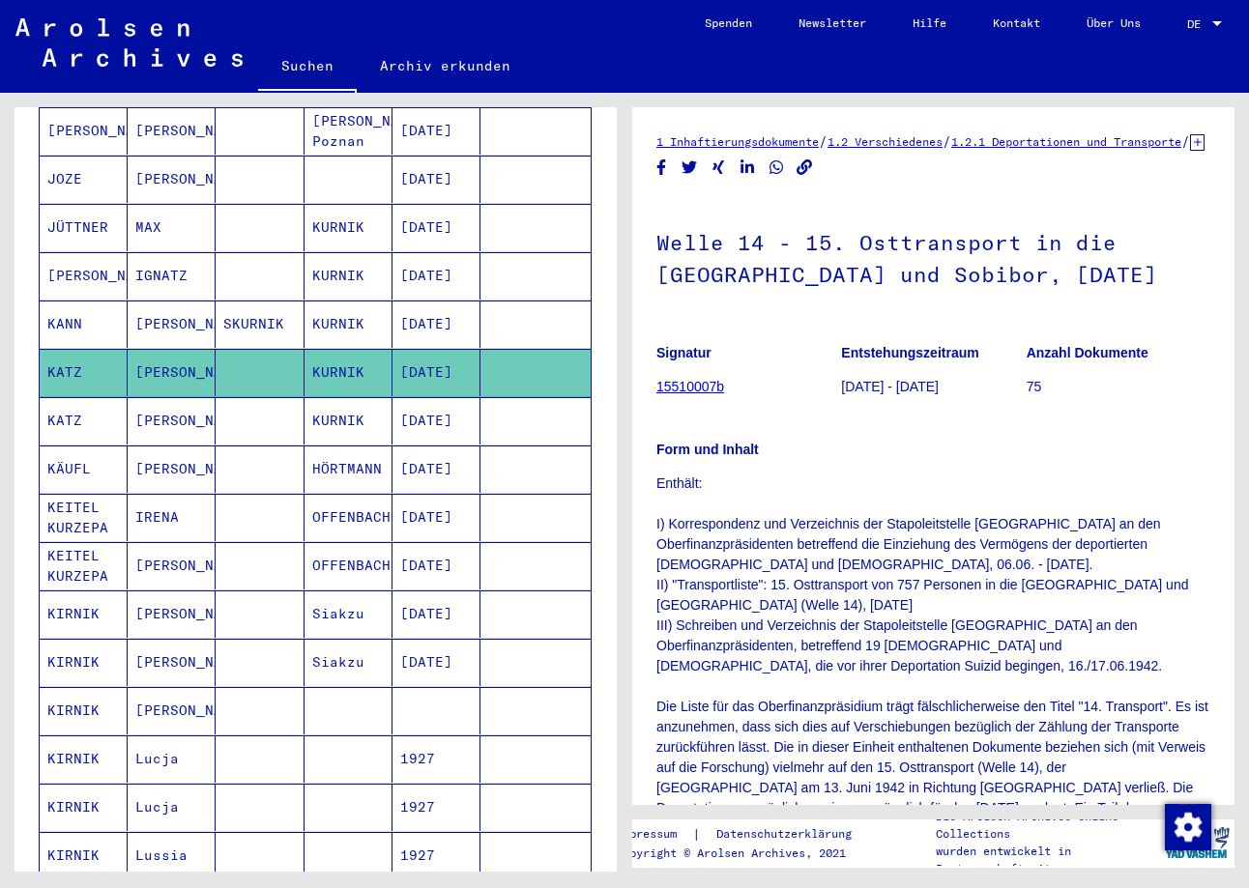
scroll to position [385, 0]
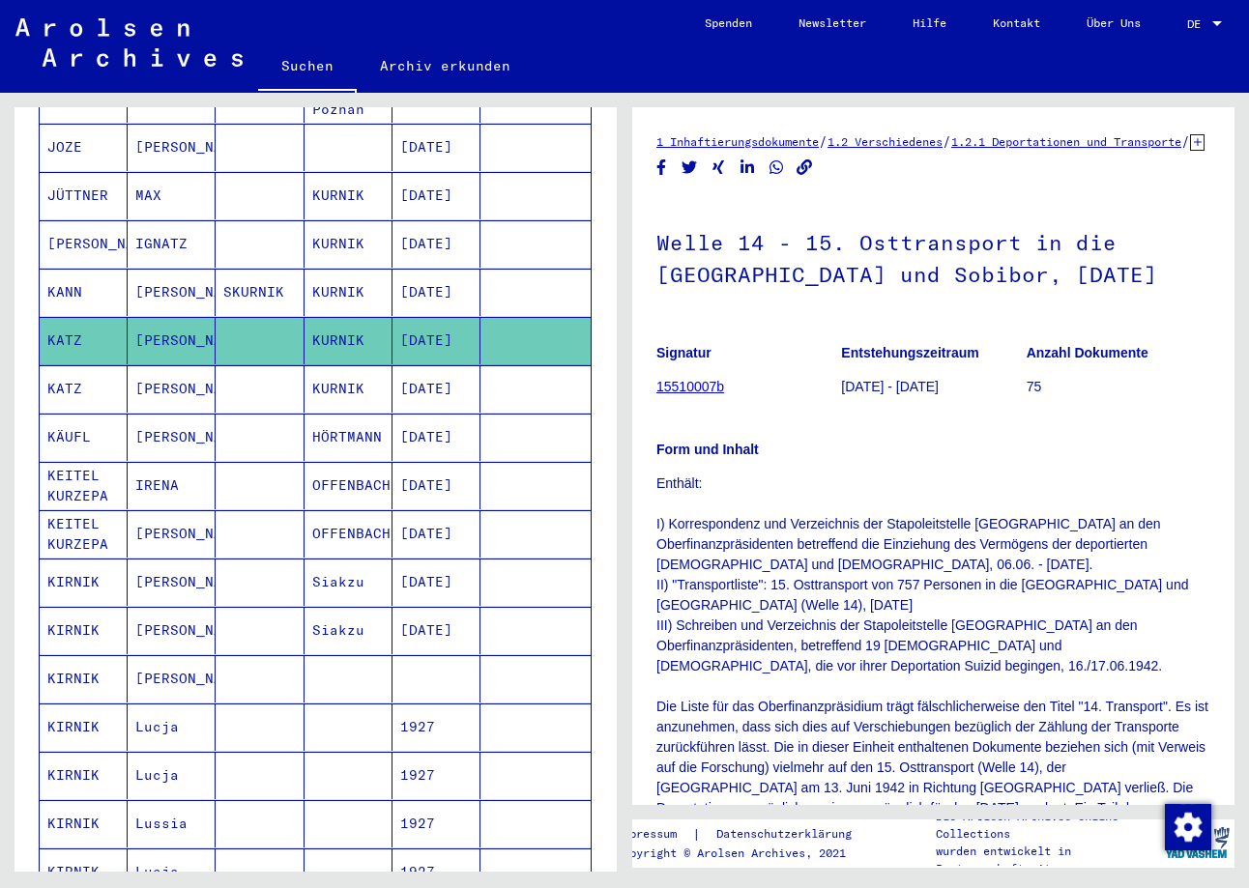
click at [435, 365] on mat-cell "[DATE]" at bounding box center [436, 388] width 88 height 47
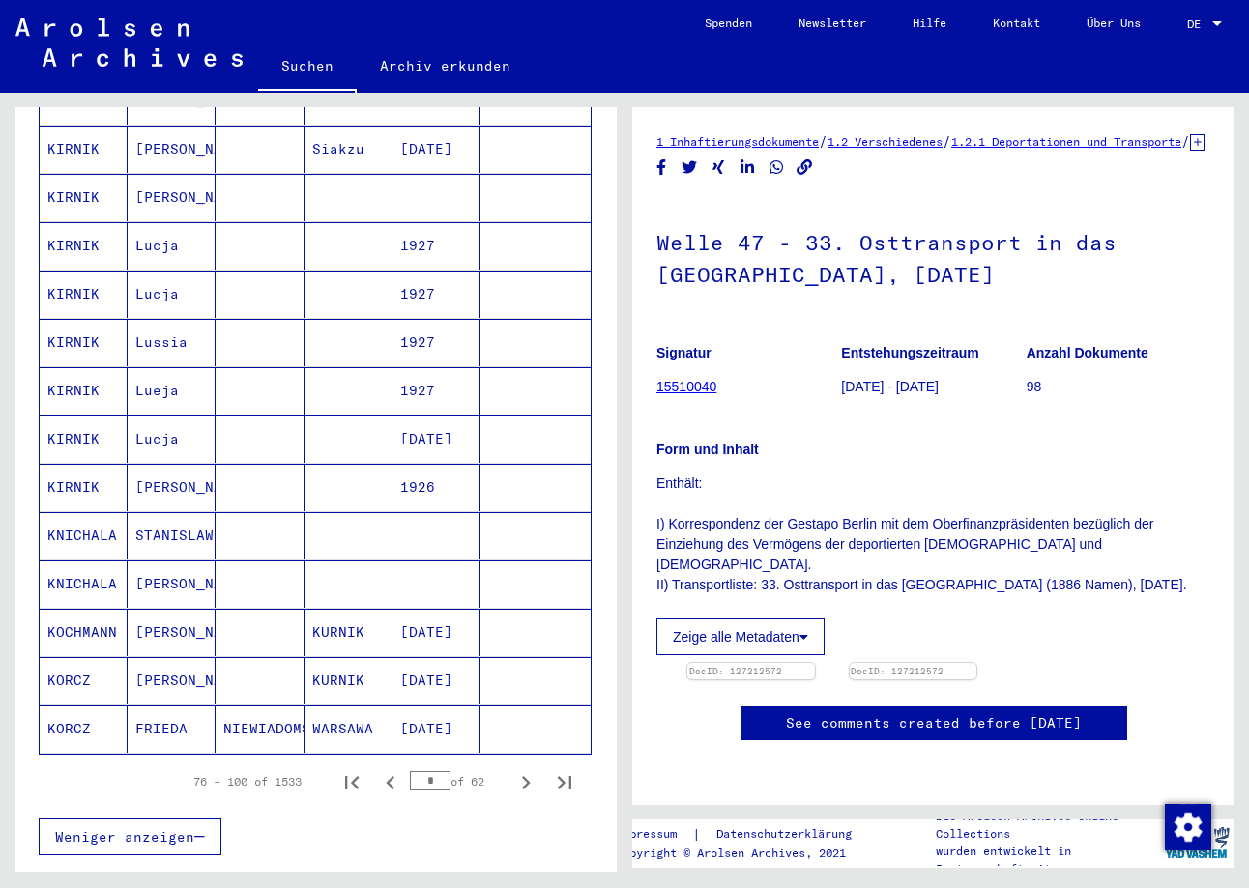
click at [471, 613] on mat-cell "[DATE]" at bounding box center [436, 632] width 88 height 47
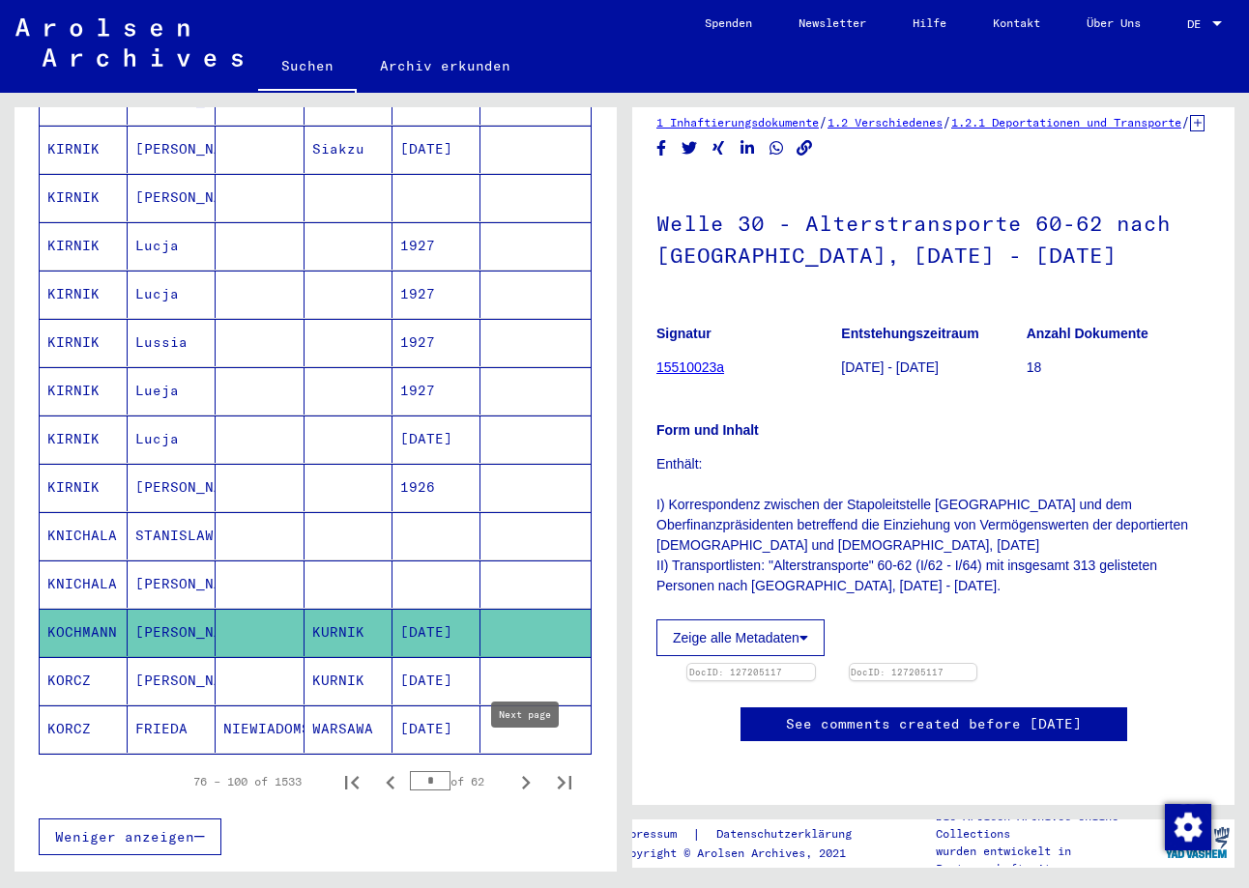
click at [525, 776] on icon "Next page" at bounding box center [526, 783] width 9 height 14
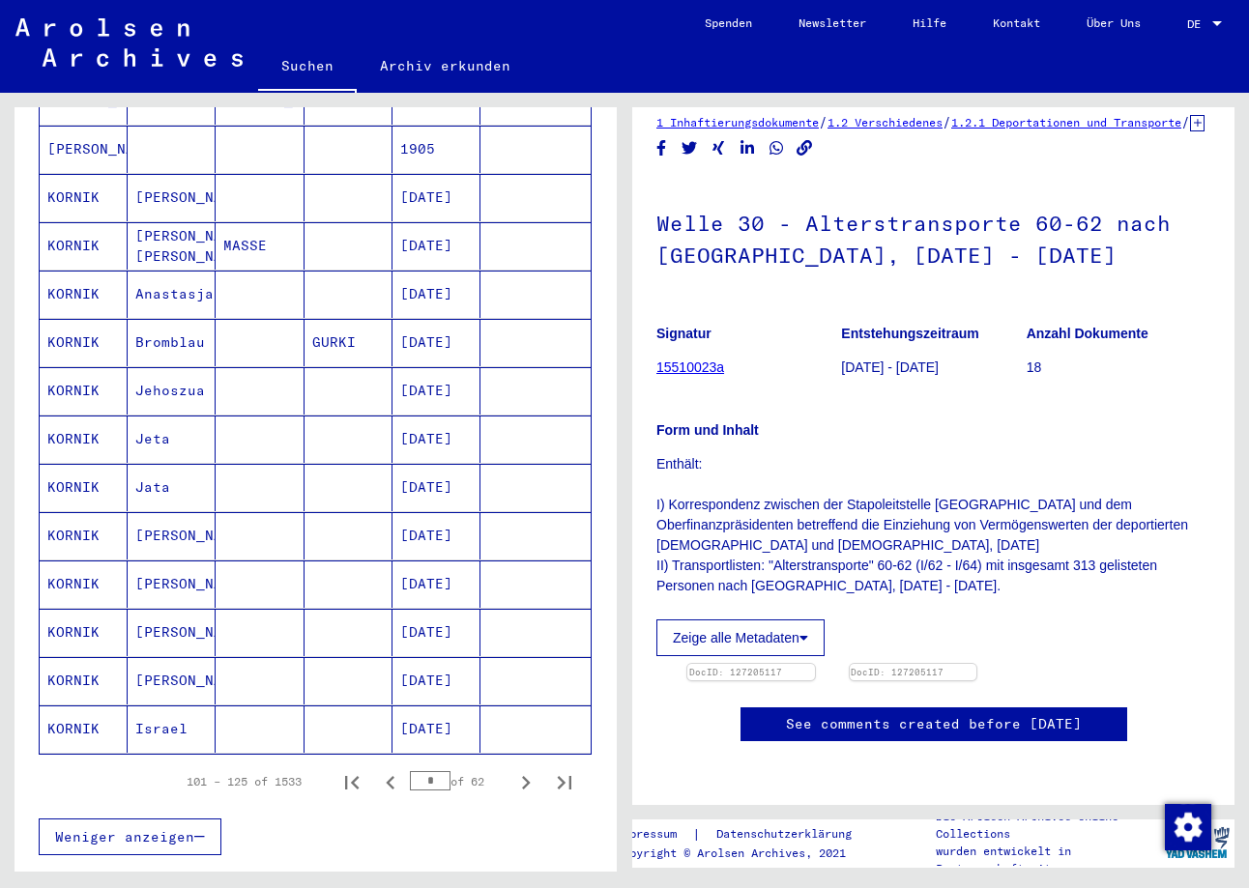
click at [525, 776] on icon "Next page" at bounding box center [526, 783] width 9 height 14
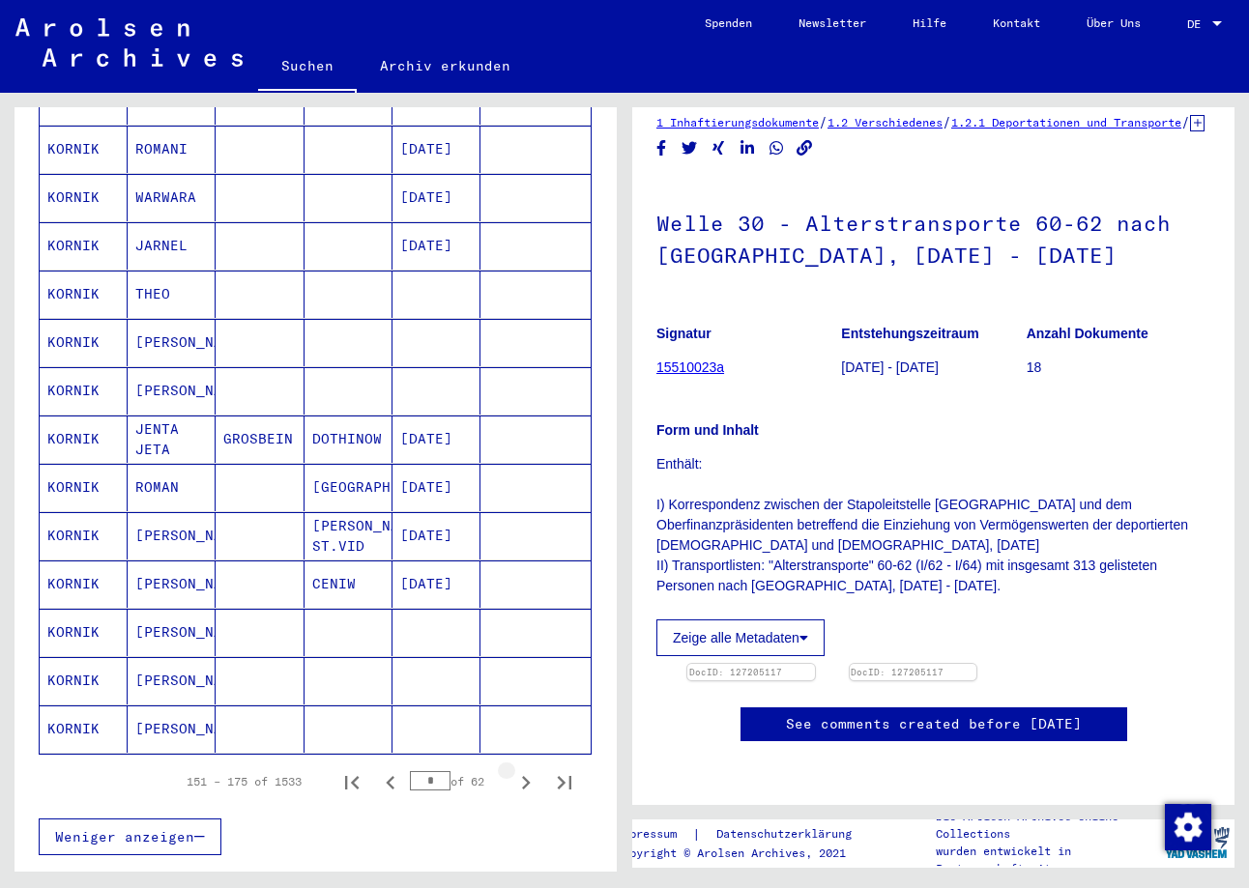
click at [525, 776] on icon "Next page" at bounding box center [526, 783] width 9 height 14
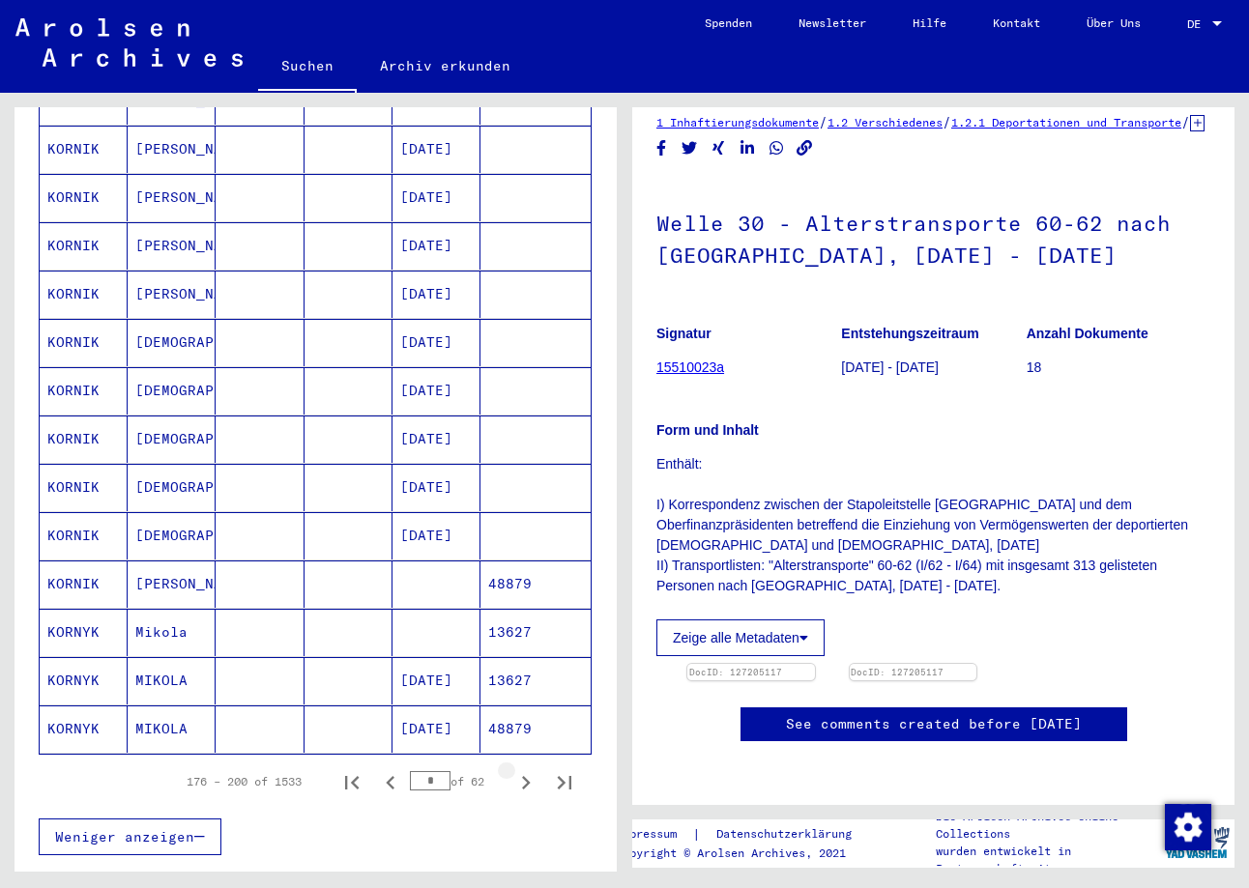
click at [525, 776] on icon "Next page" at bounding box center [526, 783] width 9 height 14
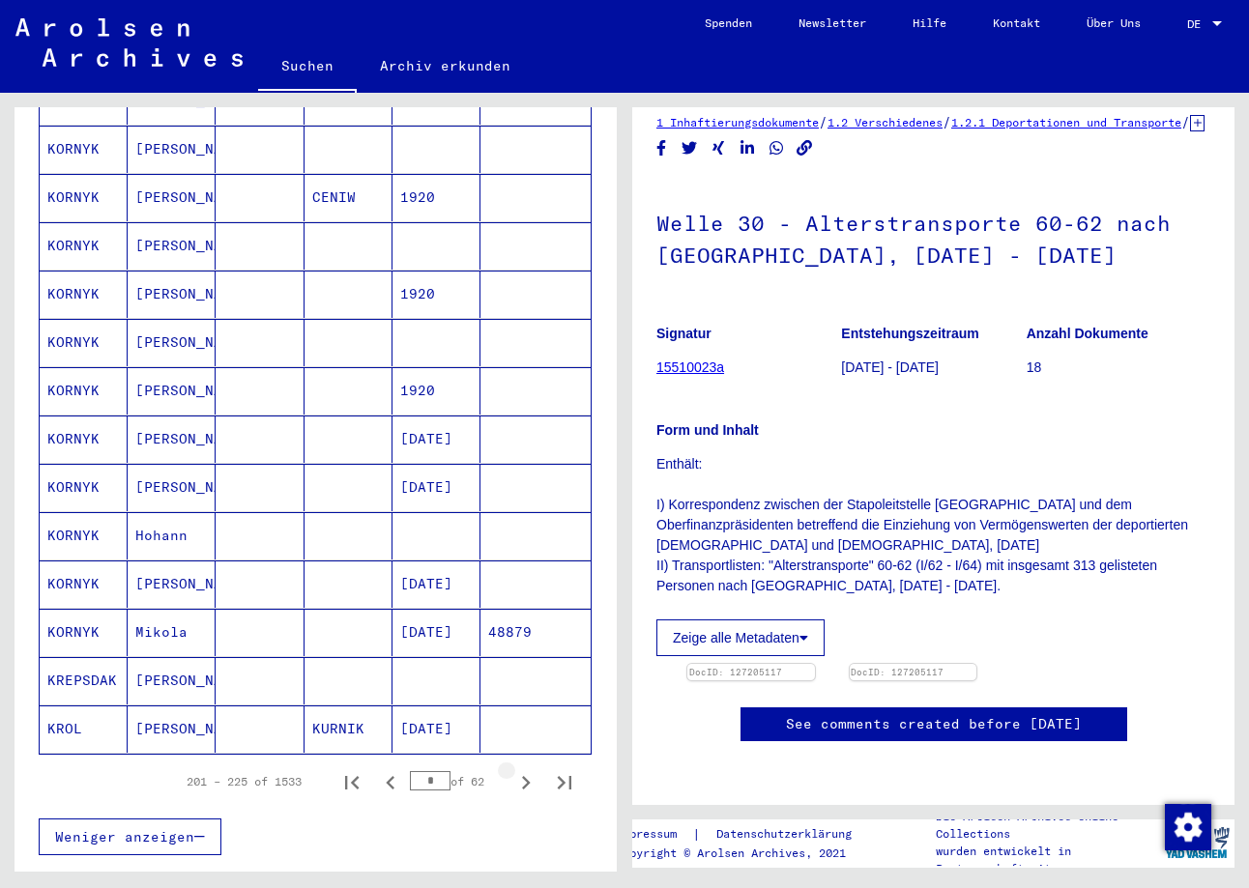
click at [525, 776] on icon "Next page" at bounding box center [526, 783] width 9 height 14
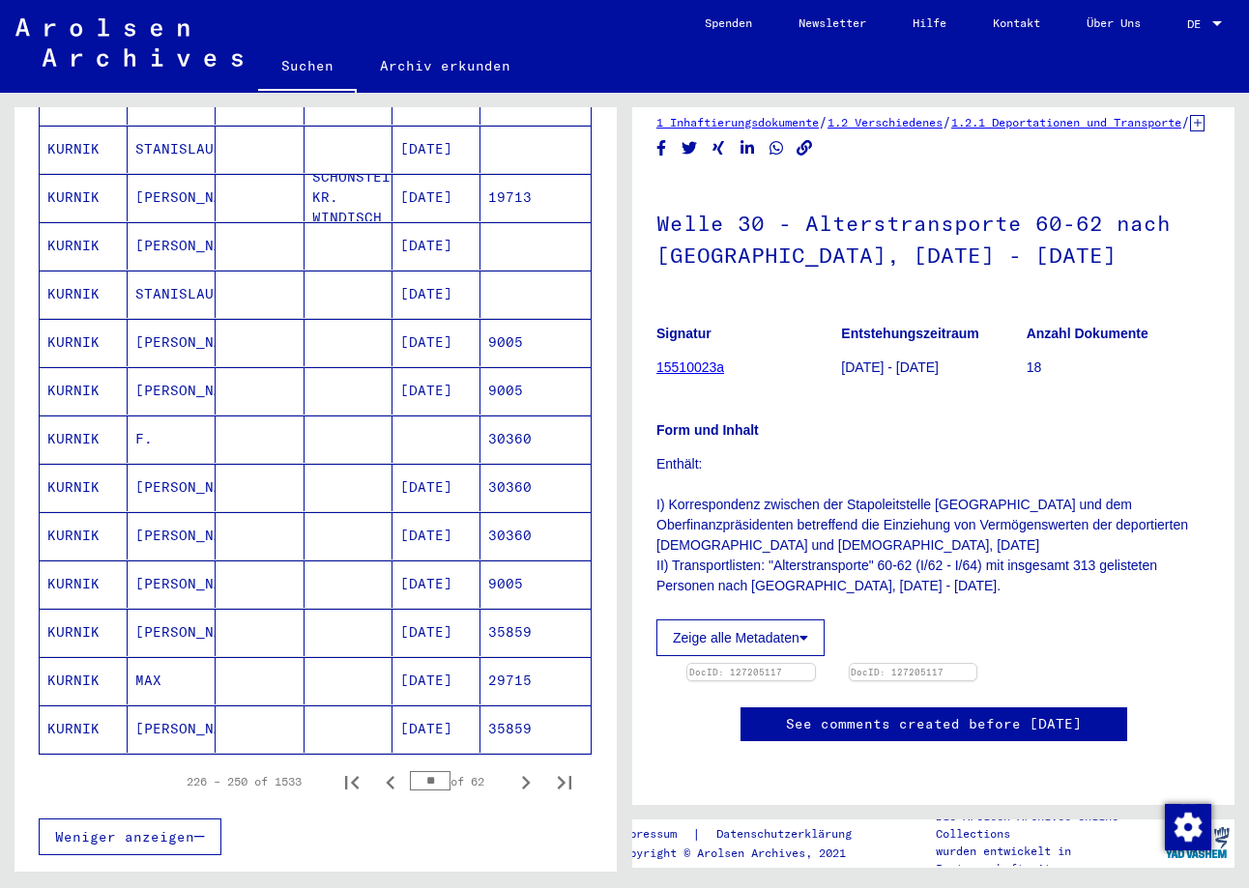
click at [525, 776] on icon "Next page" at bounding box center [526, 783] width 9 height 14
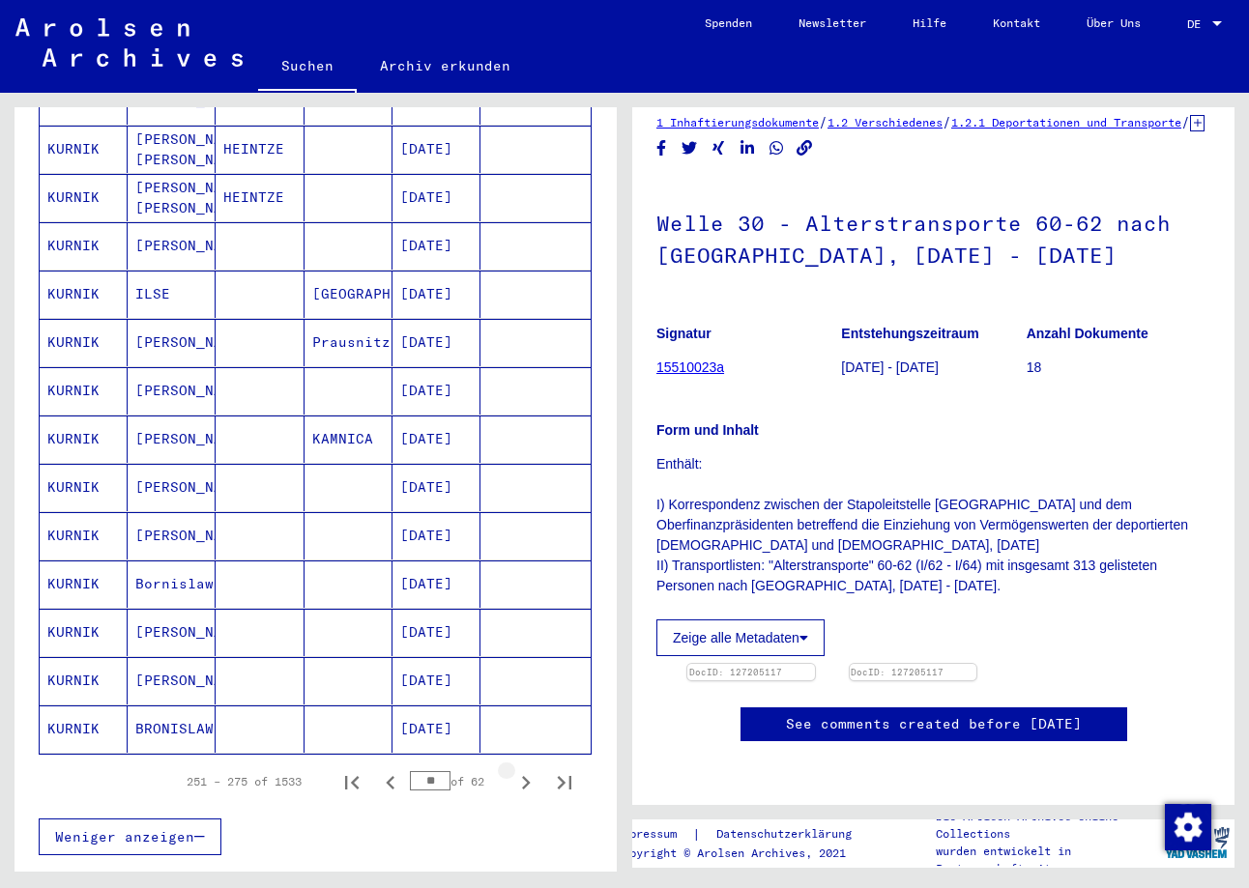
click at [525, 776] on icon "Next page" at bounding box center [526, 783] width 9 height 14
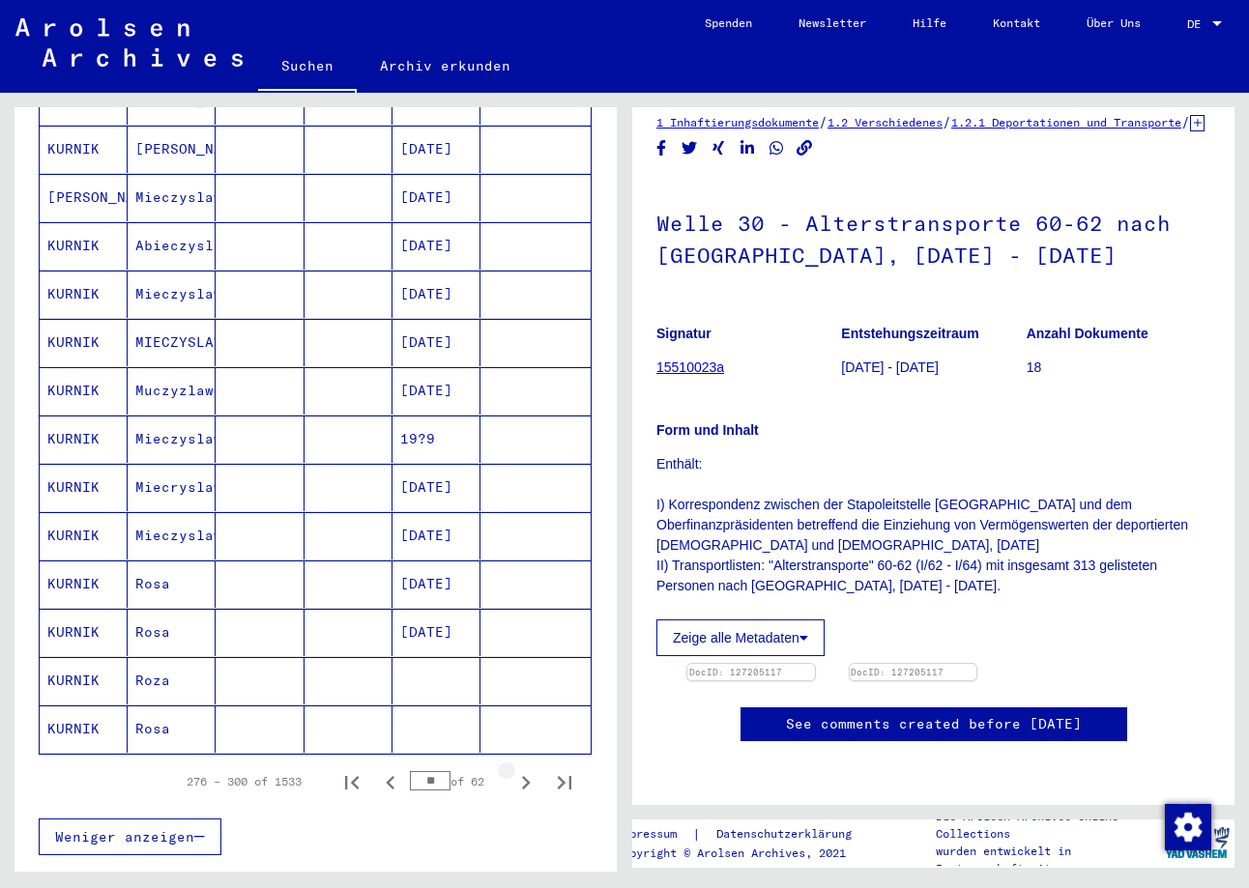
click at [525, 776] on icon "Next page" at bounding box center [526, 783] width 9 height 14
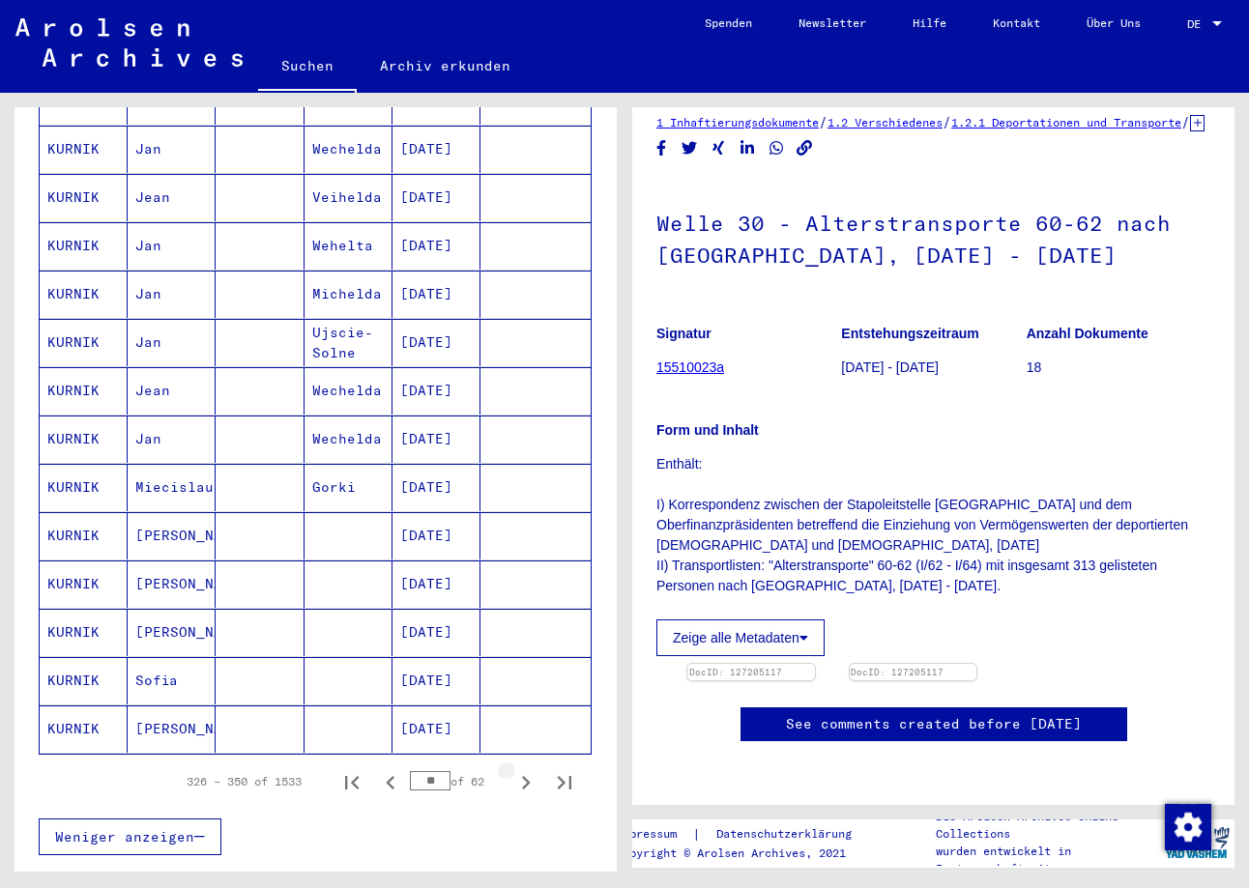
click at [525, 776] on icon "Next page" at bounding box center [526, 783] width 9 height 14
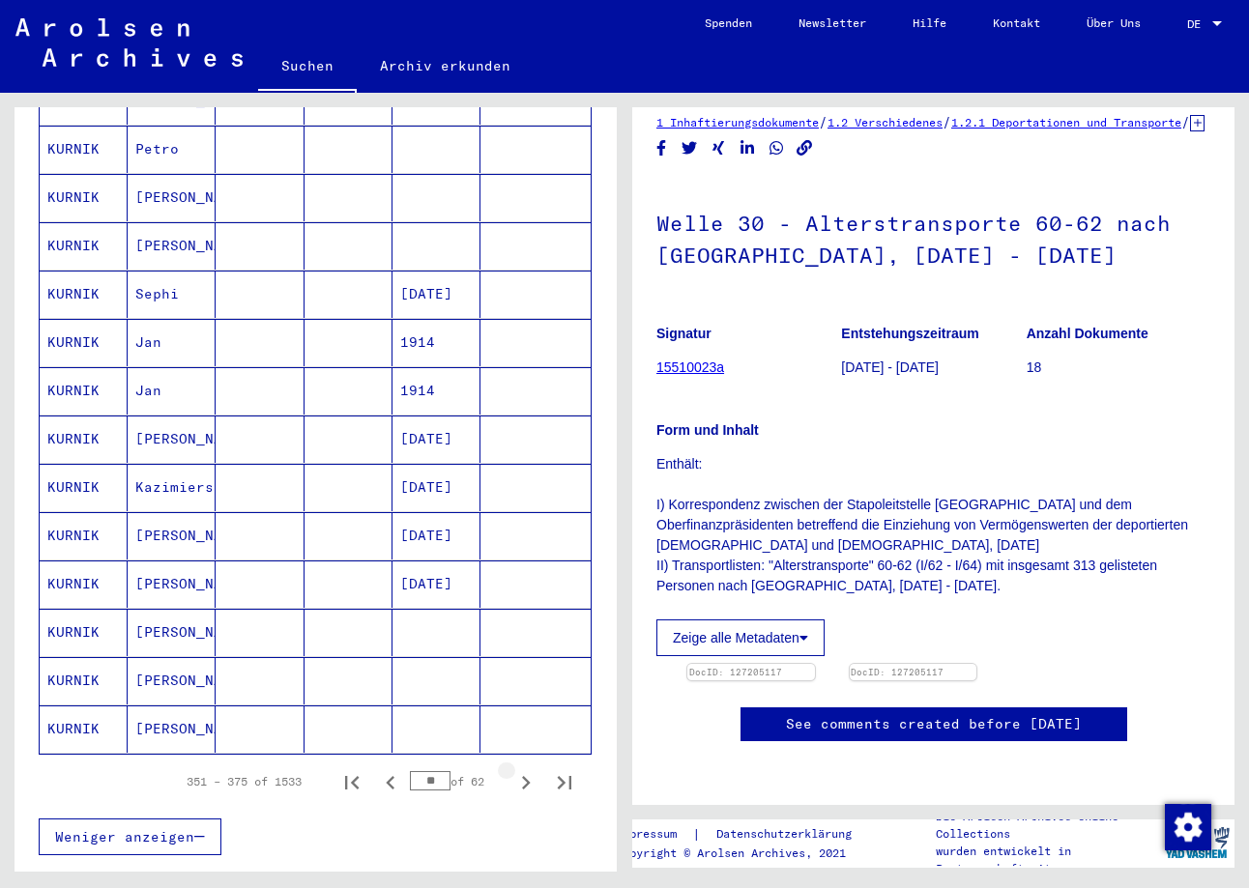
click at [525, 776] on icon "Next page" at bounding box center [526, 783] width 9 height 14
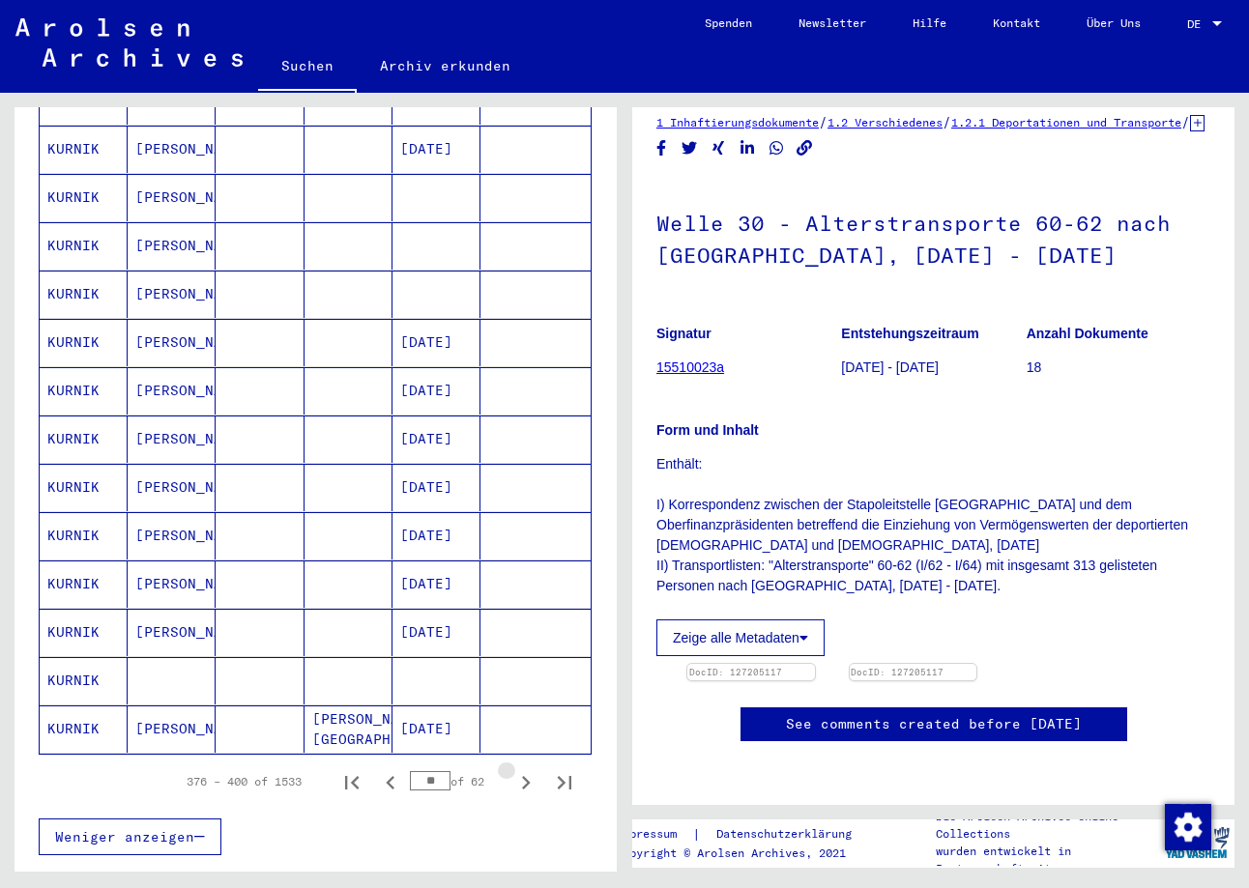
click at [525, 776] on icon "Next page" at bounding box center [526, 783] width 9 height 14
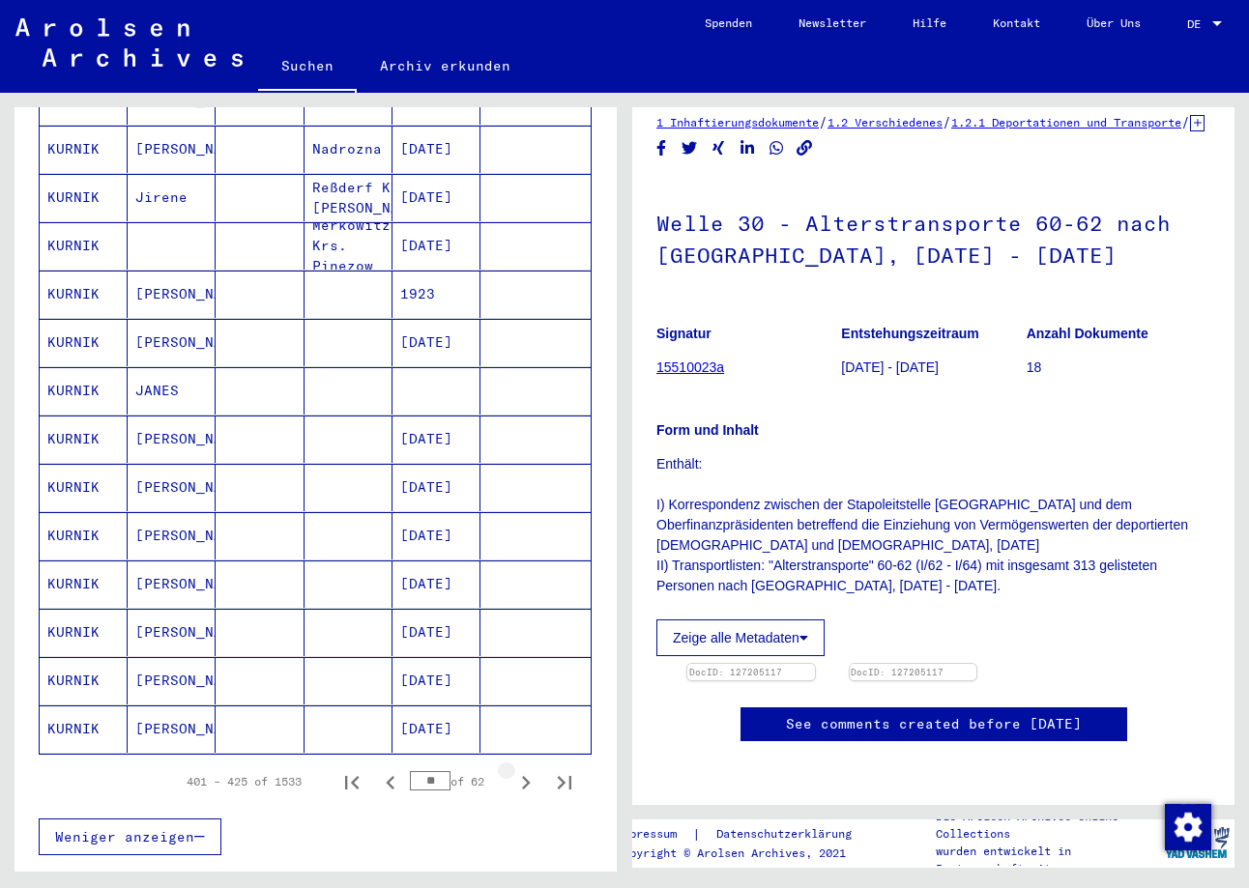
click at [525, 776] on icon "Next page" at bounding box center [526, 783] width 9 height 14
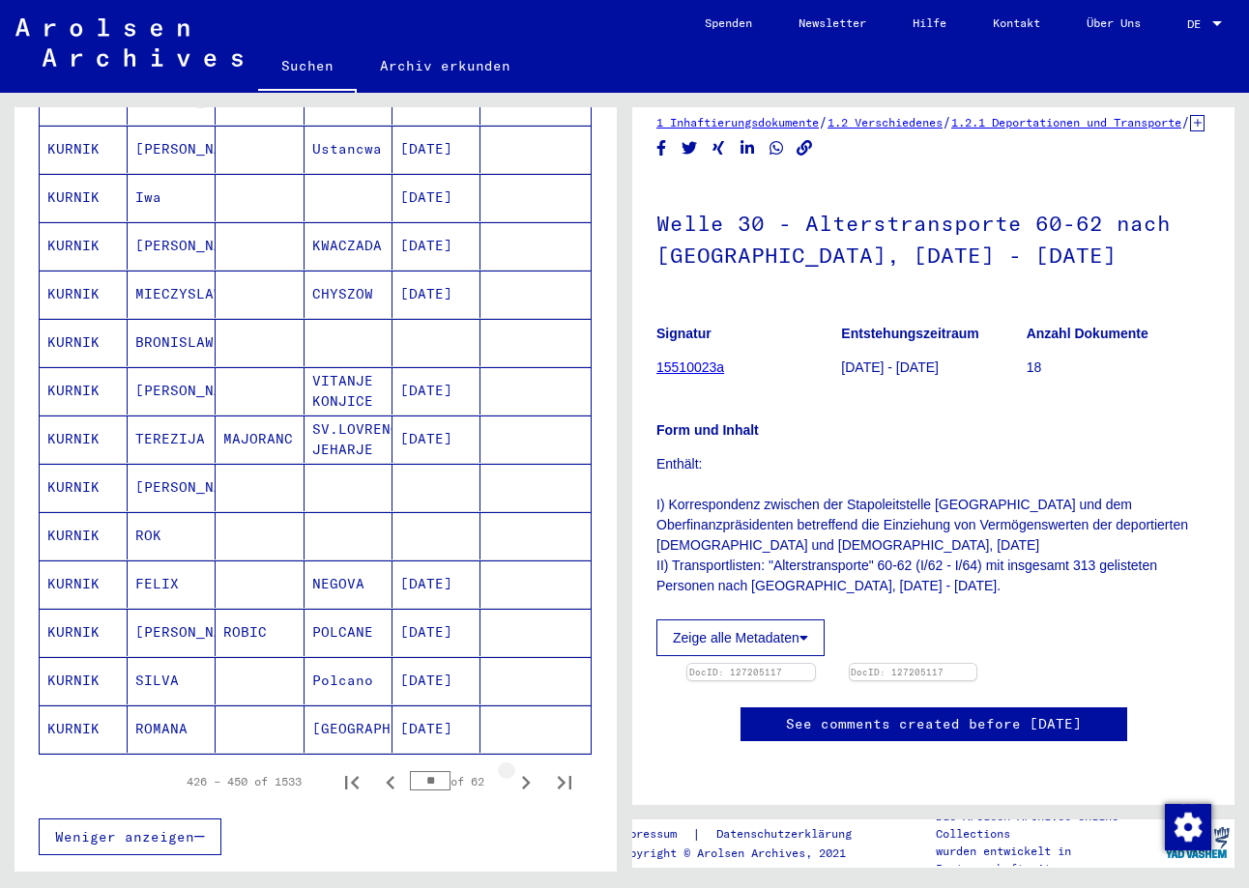
click at [525, 776] on icon "Next page" at bounding box center [526, 783] width 9 height 14
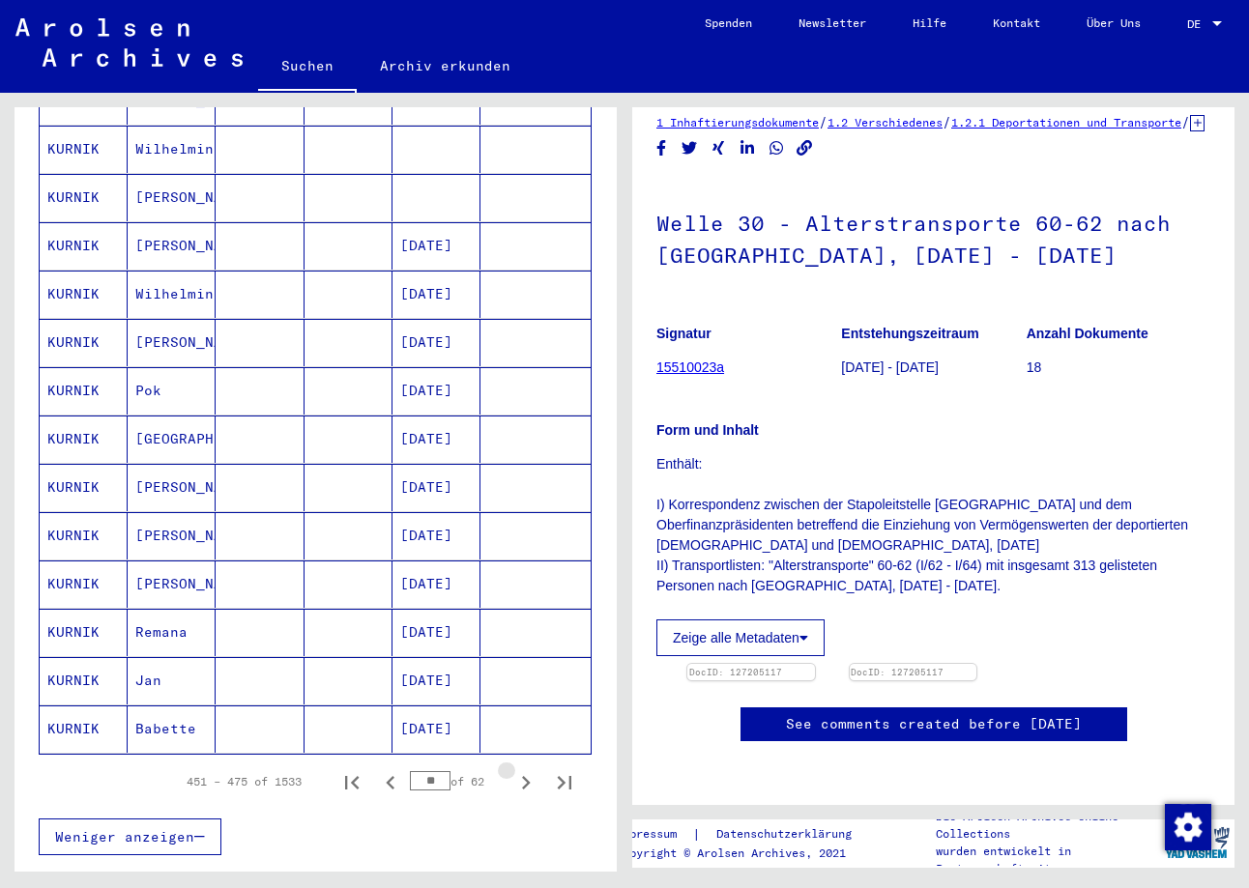
click at [525, 776] on icon "Next page" at bounding box center [526, 783] width 9 height 14
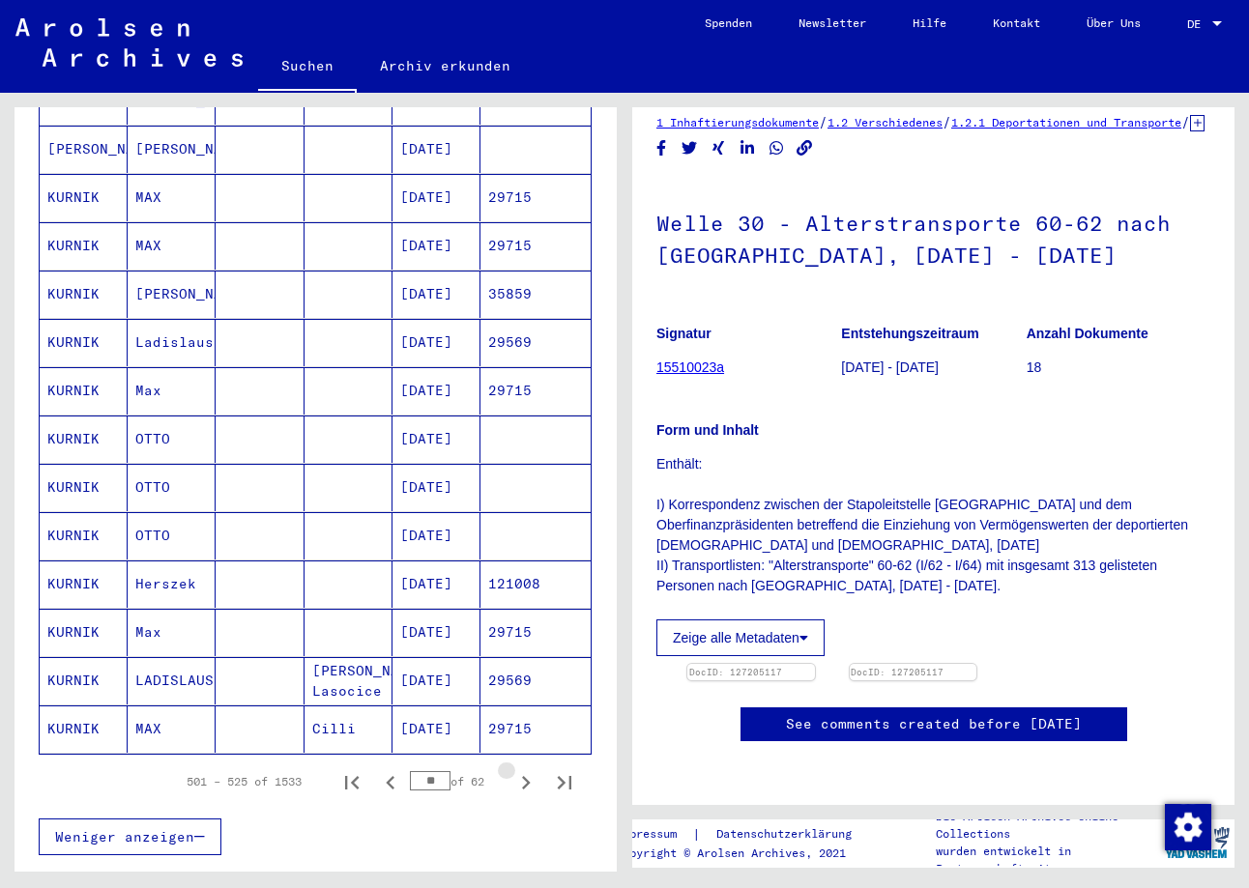
click at [525, 776] on icon "Next page" at bounding box center [526, 783] width 9 height 14
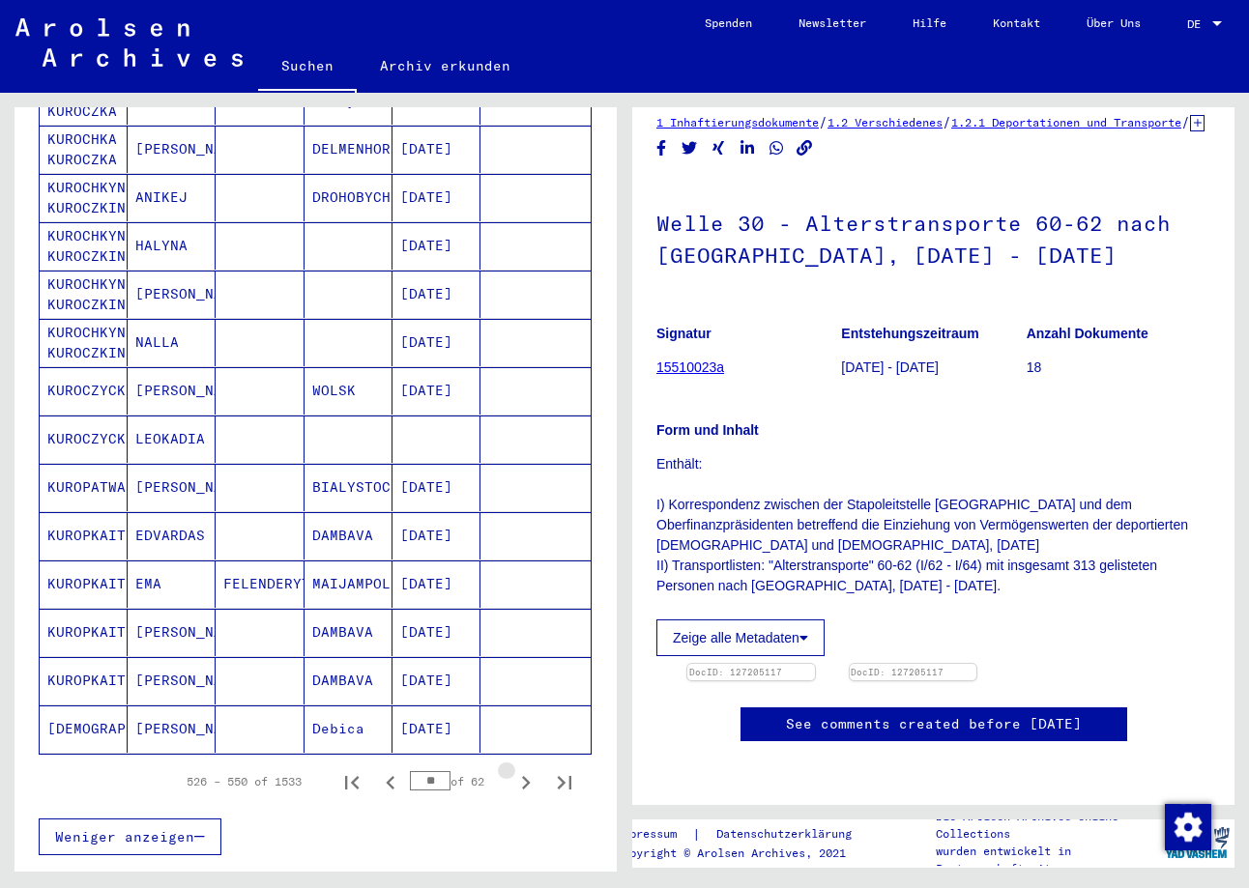
click at [525, 776] on icon "Next page" at bounding box center [526, 783] width 9 height 14
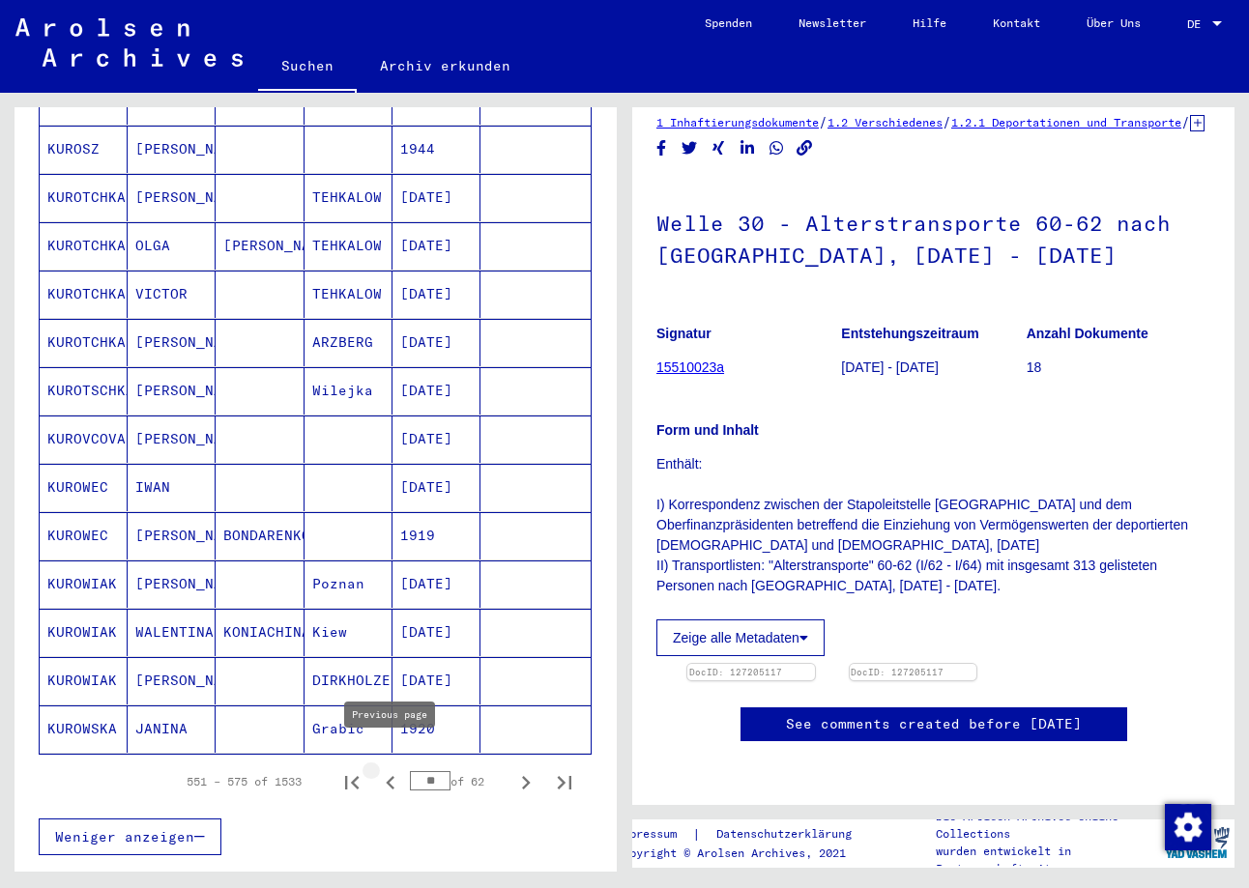
click at [390, 769] on icon "Previous page" at bounding box center [390, 782] width 27 height 27
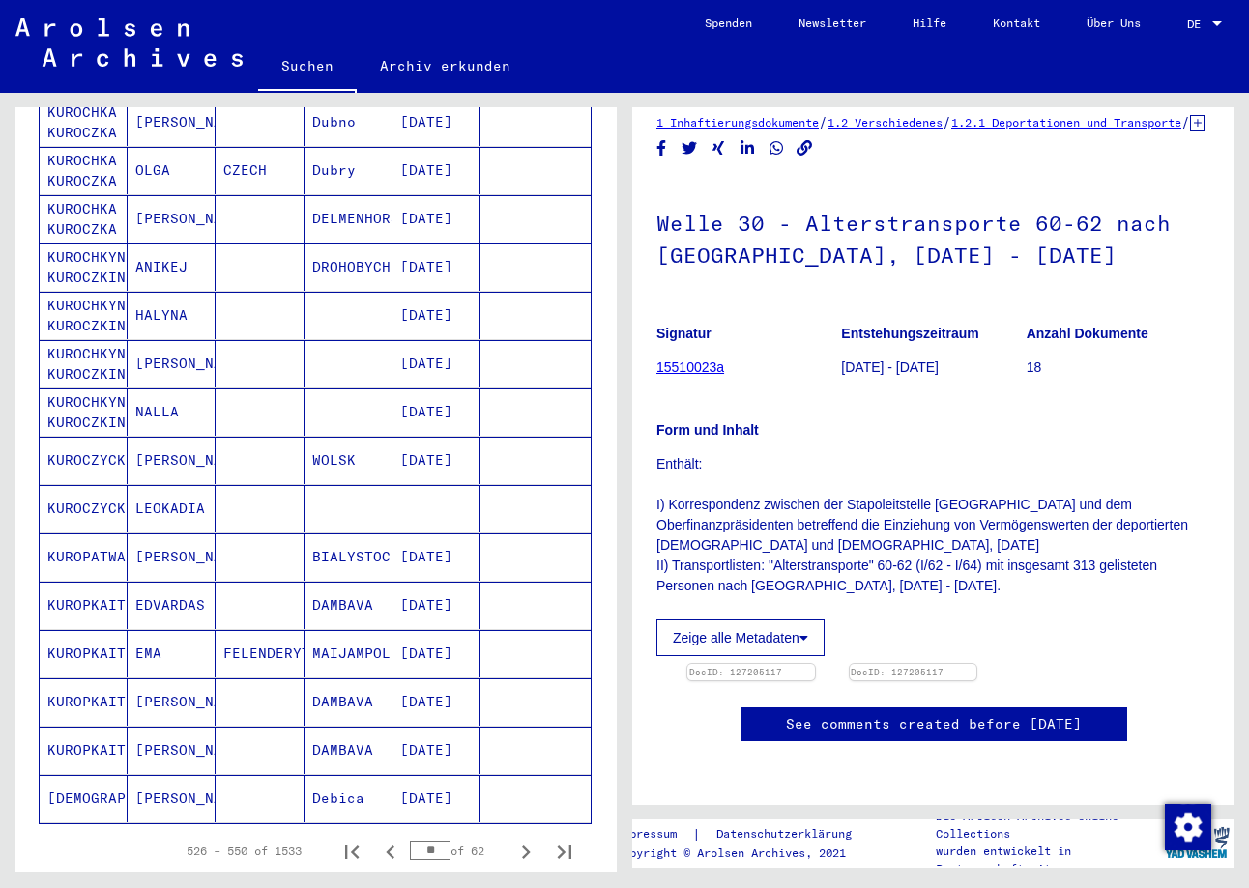
scroll to position [806, 0]
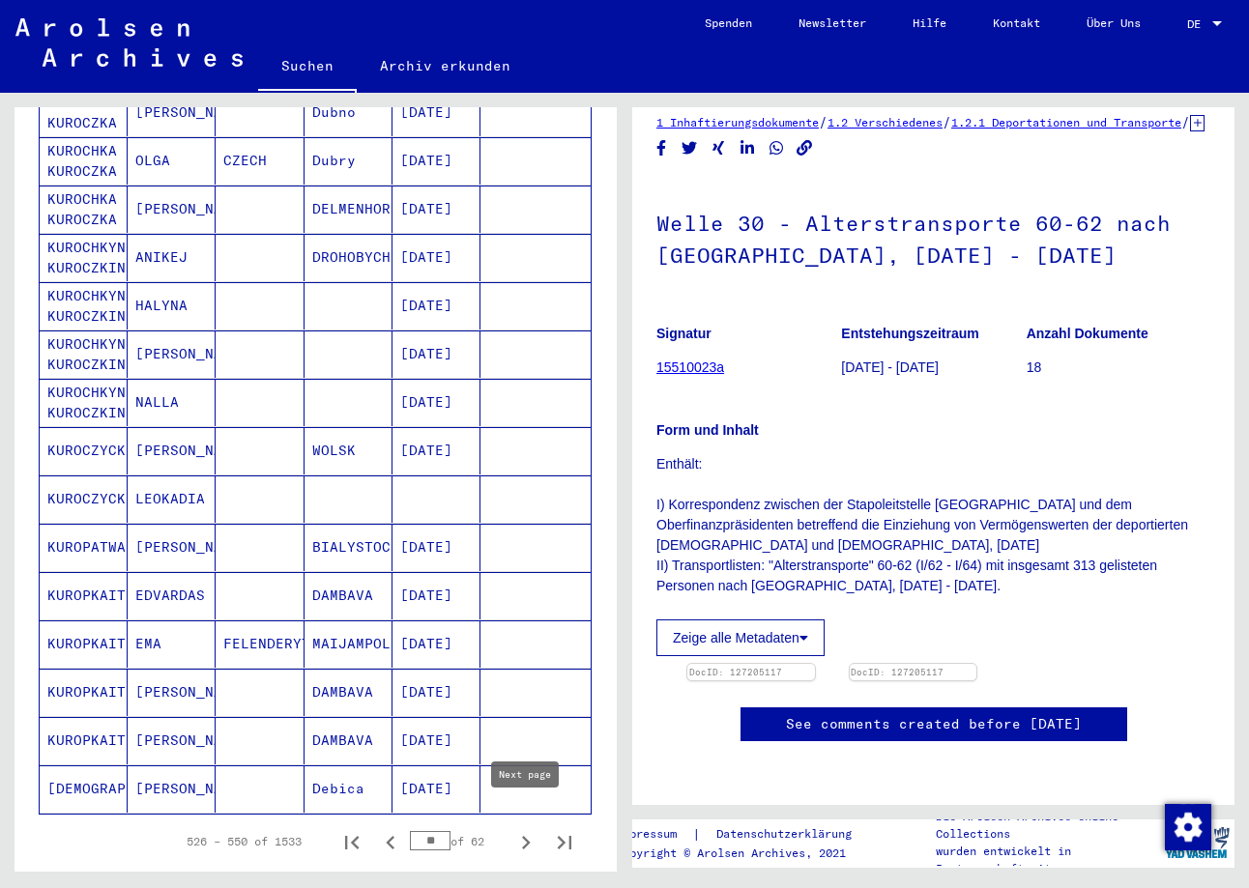
click at [520, 829] on icon "Next page" at bounding box center [525, 842] width 27 height 27
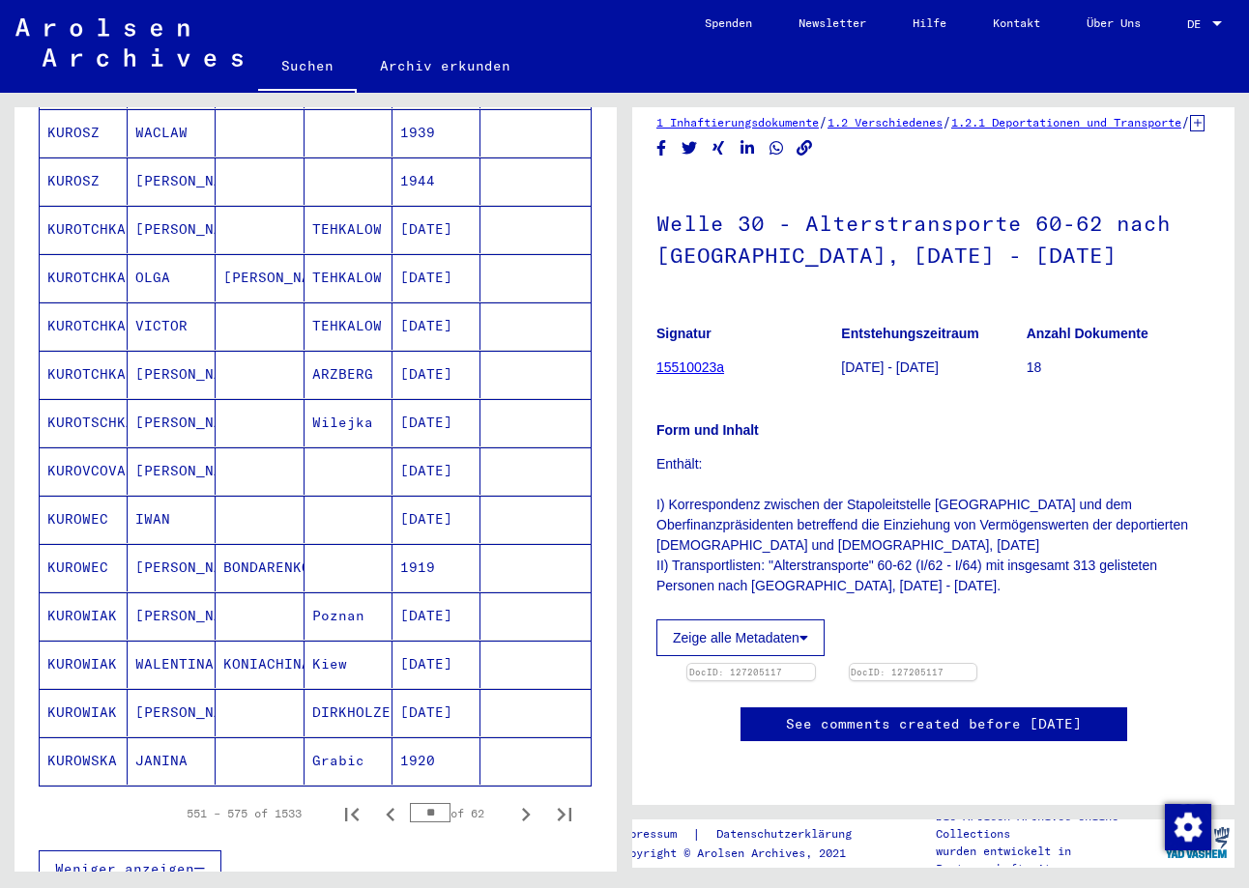
scroll to position [831, 0]
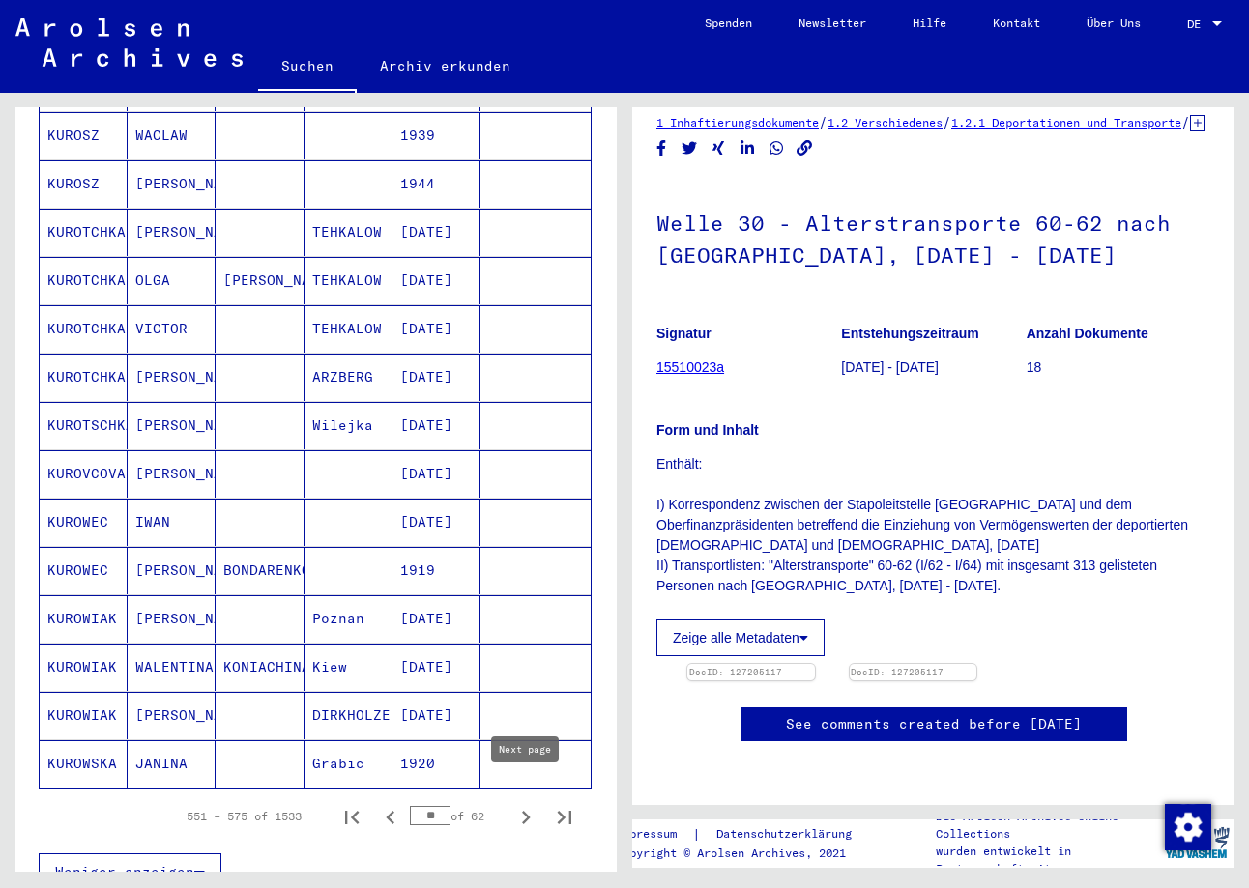
click at [529, 804] on icon "Next page" at bounding box center [525, 817] width 27 height 27
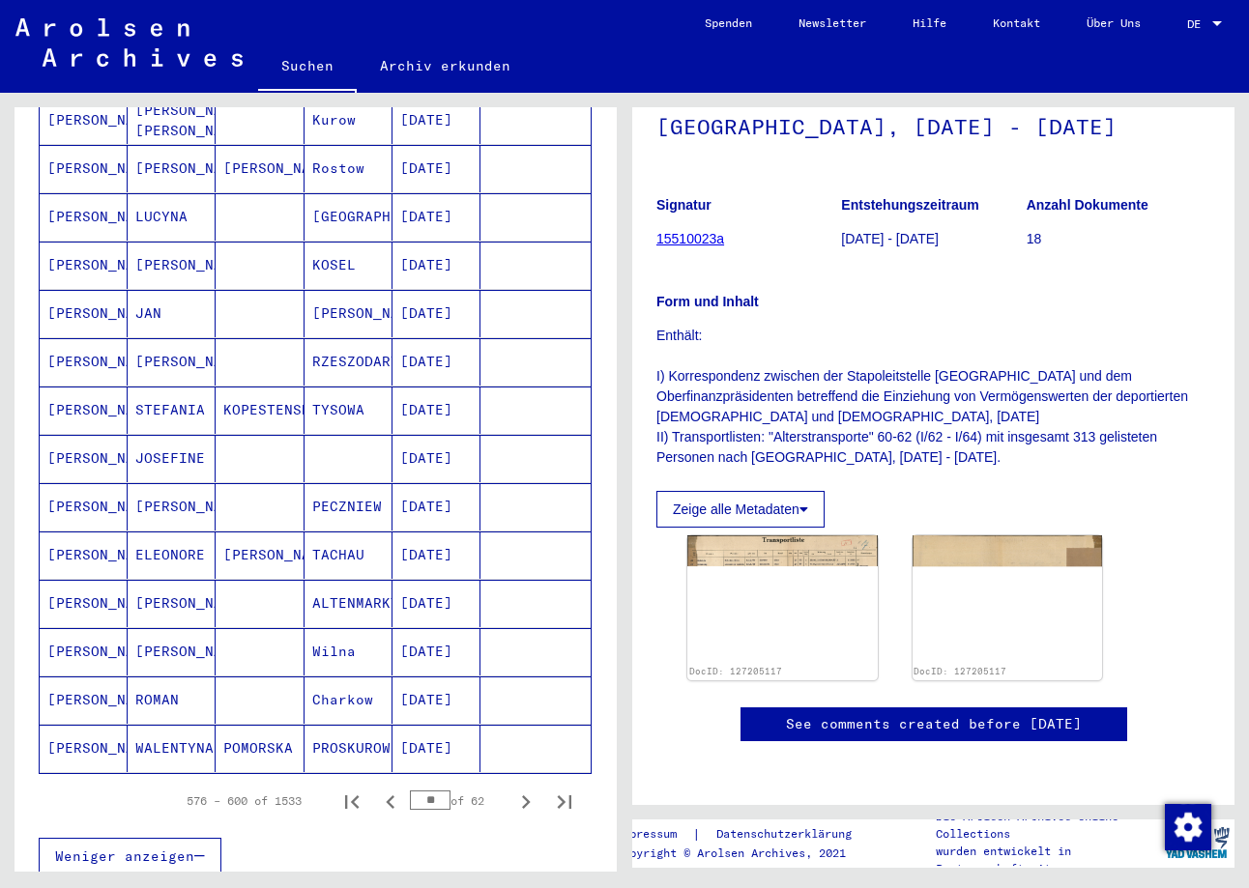
scroll to position [850, 0]
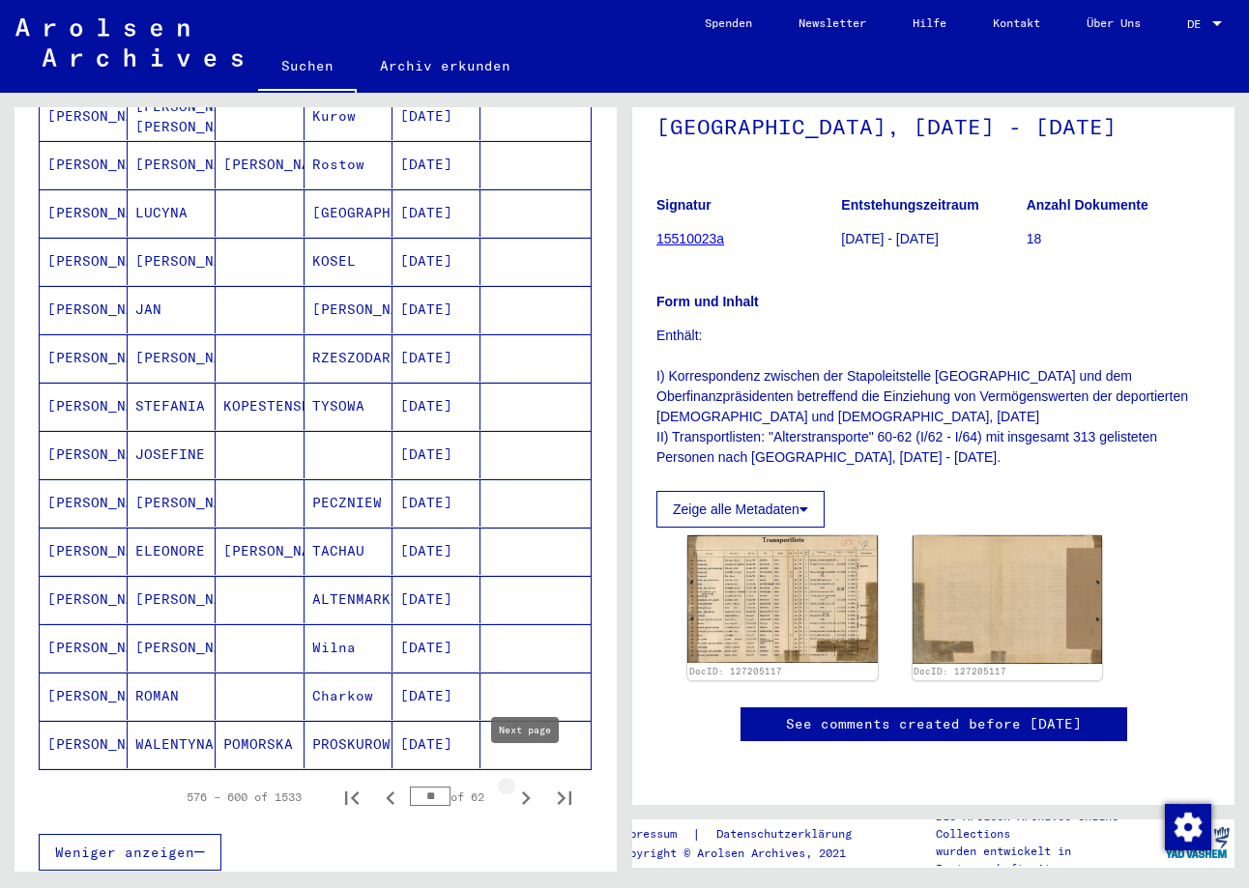
click at [532, 785] on icon "Next page" at bounding box center [525, 798] width 27 height 27
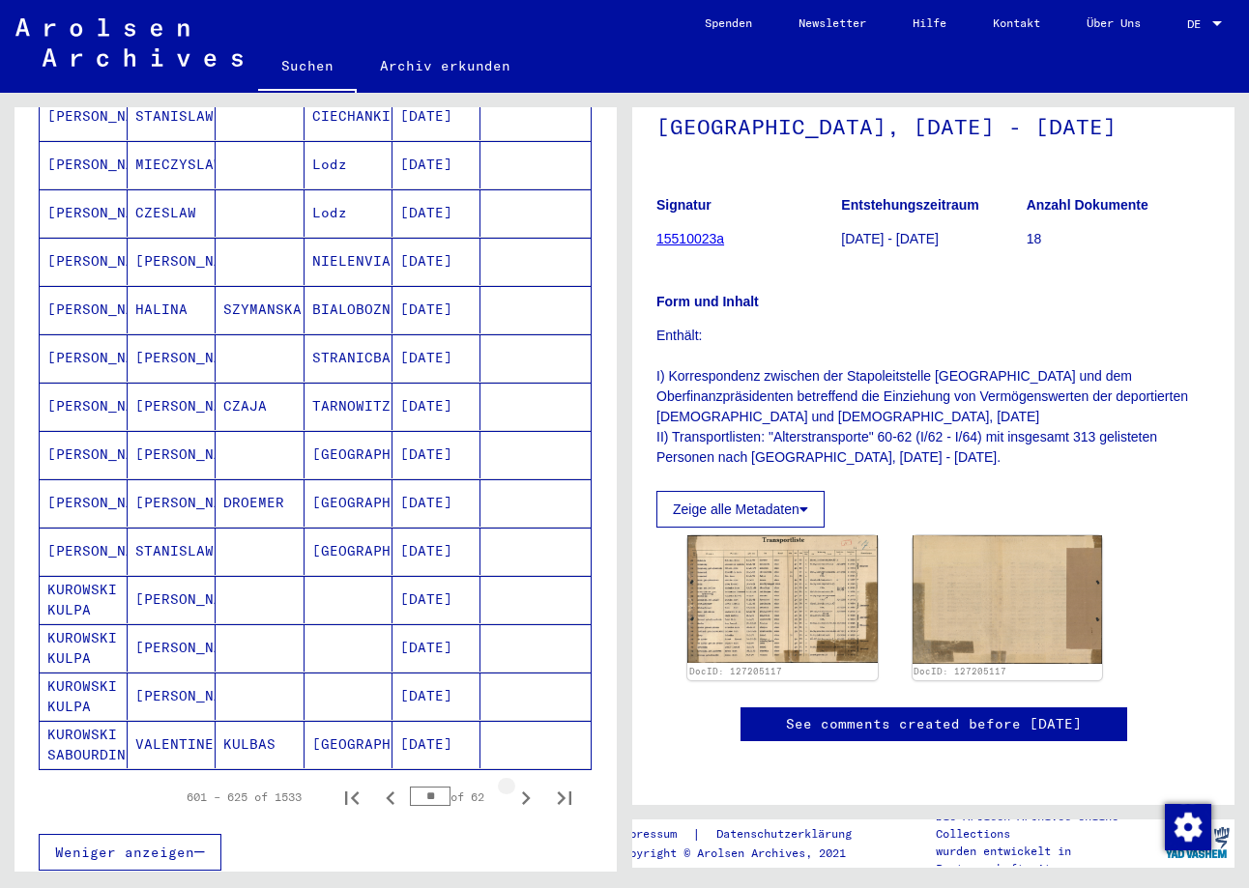
click at [532, 785] on icon "Next page" at bounding box center [525, 798] width 27 height 27
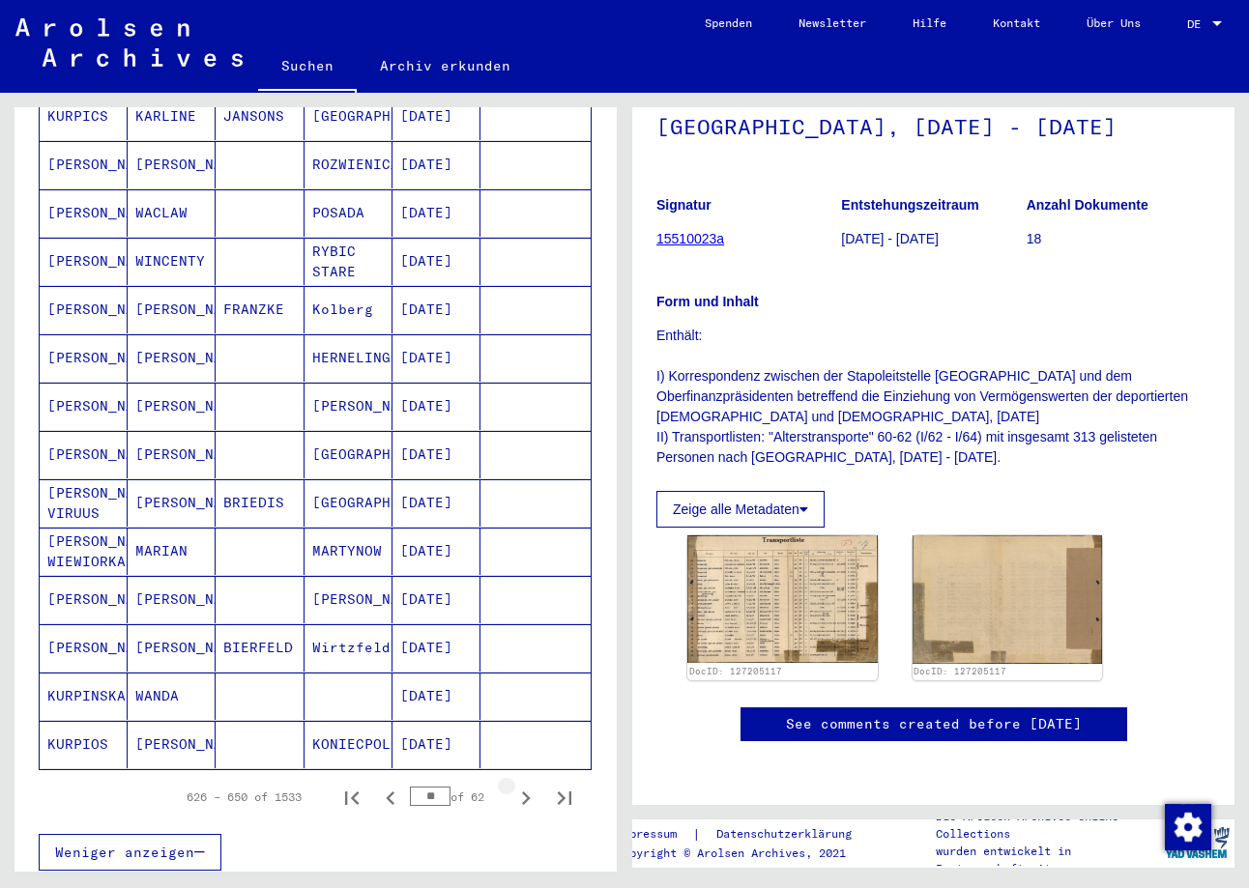
click at [532, 785] on icon "Next page" at bounding box center [525, 798] width 27 height 27
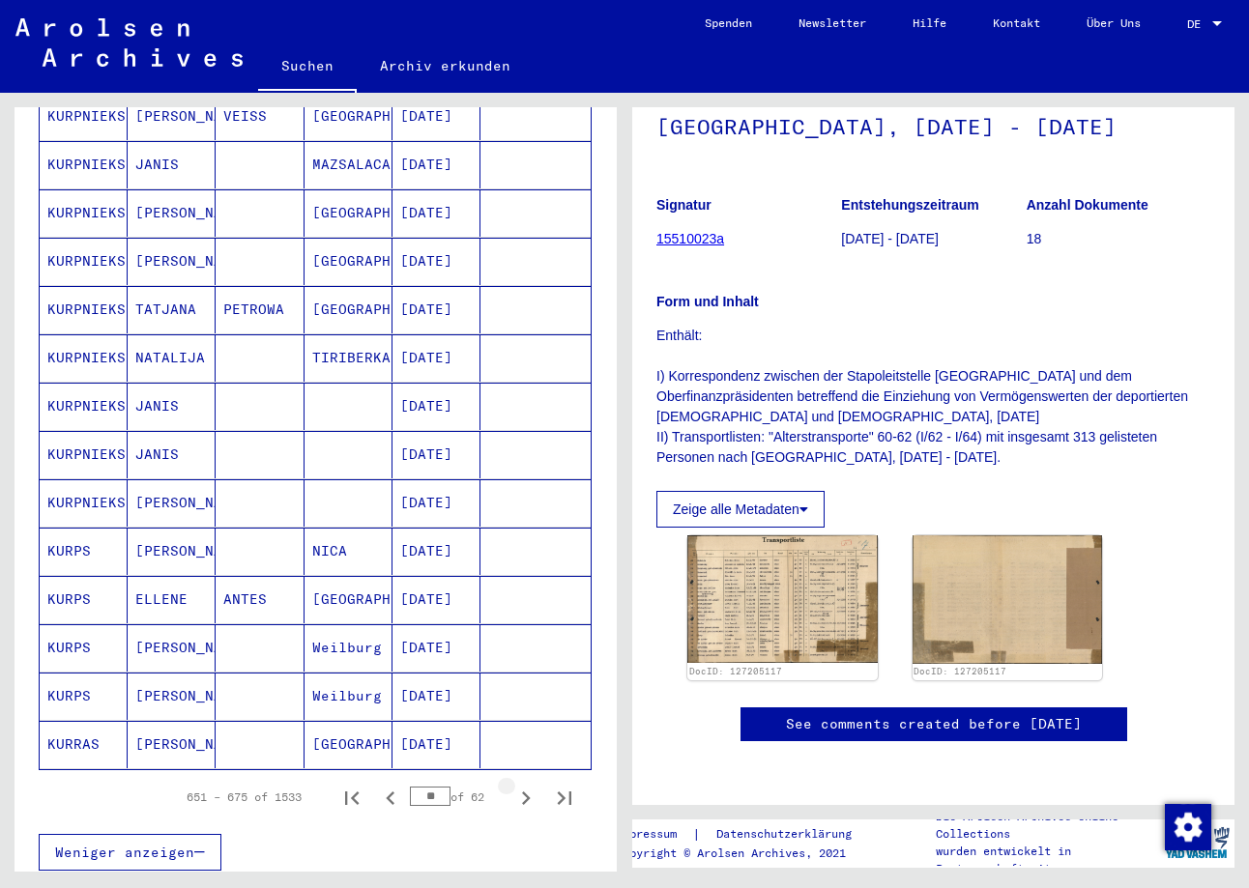
click at [532, 785] on icon "Next page" at bounding box center [525, 798] width 27 height 27
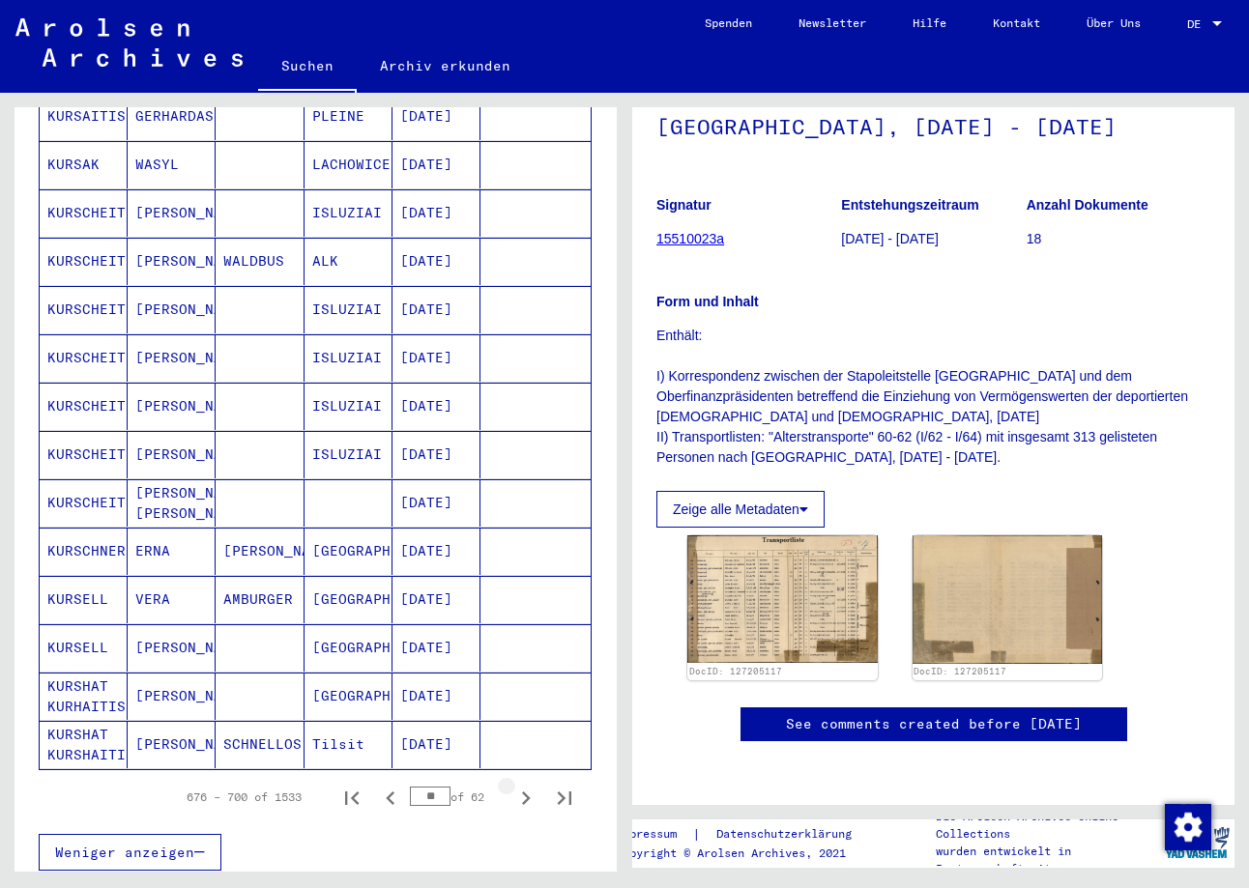
click at [532, 785] on icon "Next page" at bounding box center [525, 798] width 27 height 27
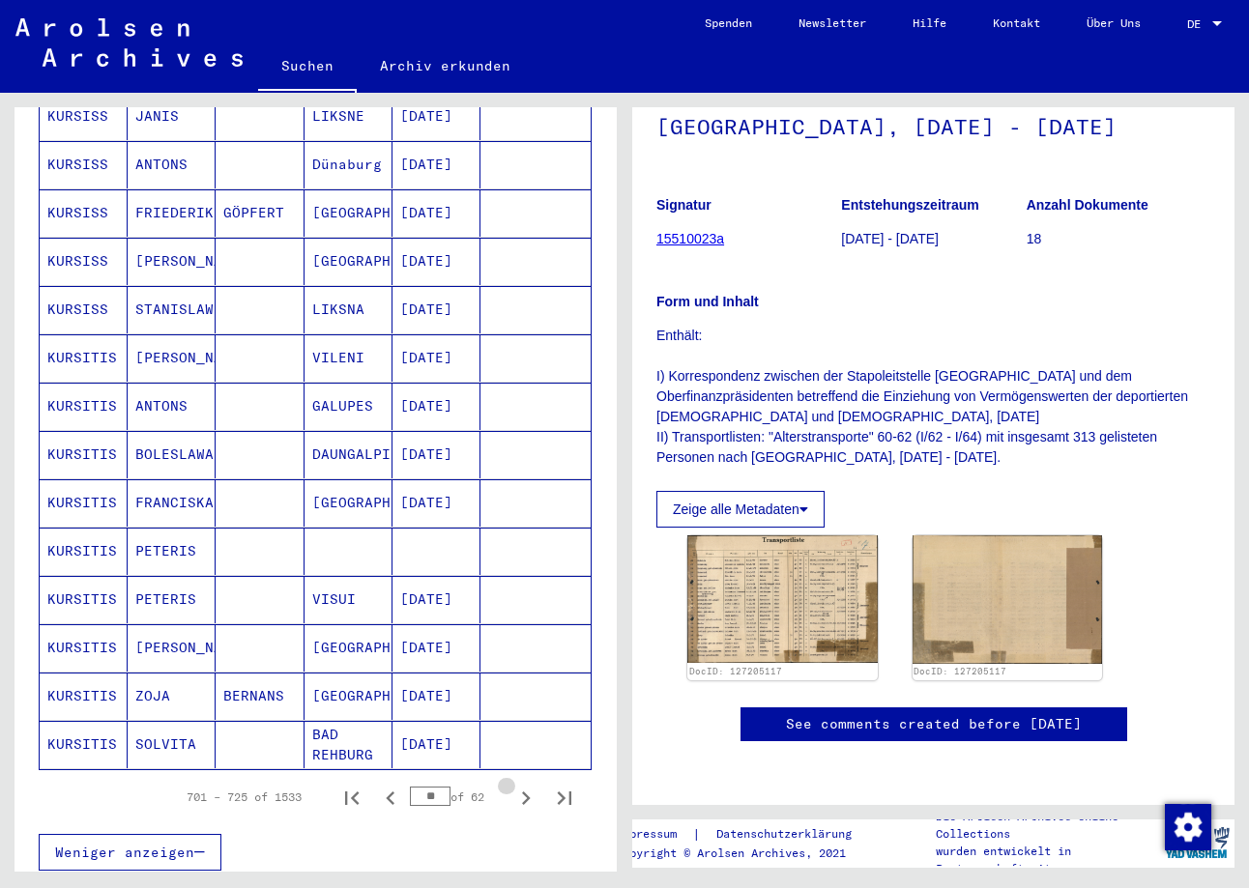
click at [532, 785] on icon "Next page" at bounding box center [525, 798] width 27 height 27
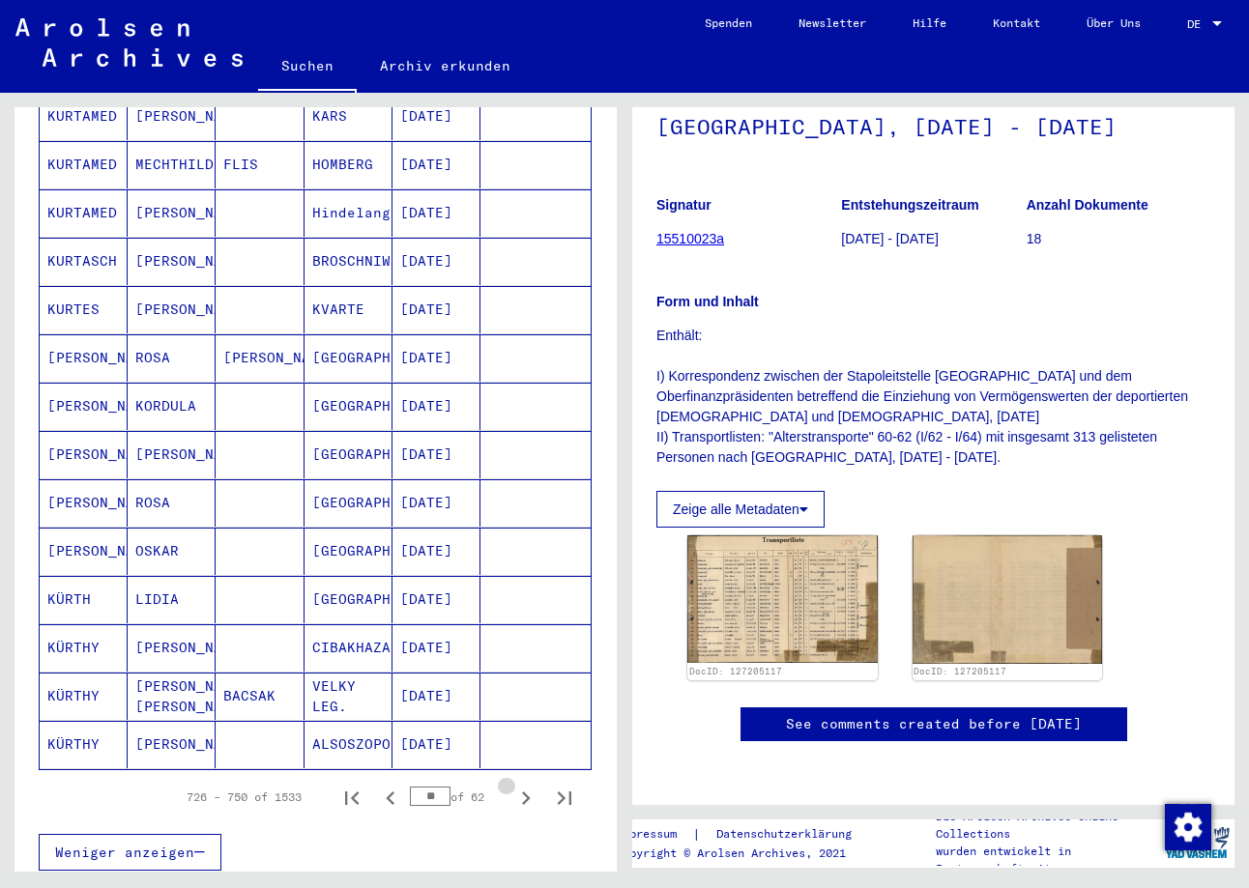
click at [532, 785] on icon "Next page" at bounding box center [525, 798] width 27 height 27
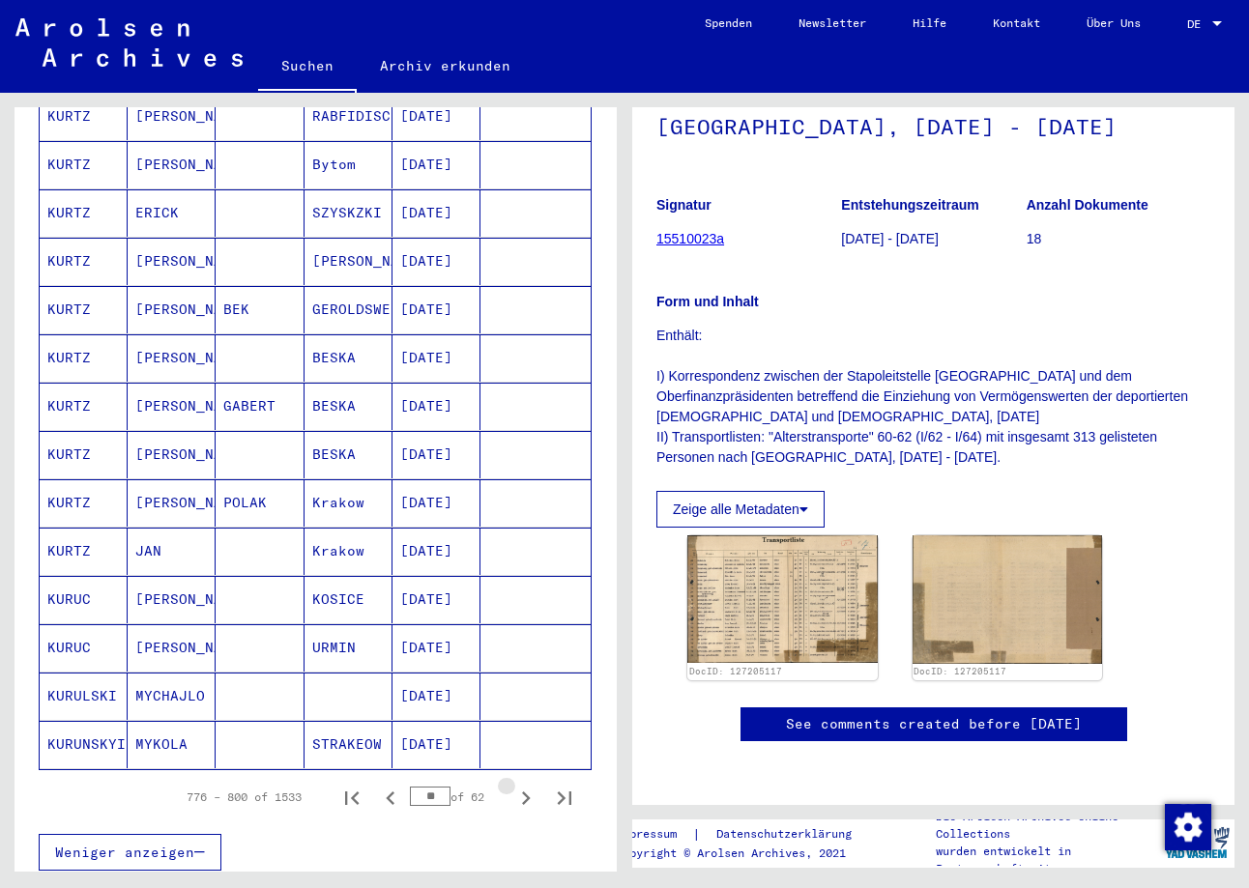
click at [532, 785] on icon "Next page" at bounding box center [525, 798] width 27 height 27
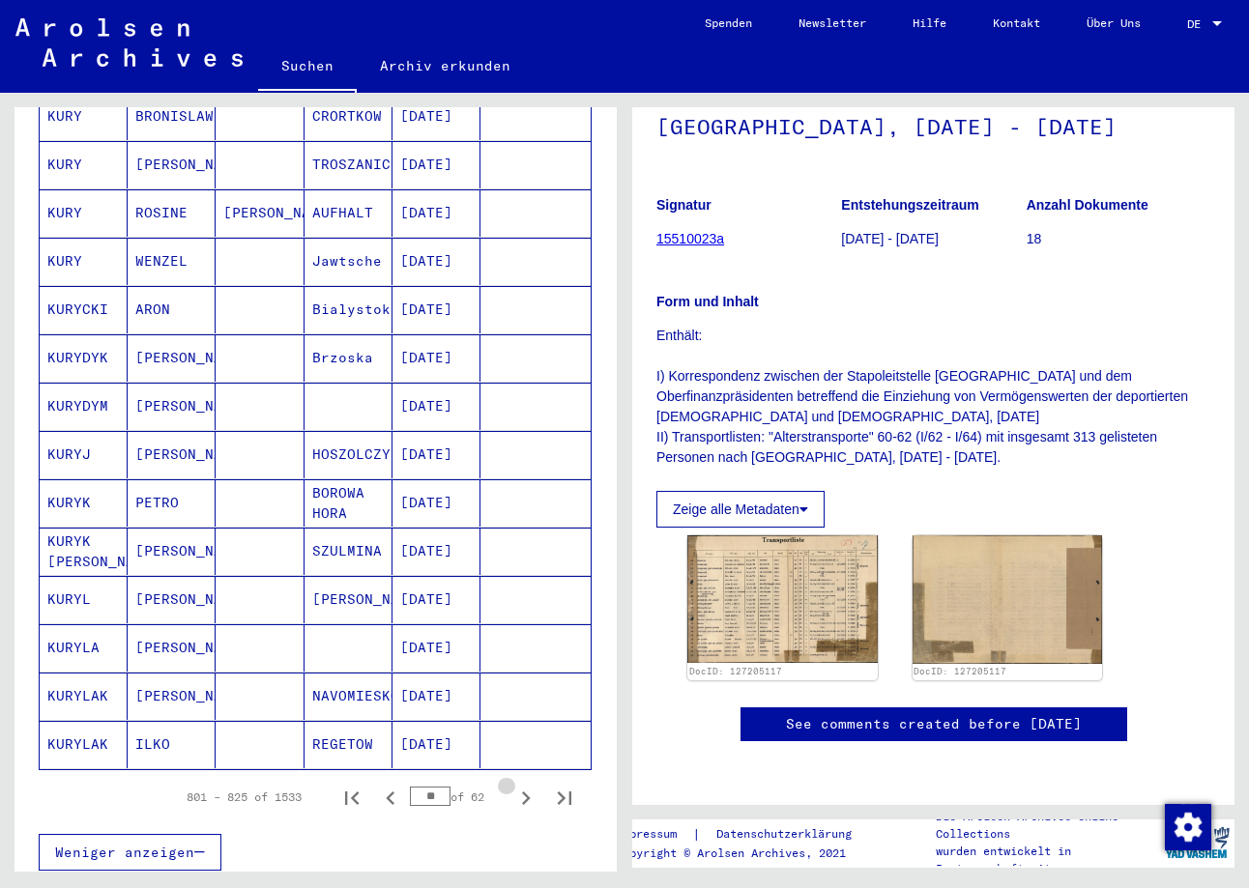
click at [532, 785] on icon "Next page" at bounding box center [525, 798] width 27 height 27
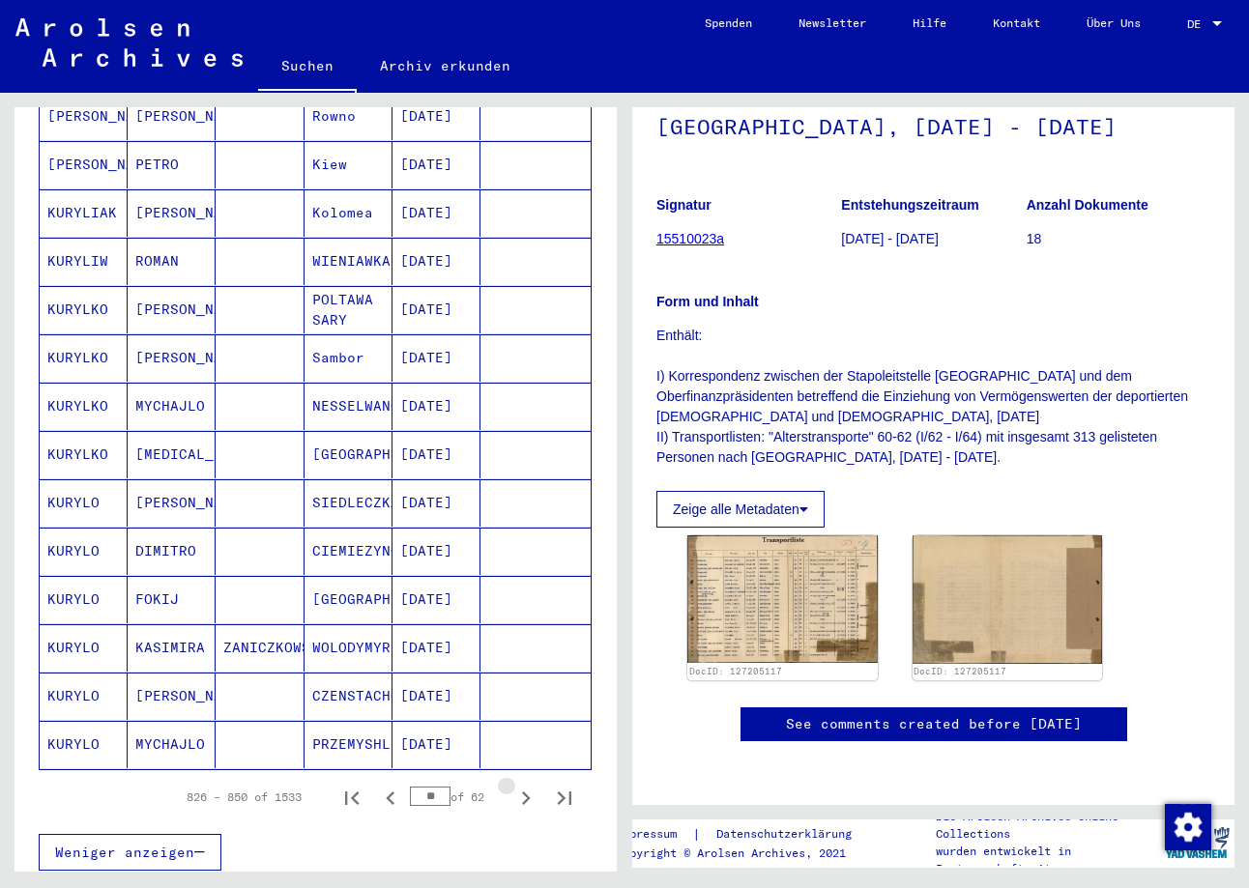
click at [532, 785] on icon "Next page" at bounding box center [525, 798] width 27 height 27
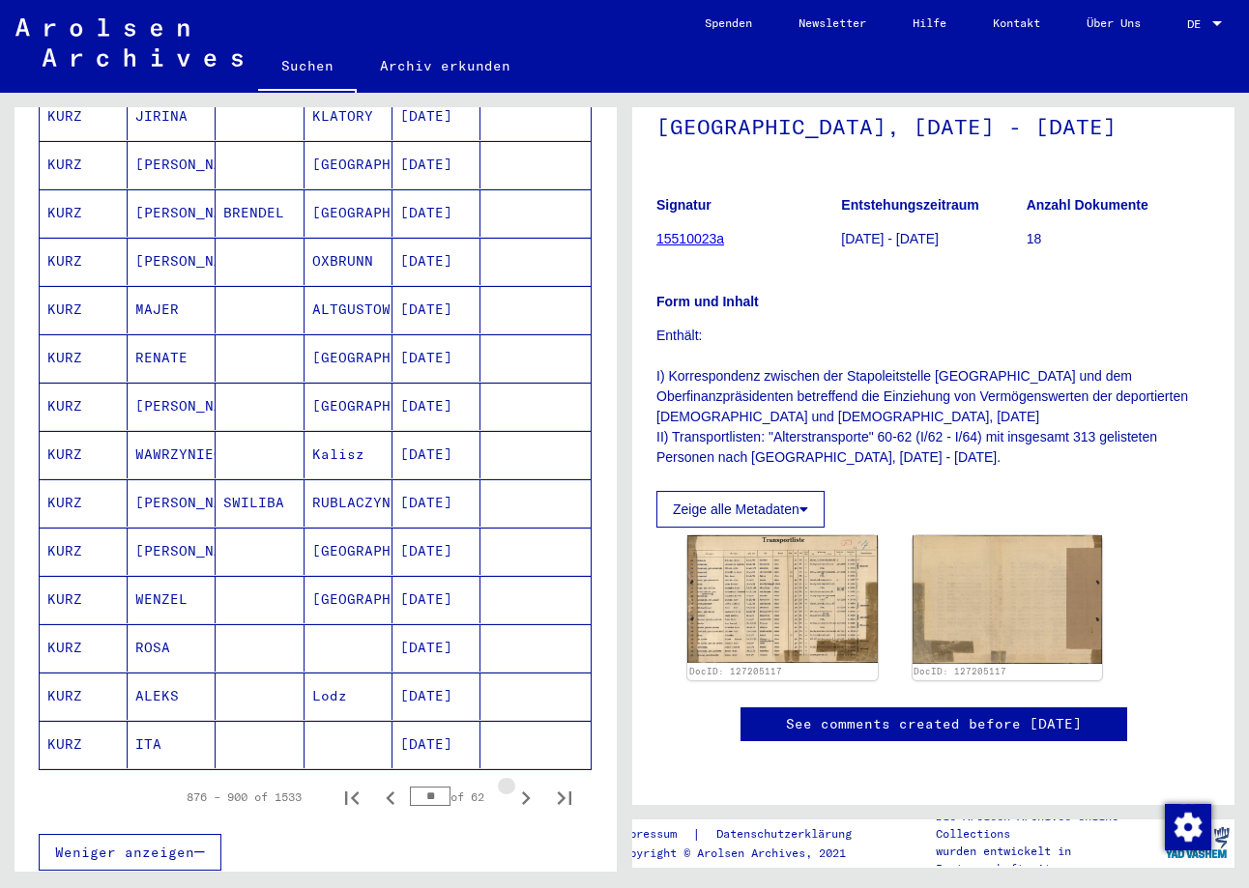
click at [532, 785] on icon "Next page" at bounding box center [525, 798] width 27 height 27
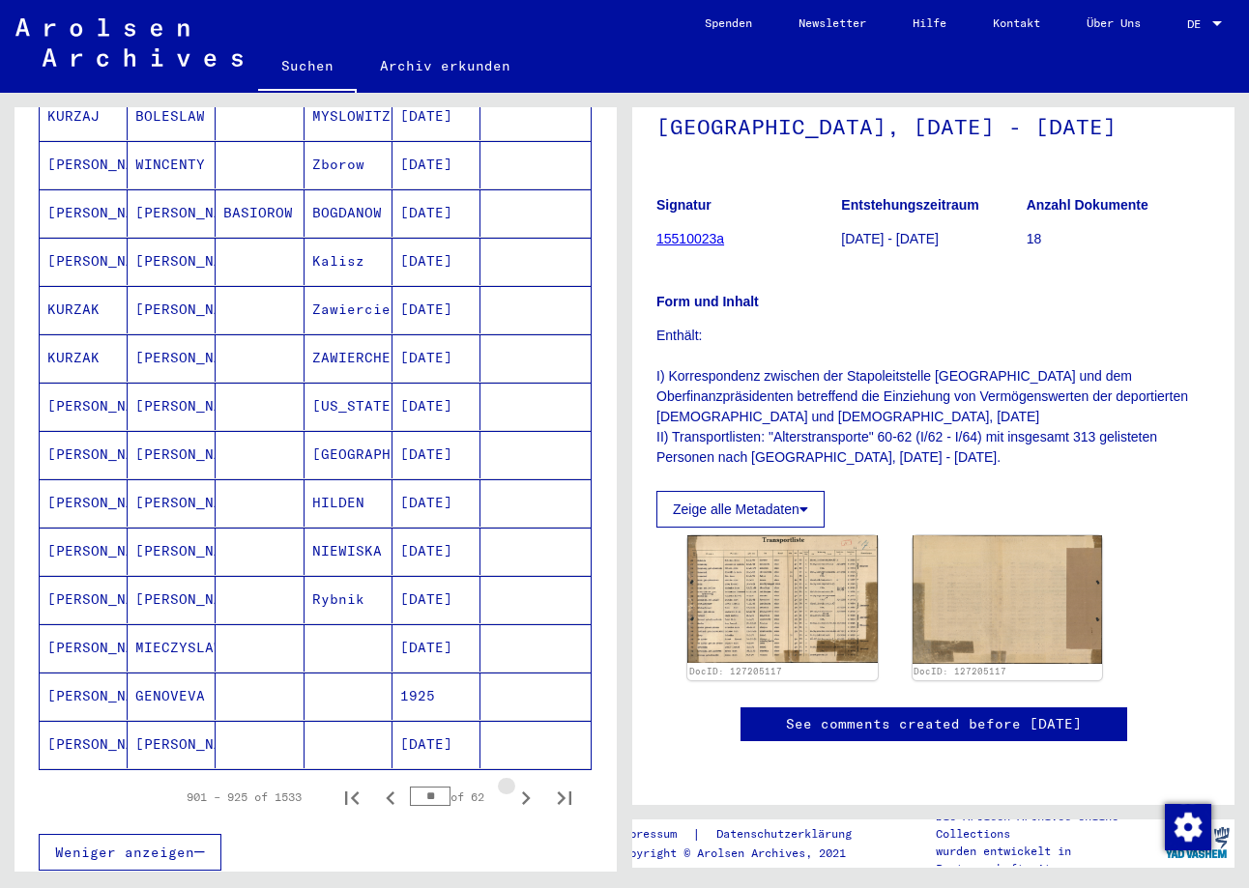
click at [532, 785] on icon "Next page" at bounding box center [525, 798] width 27 height 27
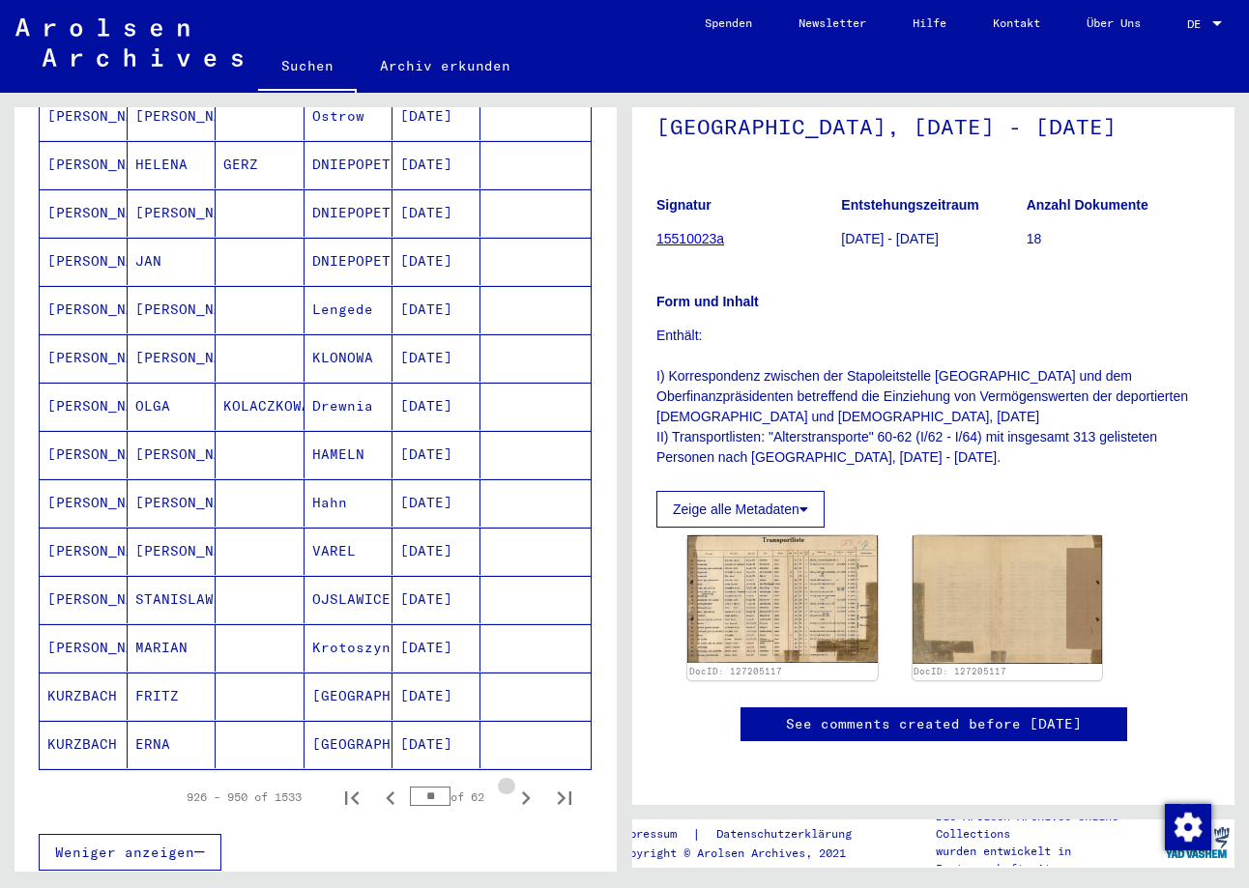
click at [532, 785] on icon "Next page" at bounding box center [525, 798] width 27 height 27
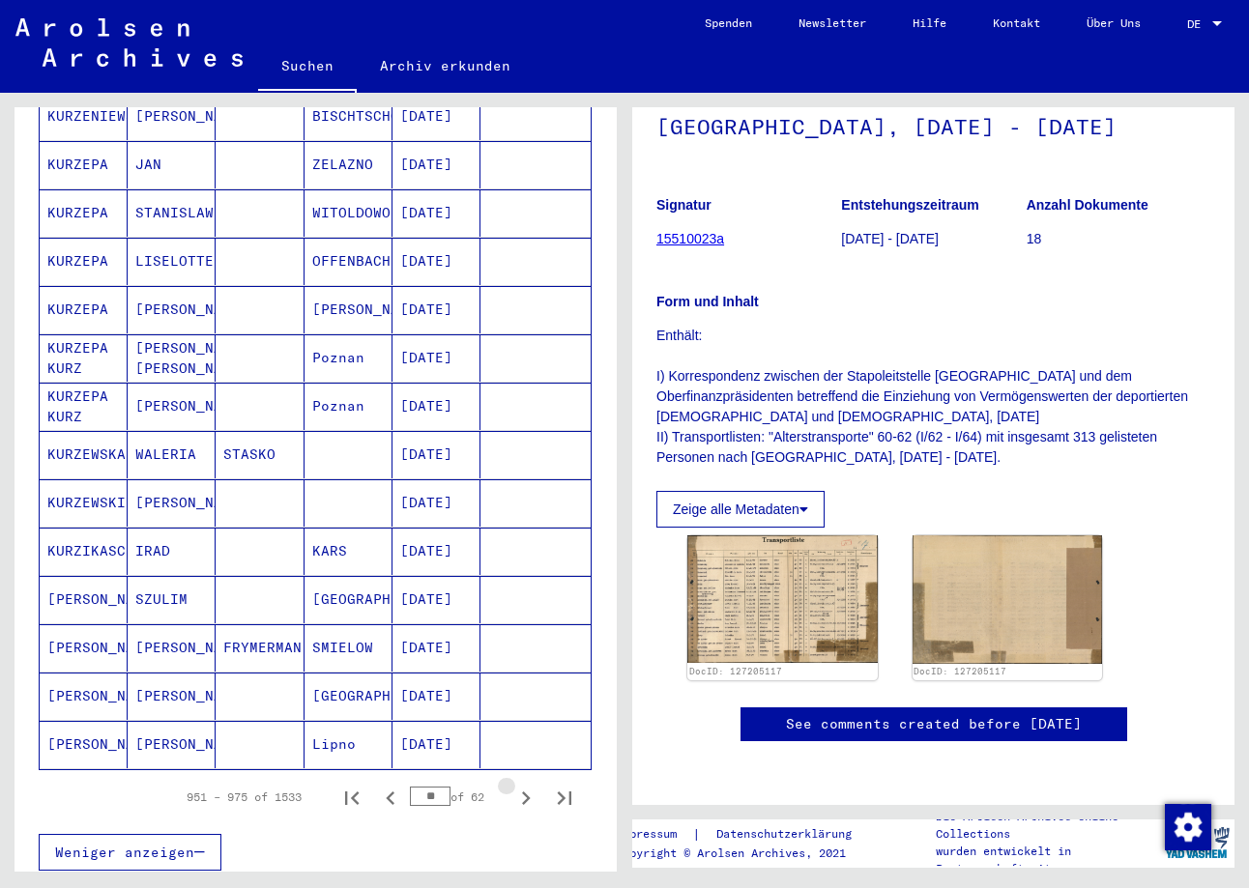
click at [532, 785] on icon "Next page" at bounding box center [525, 798] width 27 height 27
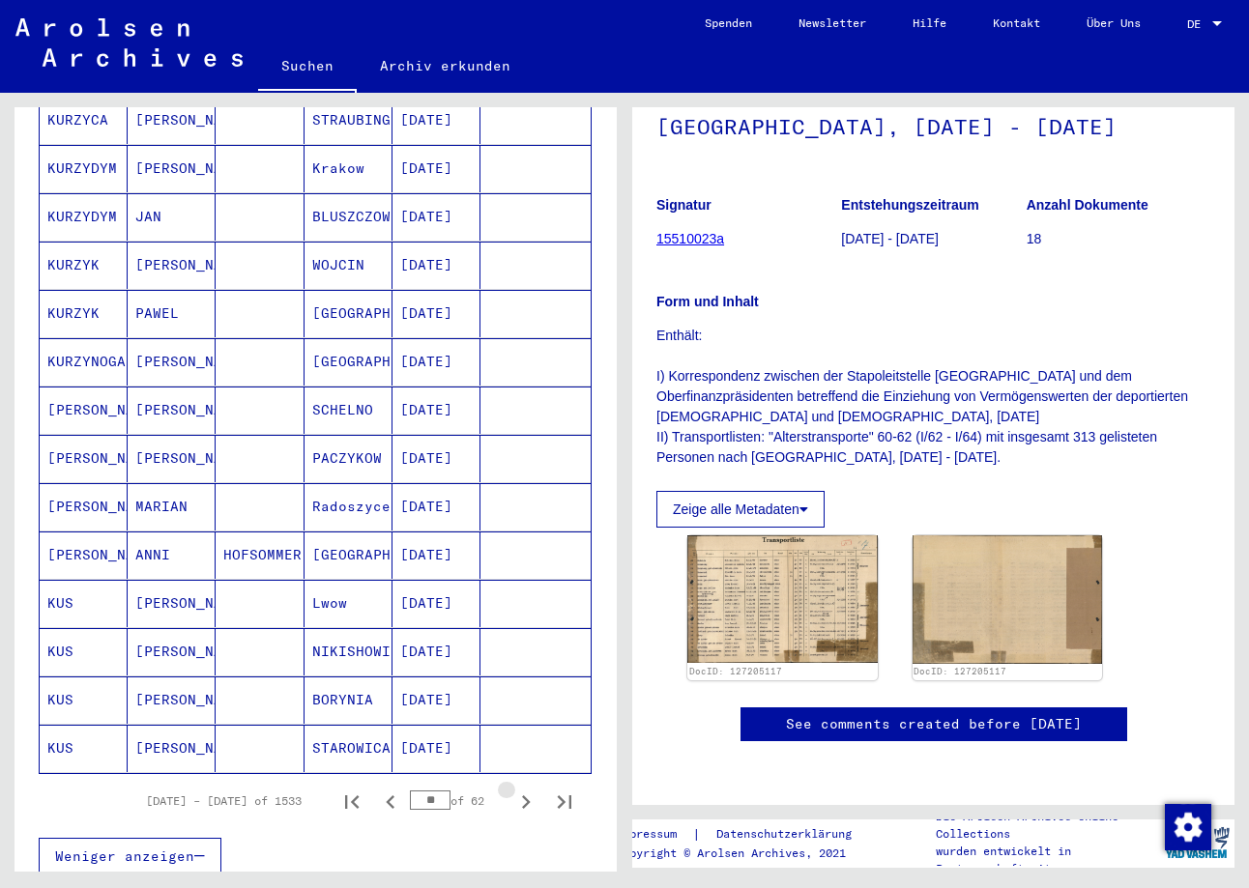
scroll to position [854, 0]
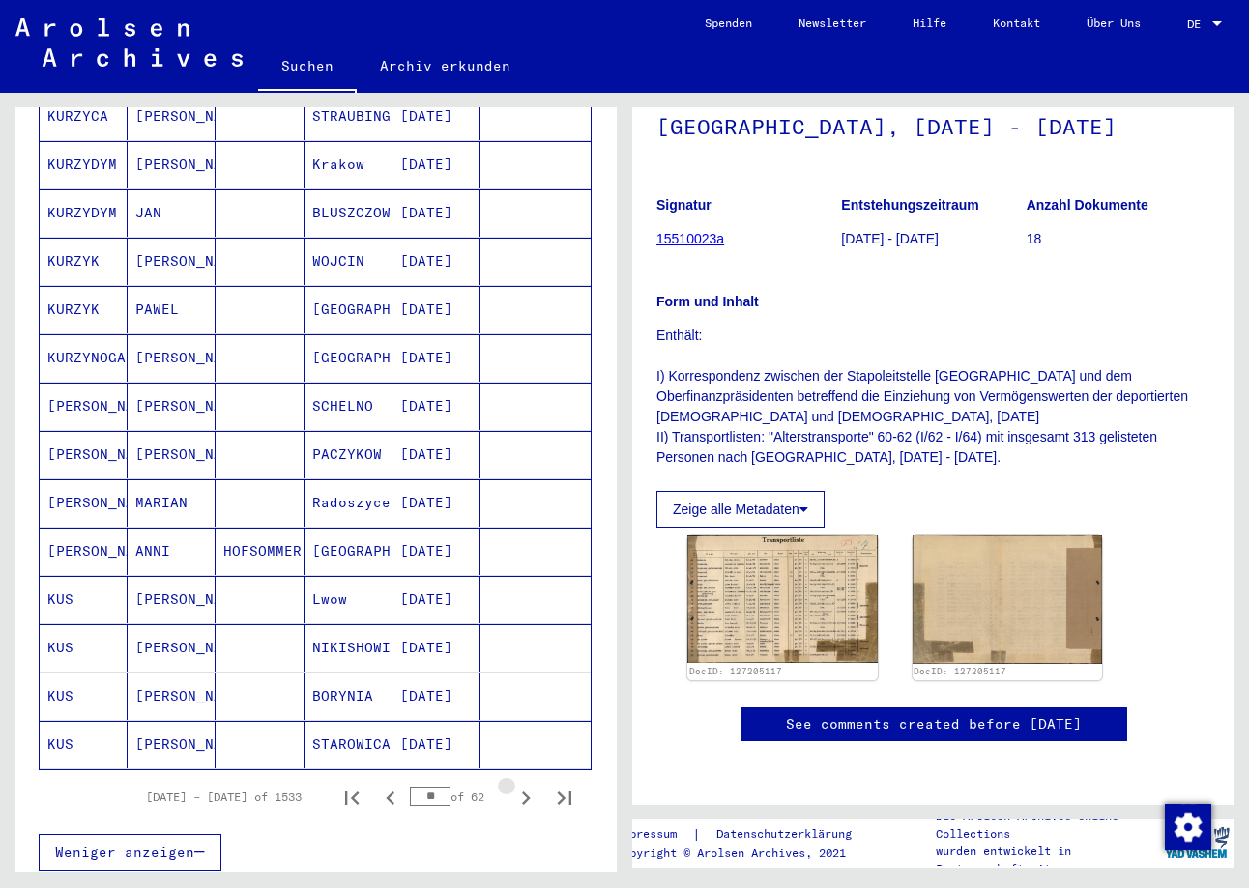
click at [532, 785] on icon "Next page" at bounding box center [525, 798] width 27 height 27
type input "**"
